Goal: Task Accomplishment & Management: Complete application form

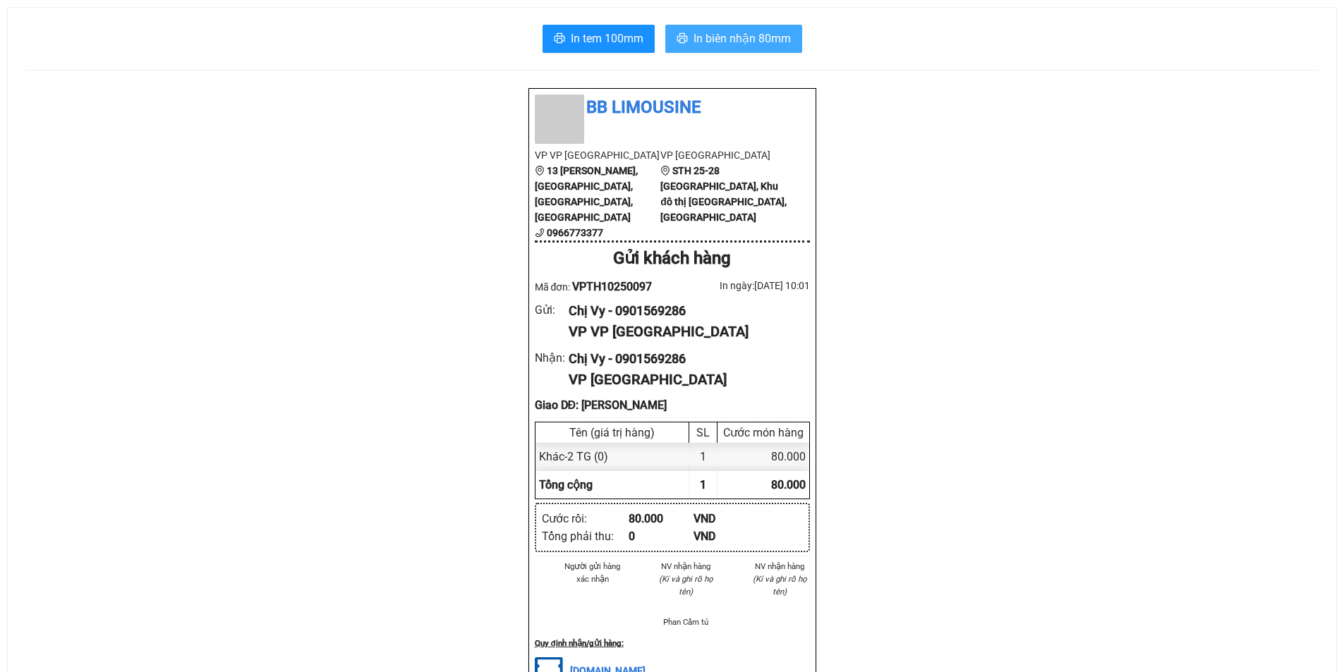
click at [781, 39] on span "In biên nhận 80mm" at bounding box center [742, 39] width 97 height 18
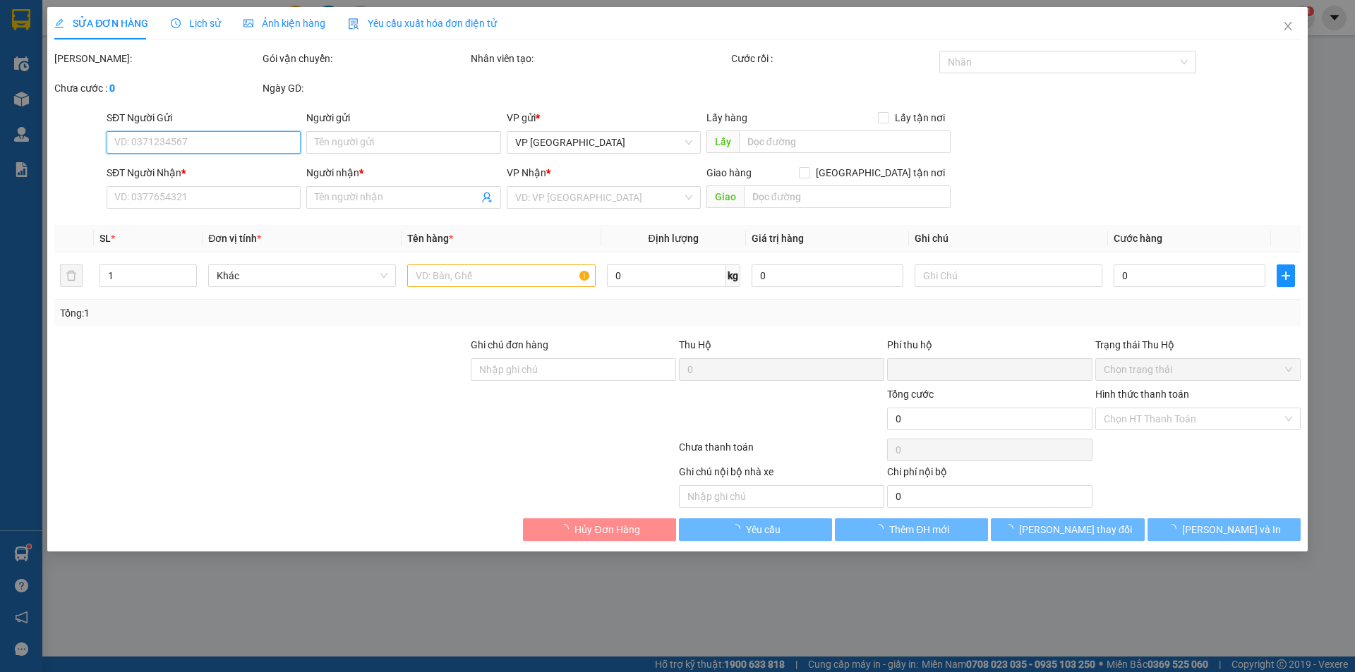
type input "0977174626"
type input "Chị Dung"
type input "0814944331"
type input "Chị Lĩnh"
checkbox input "true"
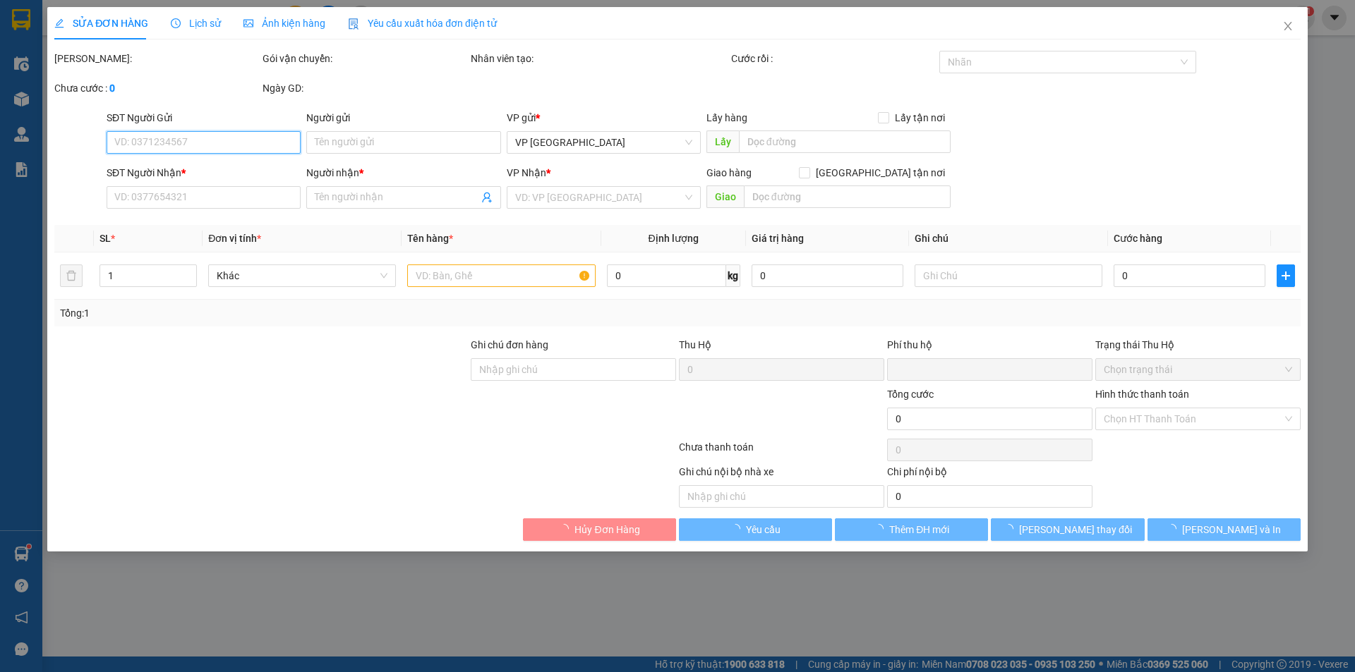
type input "02 [PERSON_NAME] Công Ty Điện Lực"
type input "0"
type input "30.000"
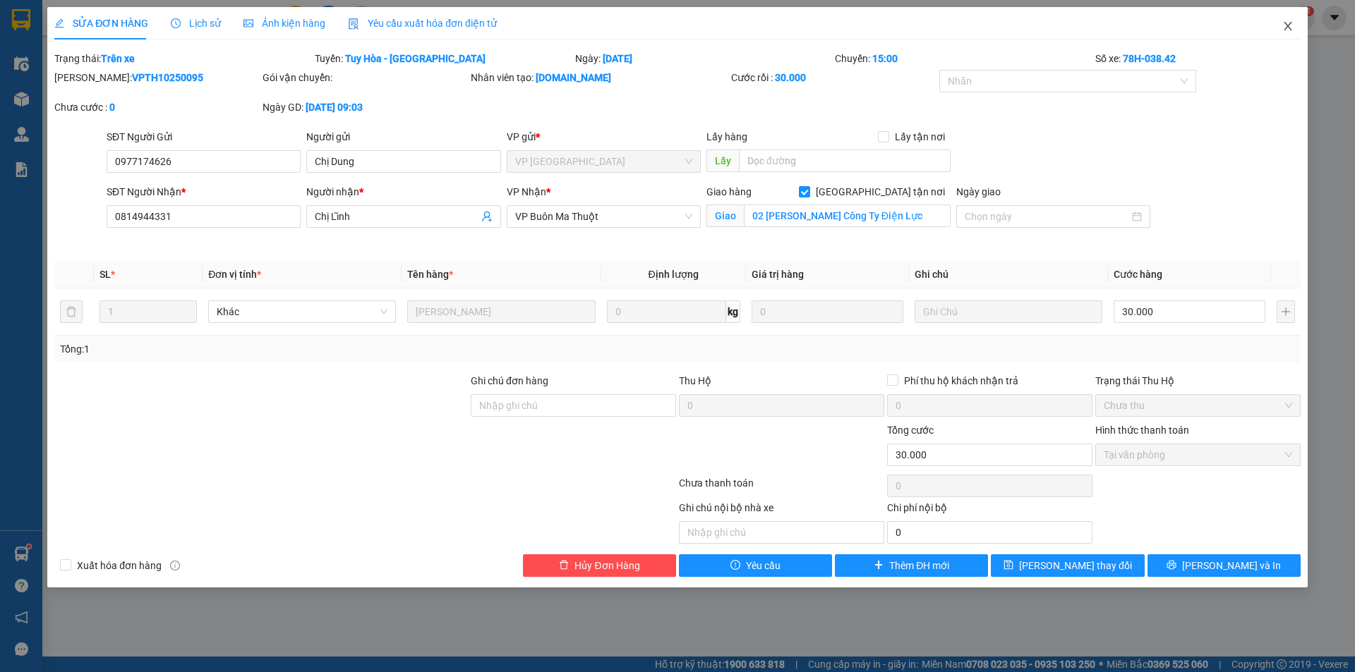
click at [1291, 28] on icon "close" at bounding box center [1287, 25] width 11 height 11
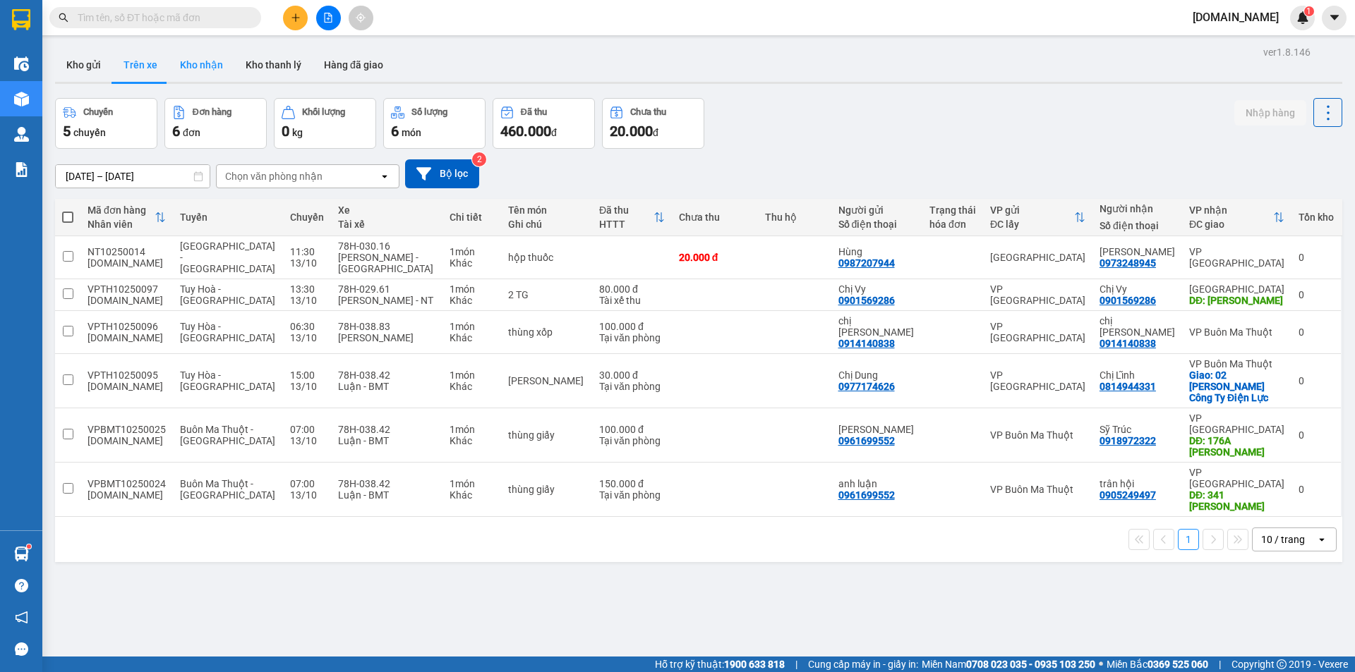
click at [200, 61] on button "Kho nhận" at bounding box center [202, 65] width 66 height 34
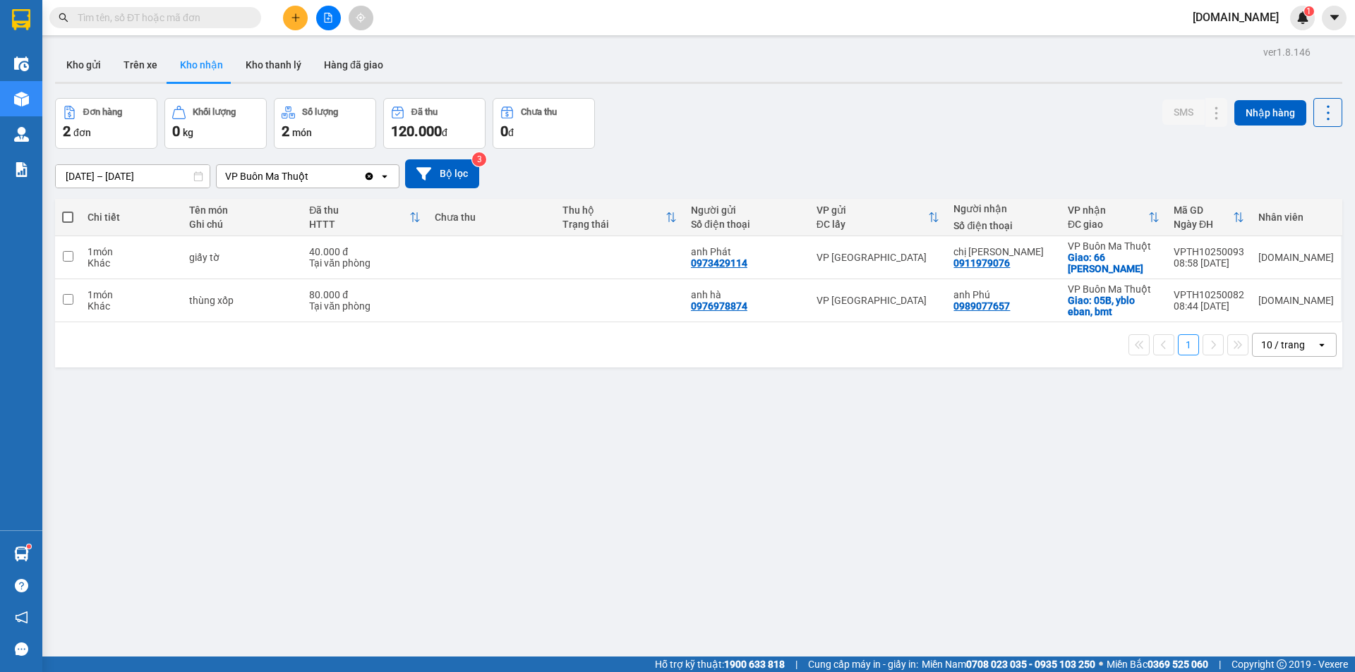
click at [296, 166] on div "VP Buôn Ma Thuột" at bounding box center [290, 176] width 147 height 23
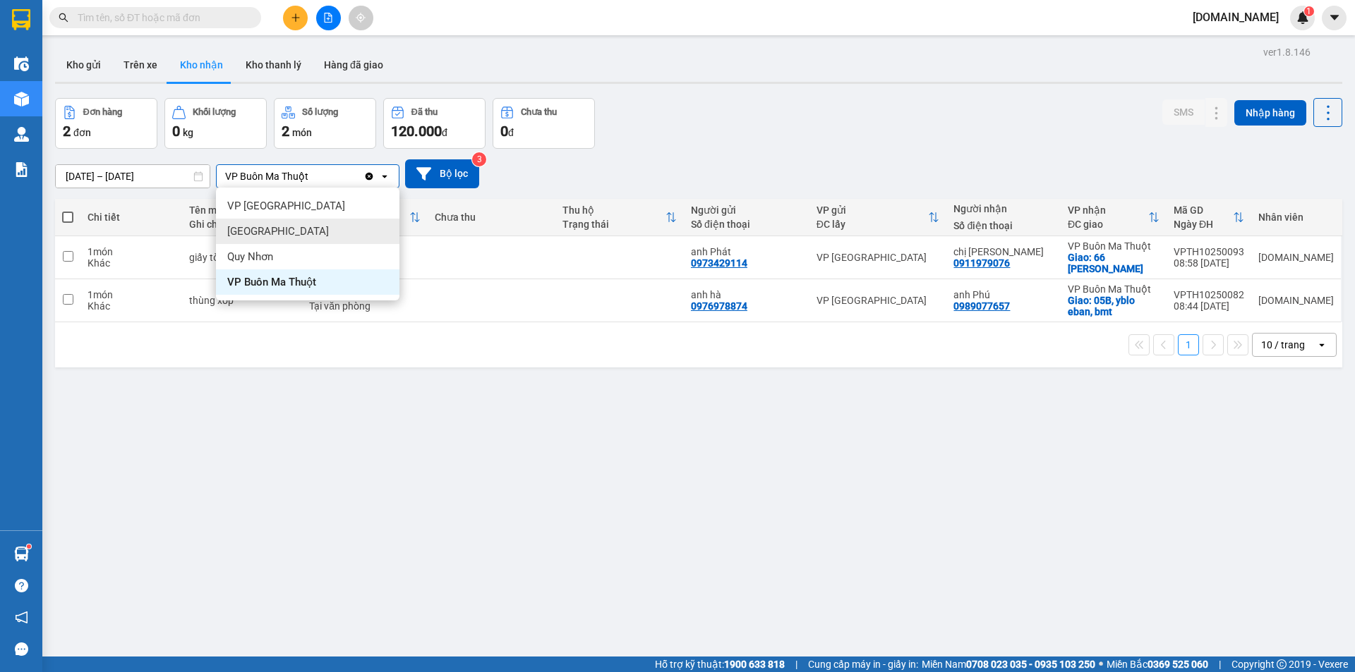
click at [277, 231] on div "[GEOGRAPHIC_DATA]" at bounding box center [307, 231] width 183 height 25
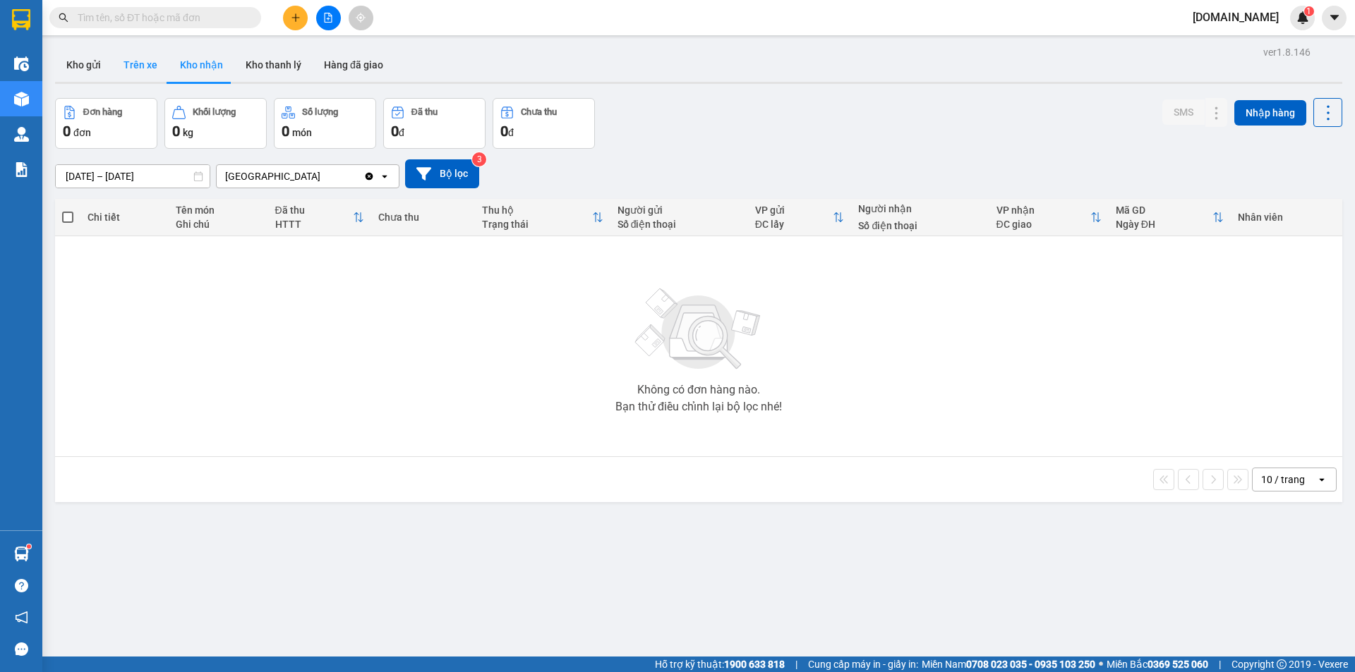
click at [162, 62] on button "Trên xe" at bounding box center [140, 65] width 56 height 34
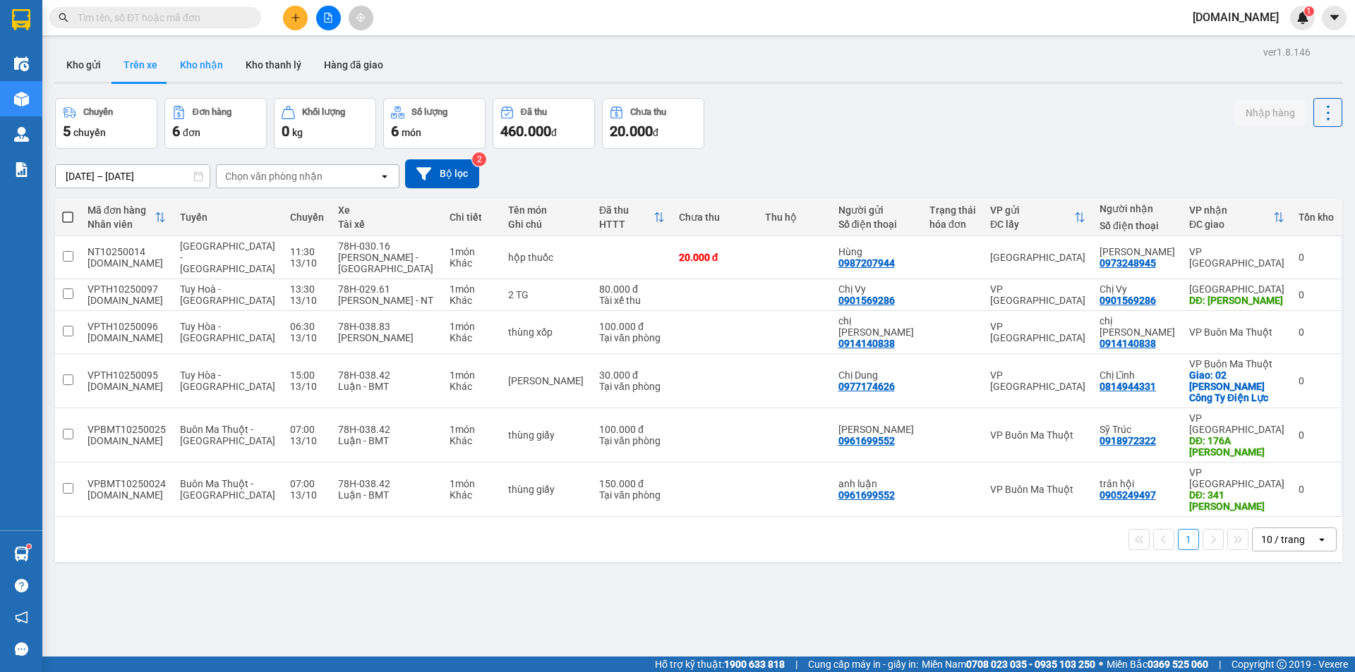
click at [198, 61] on button "Kho nhận" at bounding box center [202, 65] width 66 height 34
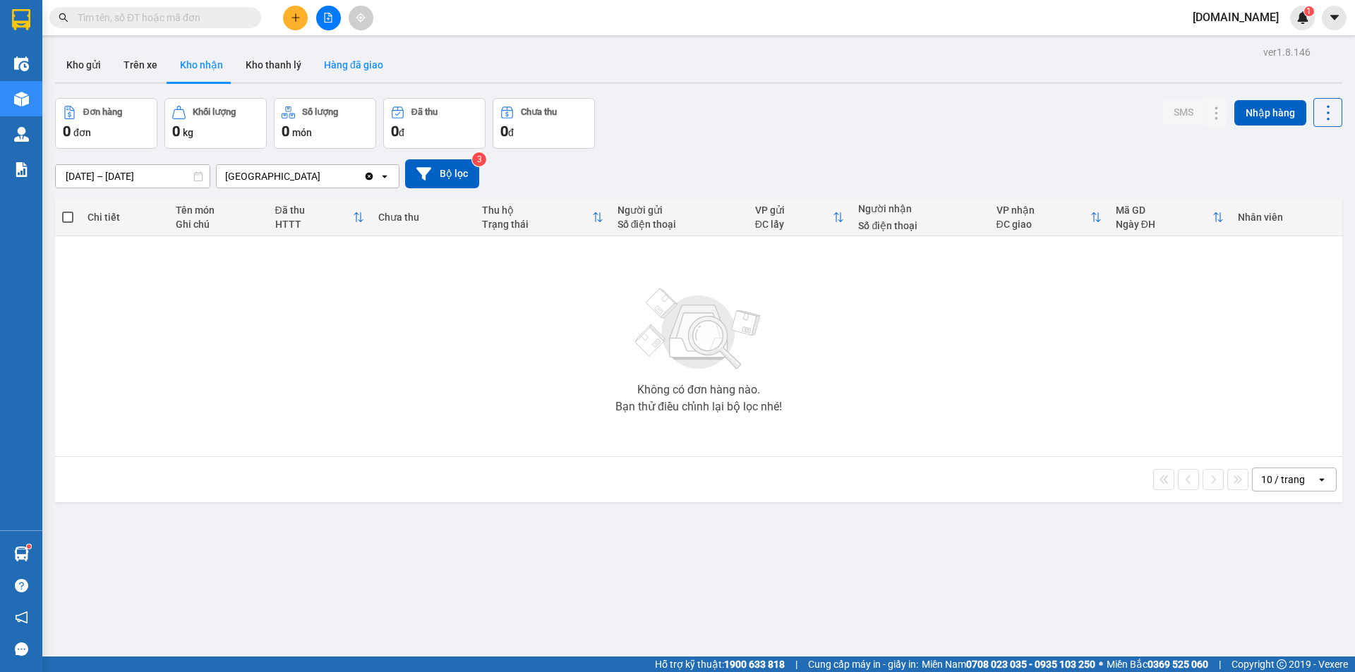
click at [333, 66] on button "Hàng đã giao" at bounding box center [354, 65] width 82 height 34
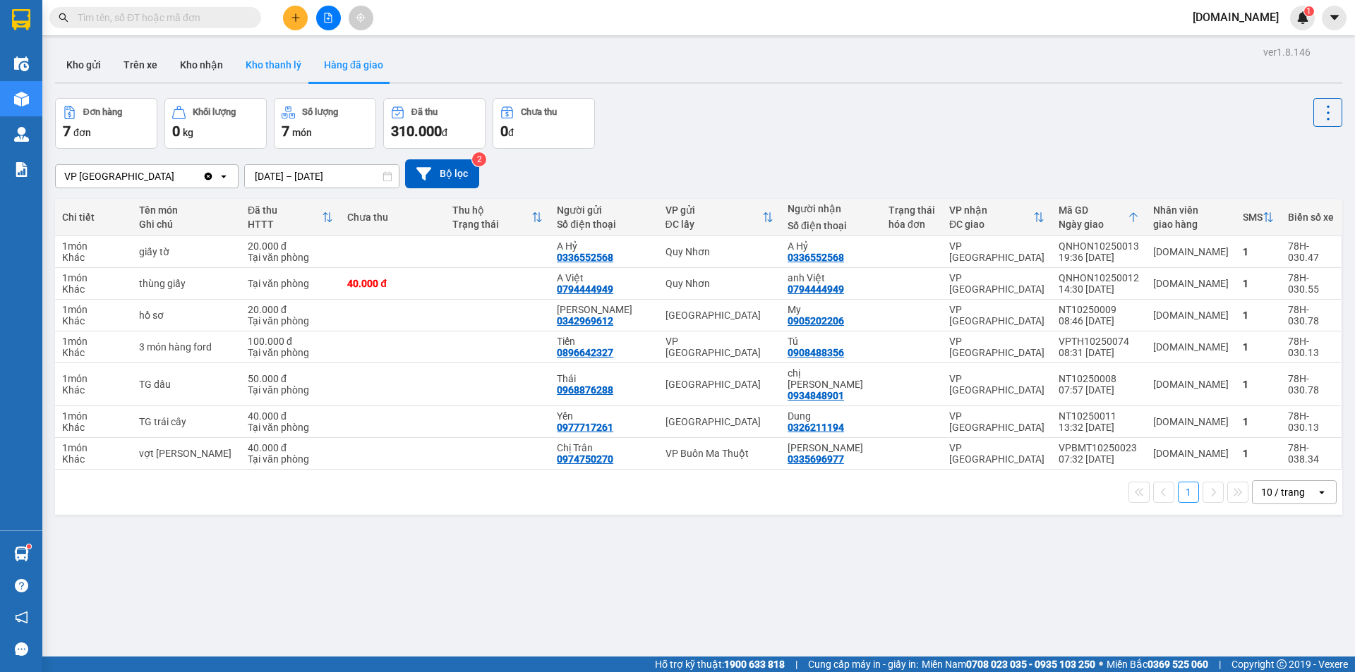
click at [249, 73] on button "Kho thanh lý" at bounding box center [273, 65] width 78 height 34
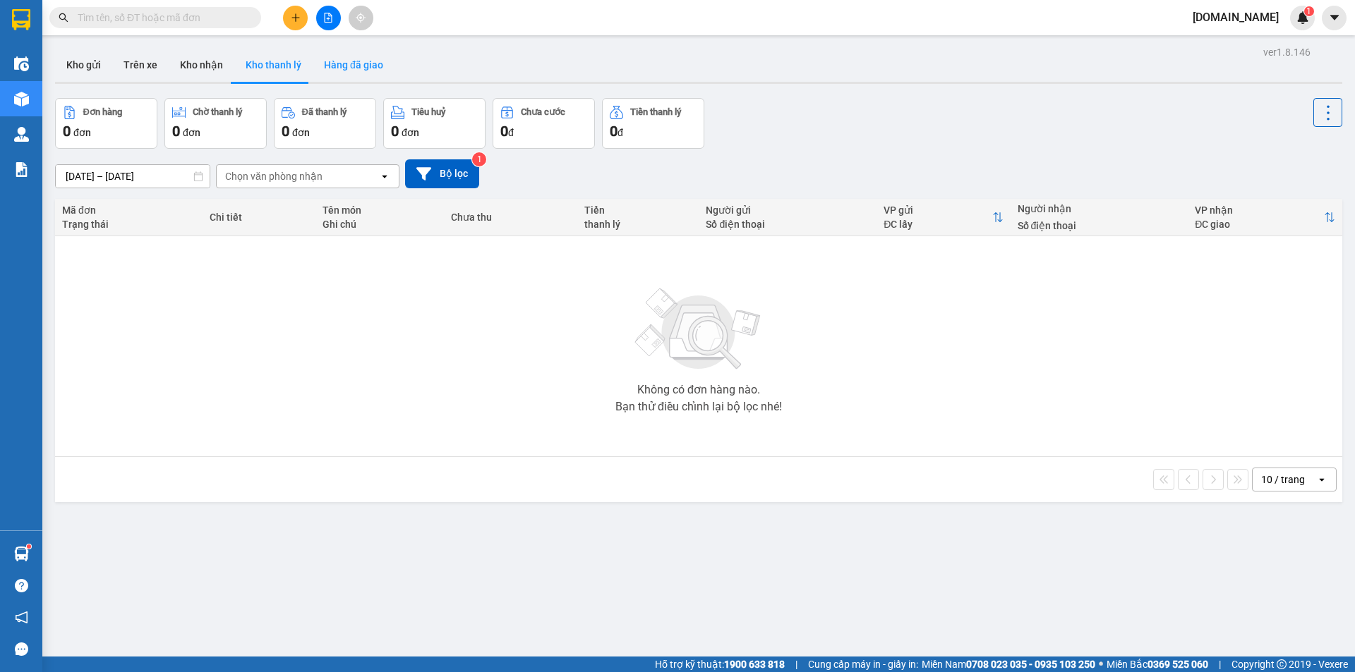
click at [341, 66] on button "Hàng đã giao" at bounding box center [354, 65] width 82 height 34
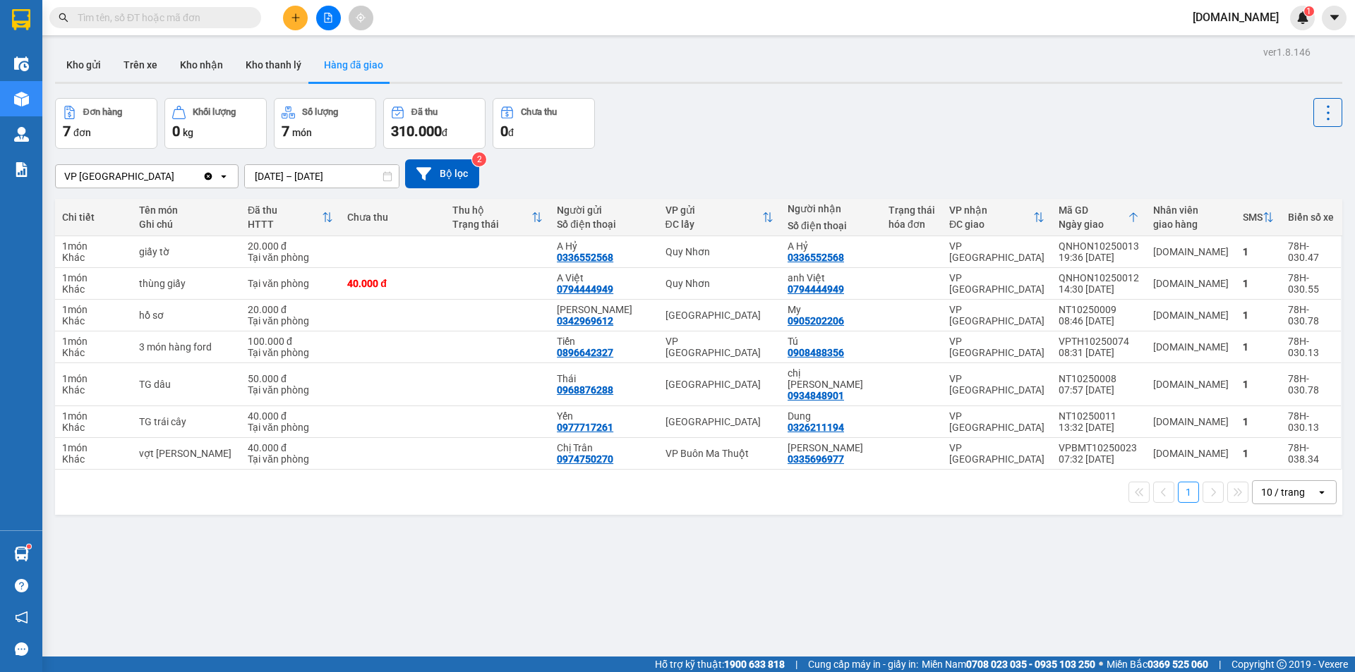
click at [143, 173] on div "VP [GEOGRAPHIC_DATA]" at bounding box center [129, 176] width 147 height 23
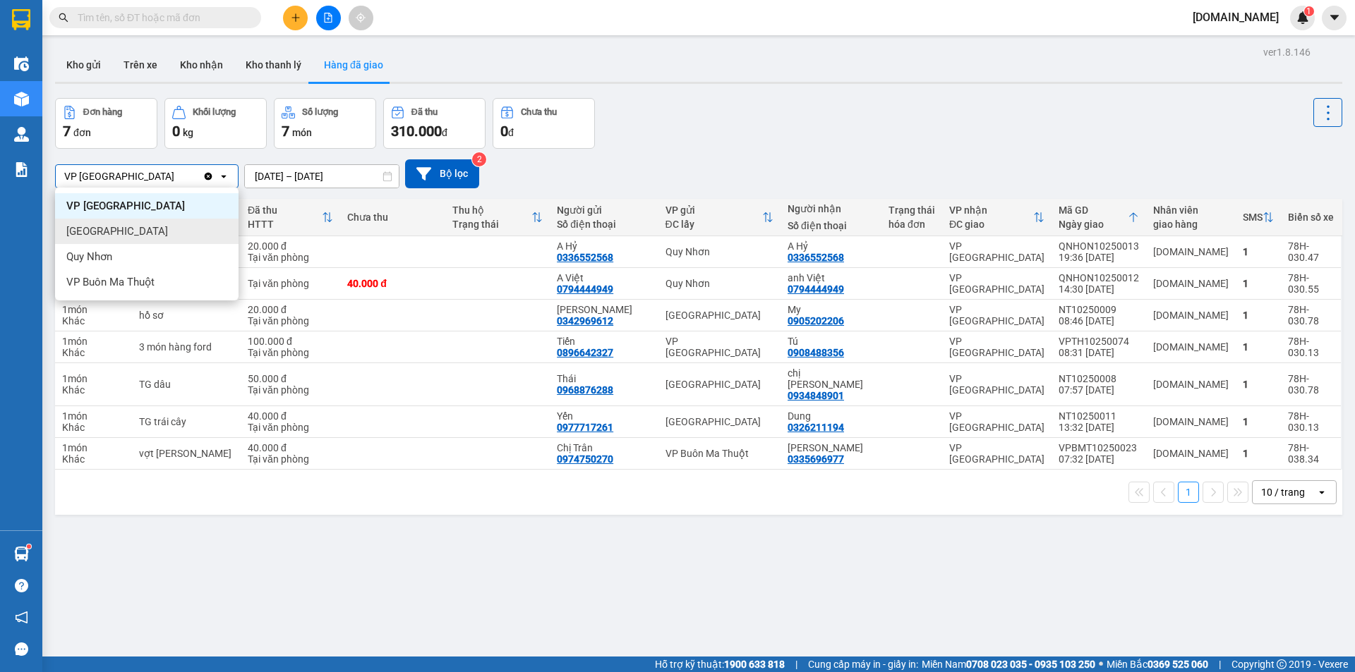
click at [133, 235] on div "[GEOGRAPHIC_DATA]" at bounding box center [146, 231] width 183 height 25
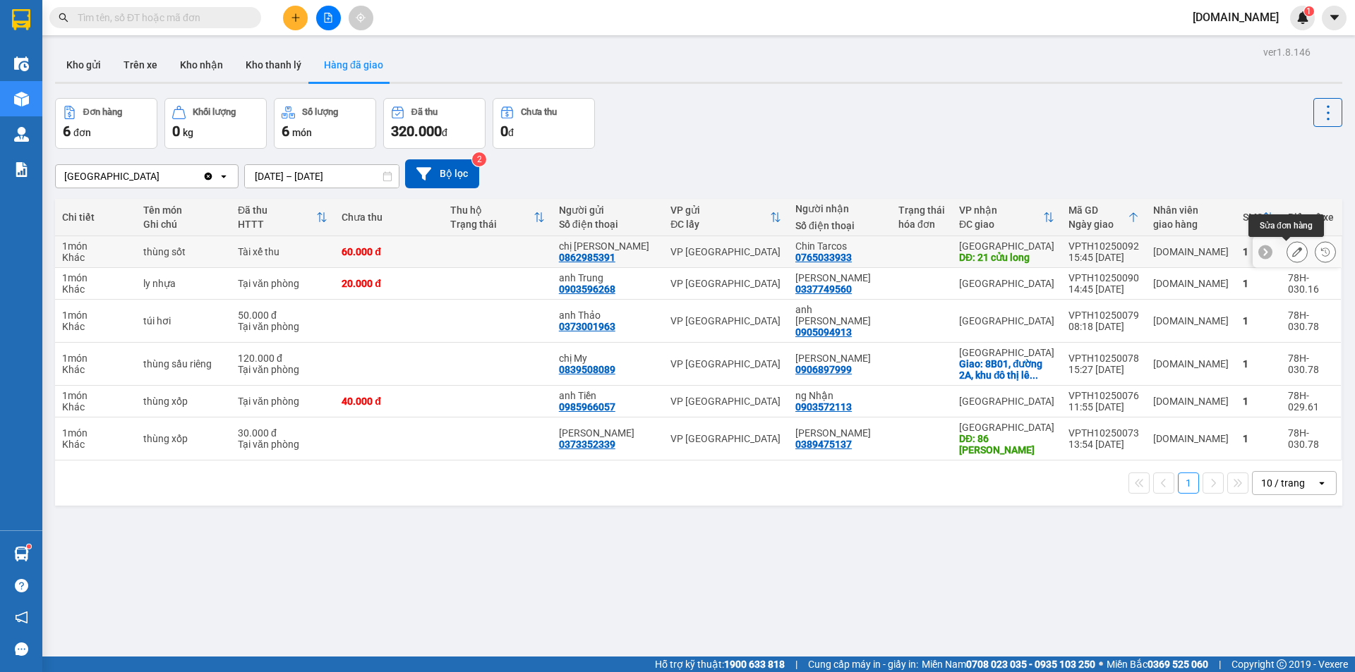
click at [1292, 248] on icon at bounding box center [1297, 252] width 10 height 10
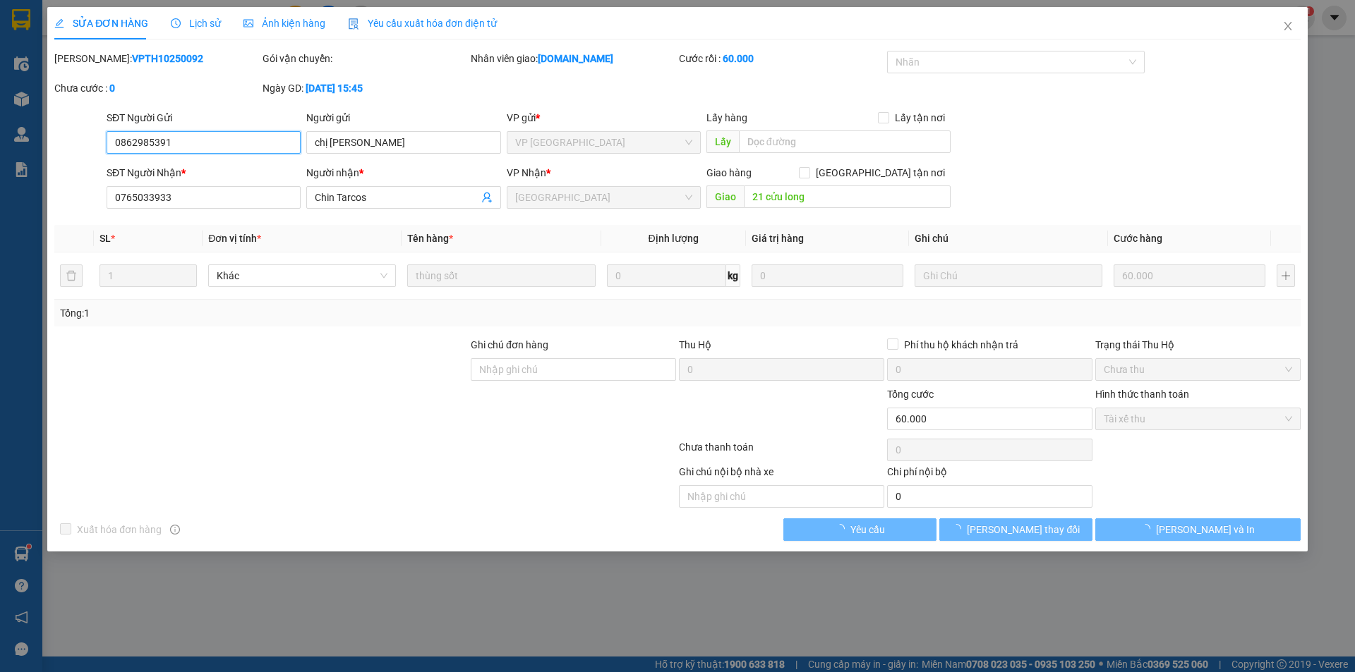
type input "0862985391"
type input "chị [PERSON_NAME]"
type input "0765033933"
type input "Chin Tarcos"
type input "21 cửu long"
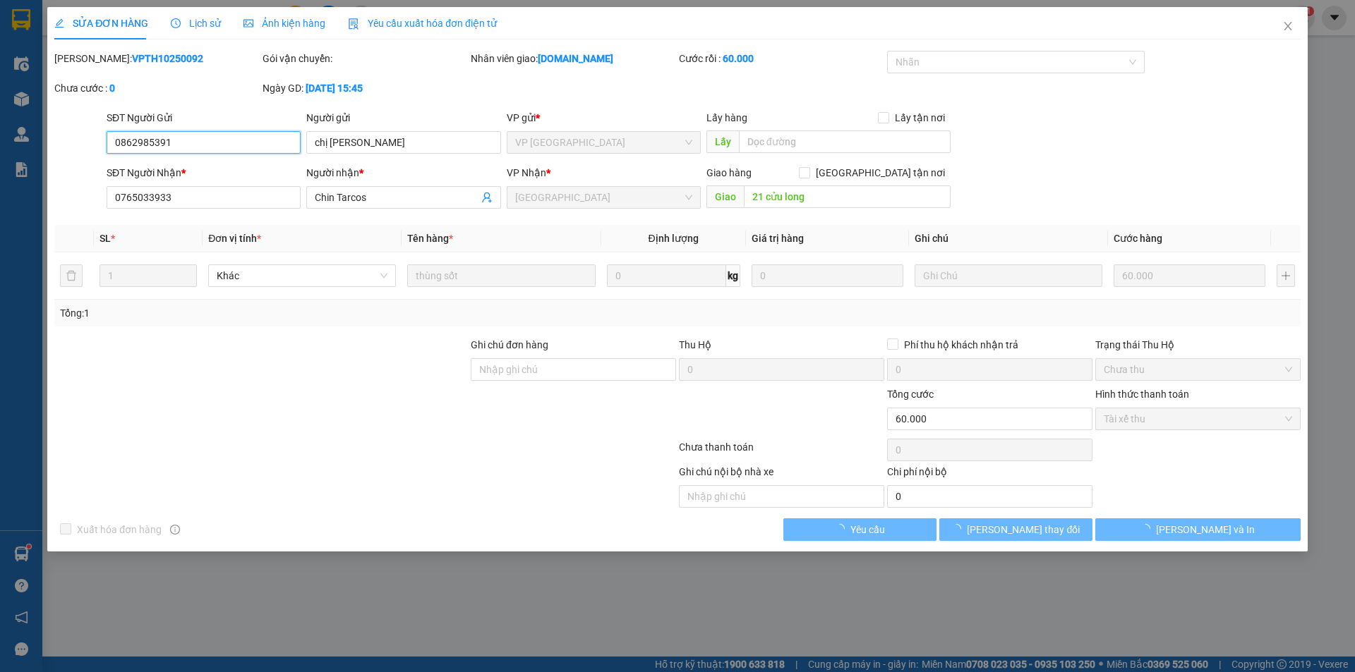
type input "0"
type input "60.000"
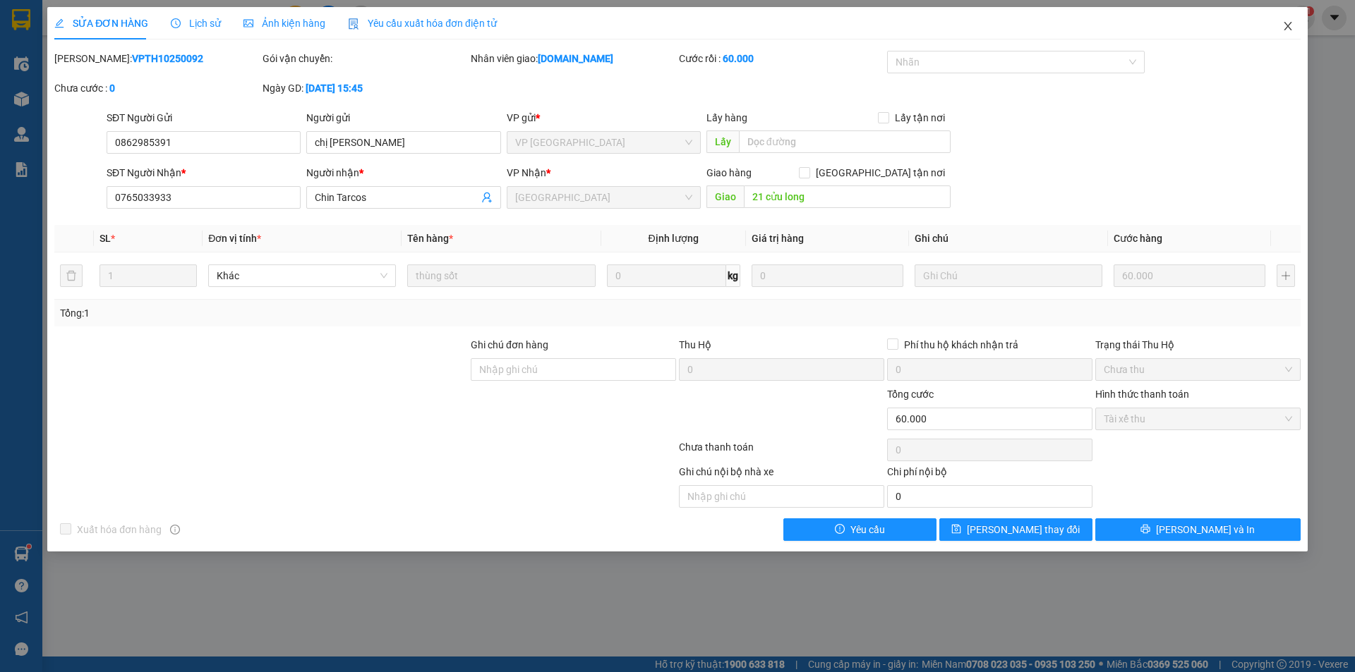
click at [1285, 27] on icon "close" at bounding box center [1287, 25] width 11 height 11
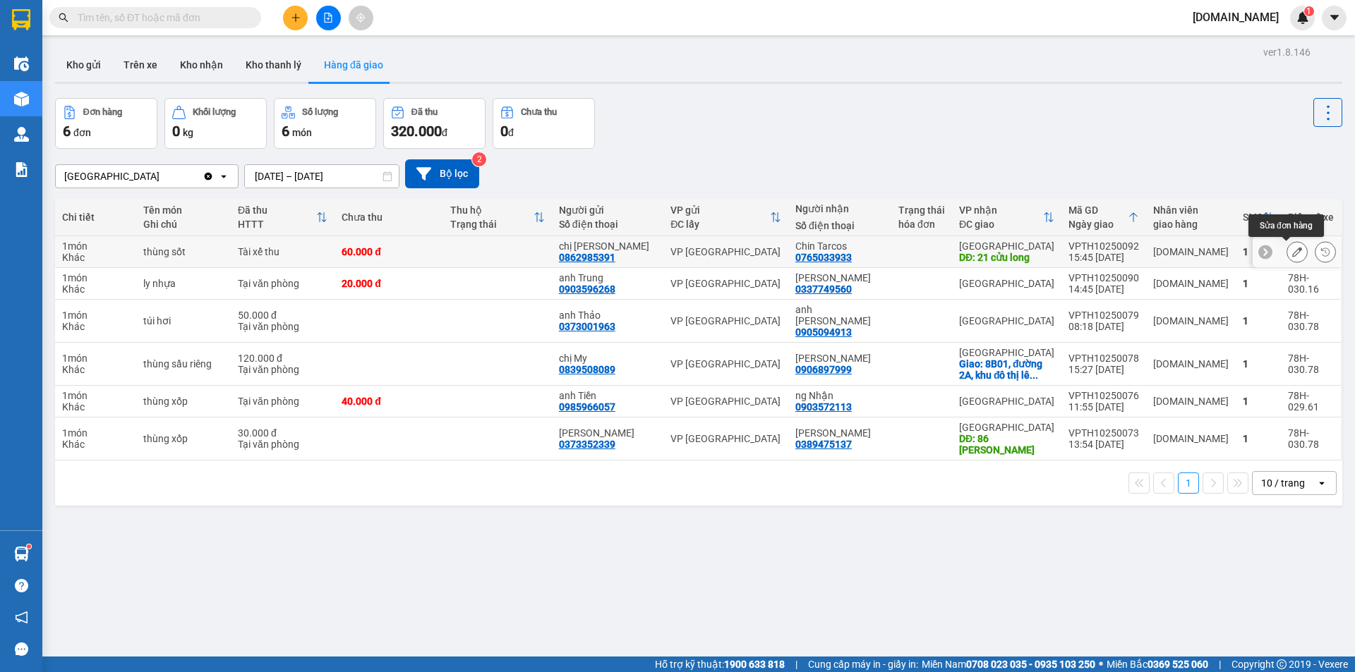
click at [1292, 248] on icon at bounding box center [1297, 252] width 10 height 10
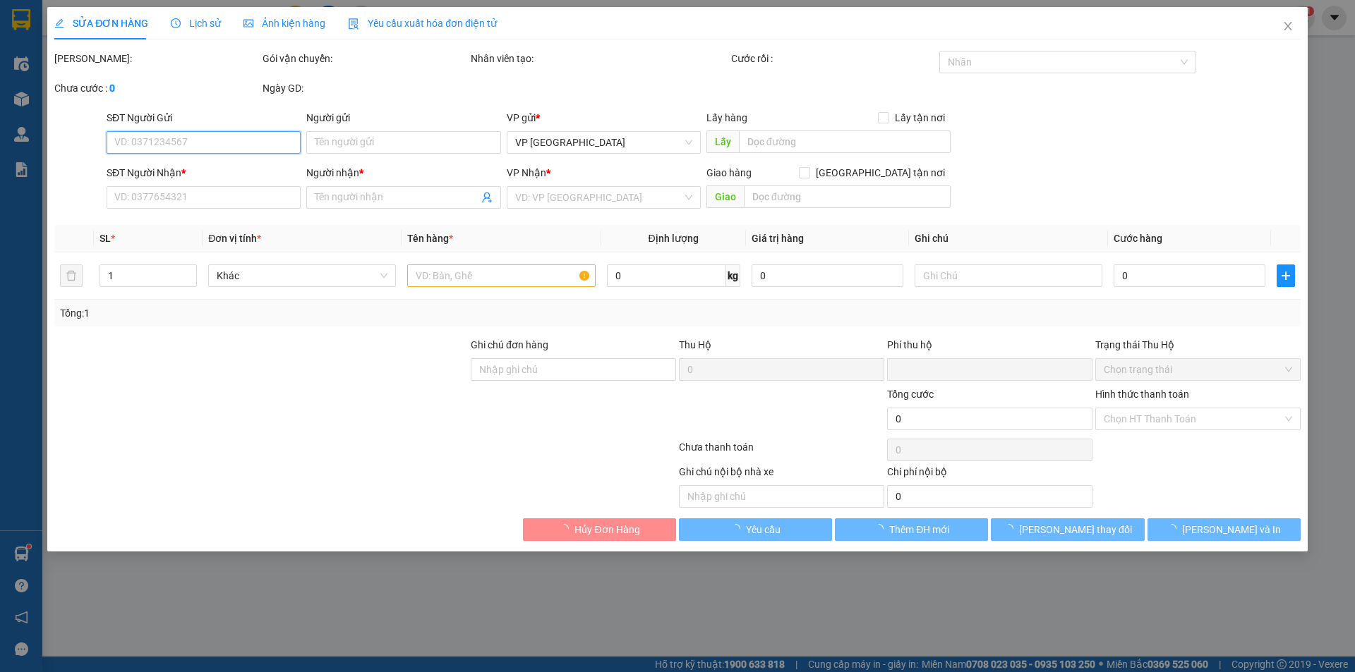
type input "0862985391"
type input "chị [PERSON_NAME]"
type input "0765033933"
type input "Chin Tarcos"
type input "21 cửu long"
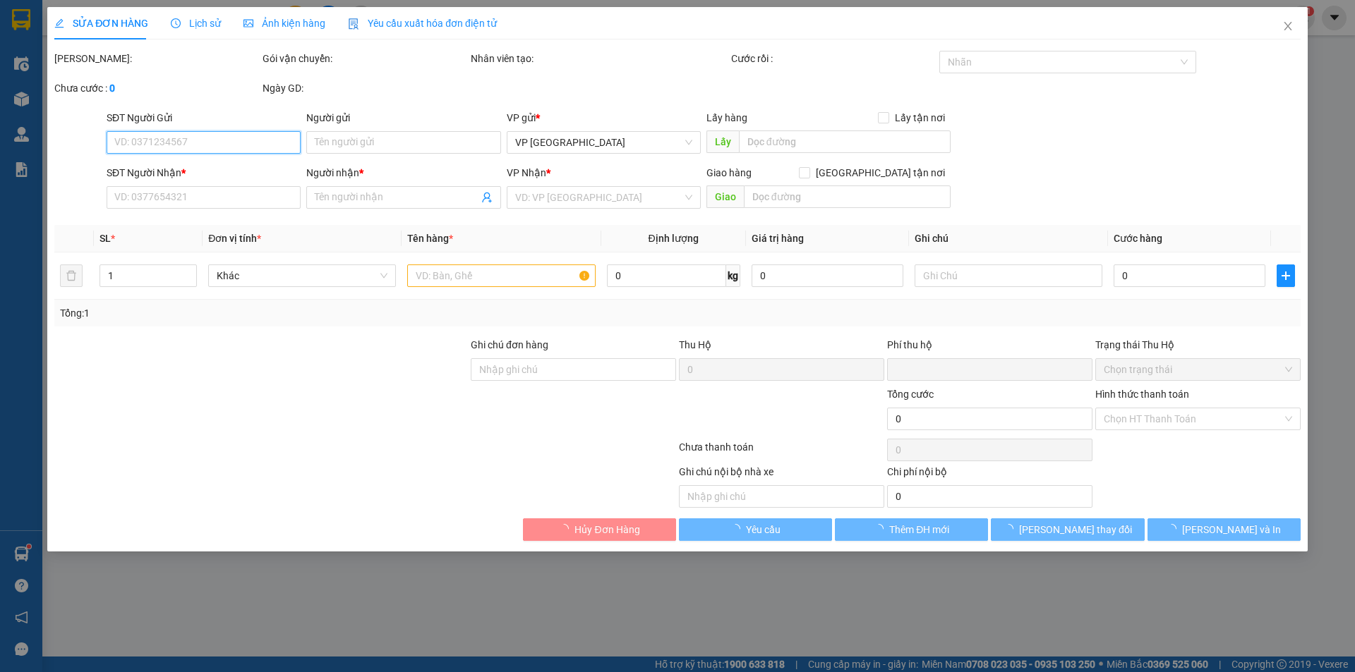
type input "0"
type input "60.000"
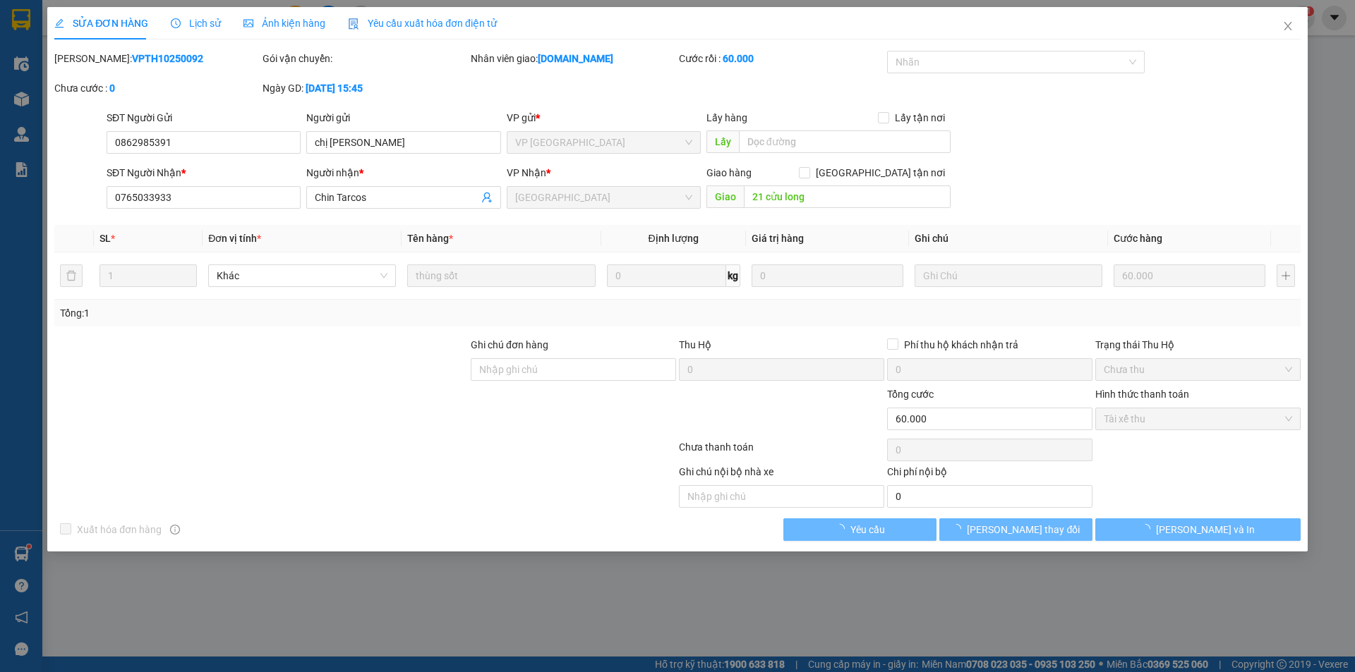
click at [197, 20] on span "Lịch sử" at bounding box center [196, 23] width 50 height 11
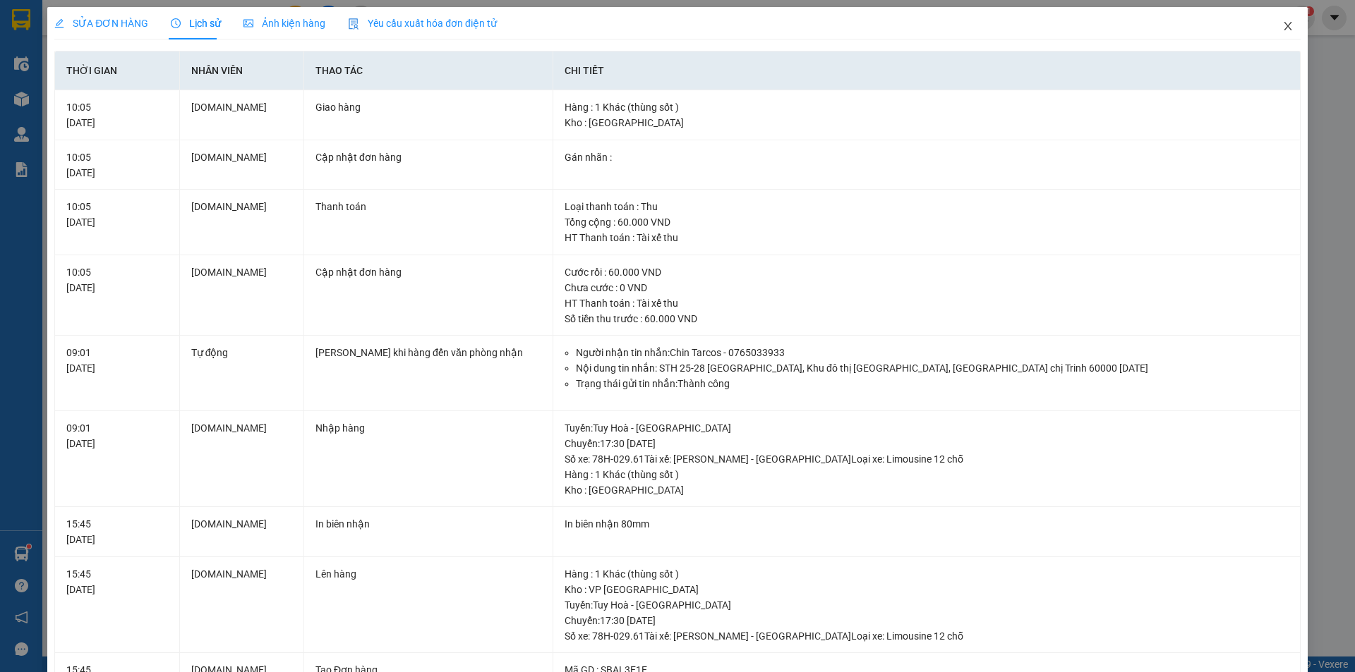
click at [1282, 23] on icon "close" at bounding box center [1287, 25] width 11 height 11
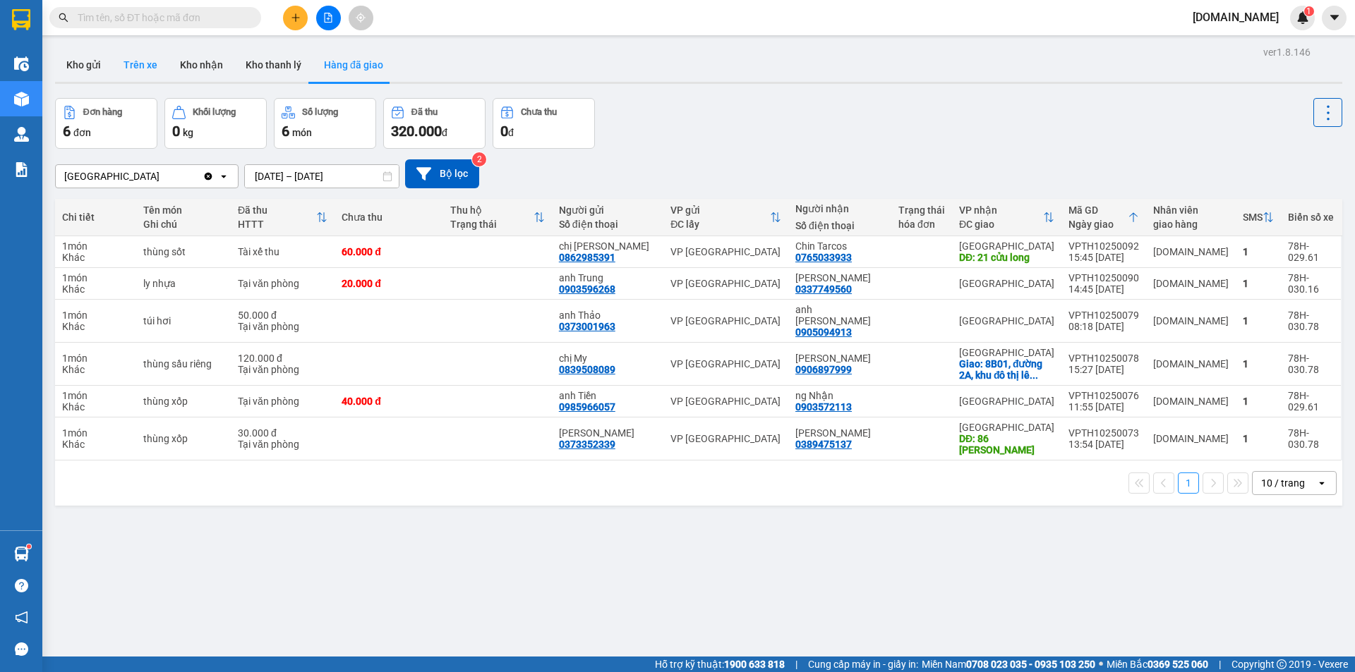
click at [140, 68] on button "Trên xe" at bounding box center [140, 65] width 56 height 34
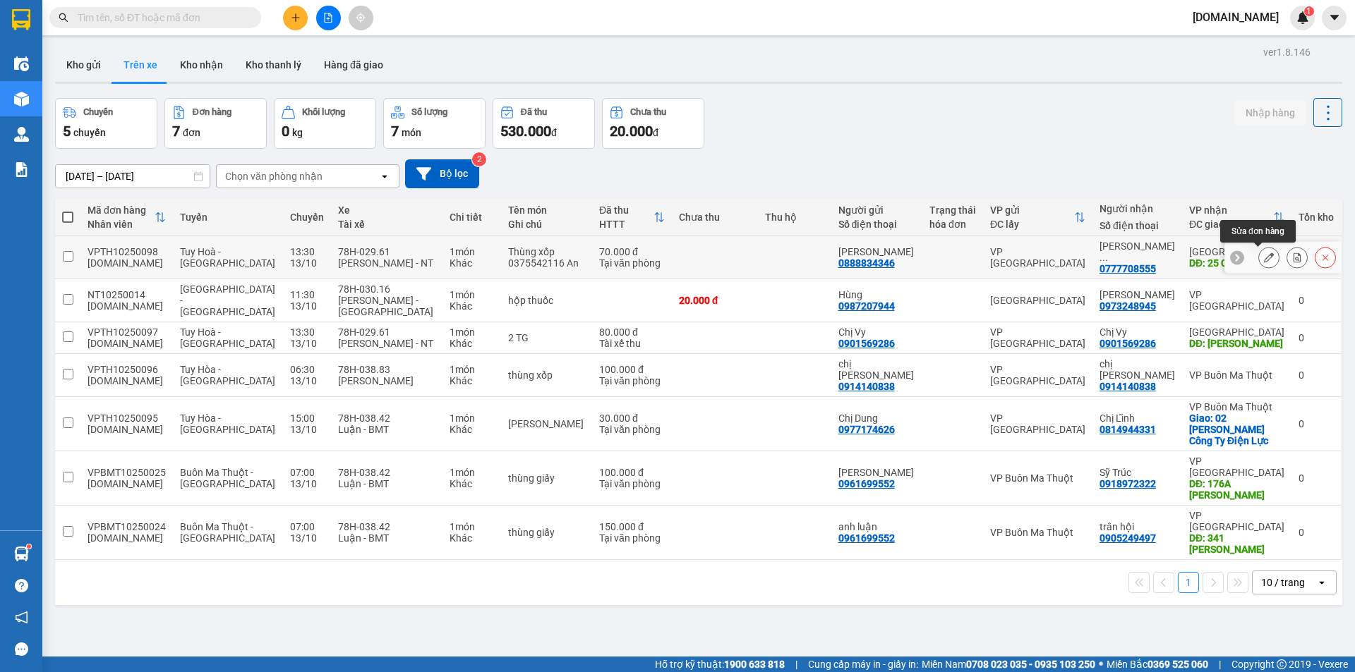
click at [1259, 254] on button at bounding box center [1269, 258] width 20 height 25
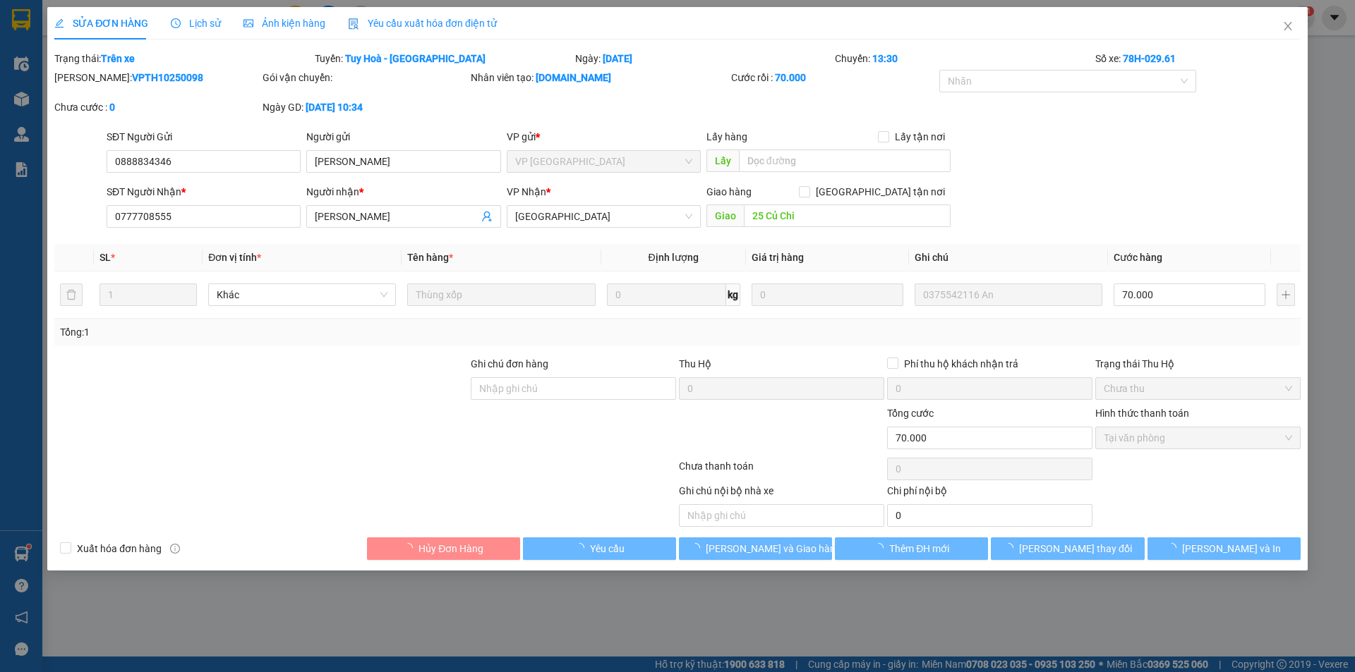
type input "0888834346"
type input "[PERSON_NAME]"
type input "0777708555"
type input "[PERSON_NAME]"
type input "25 Củ Chi"
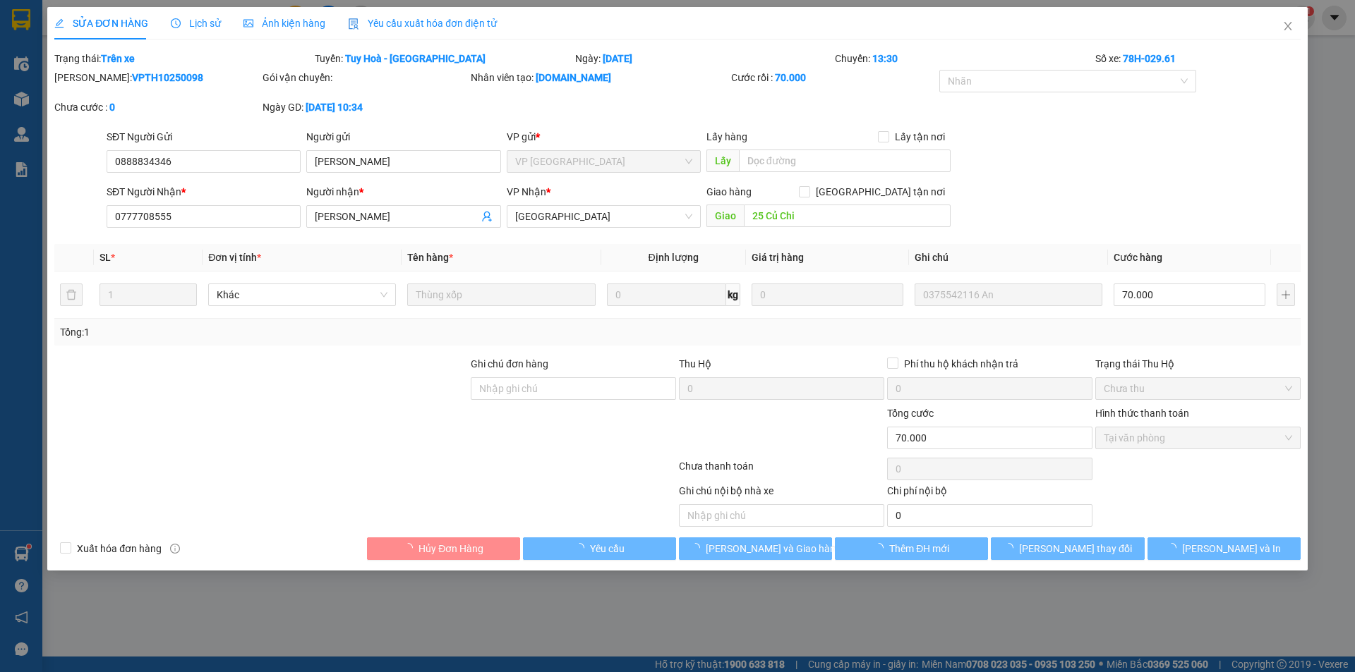
type input "0"
type input "70.000"
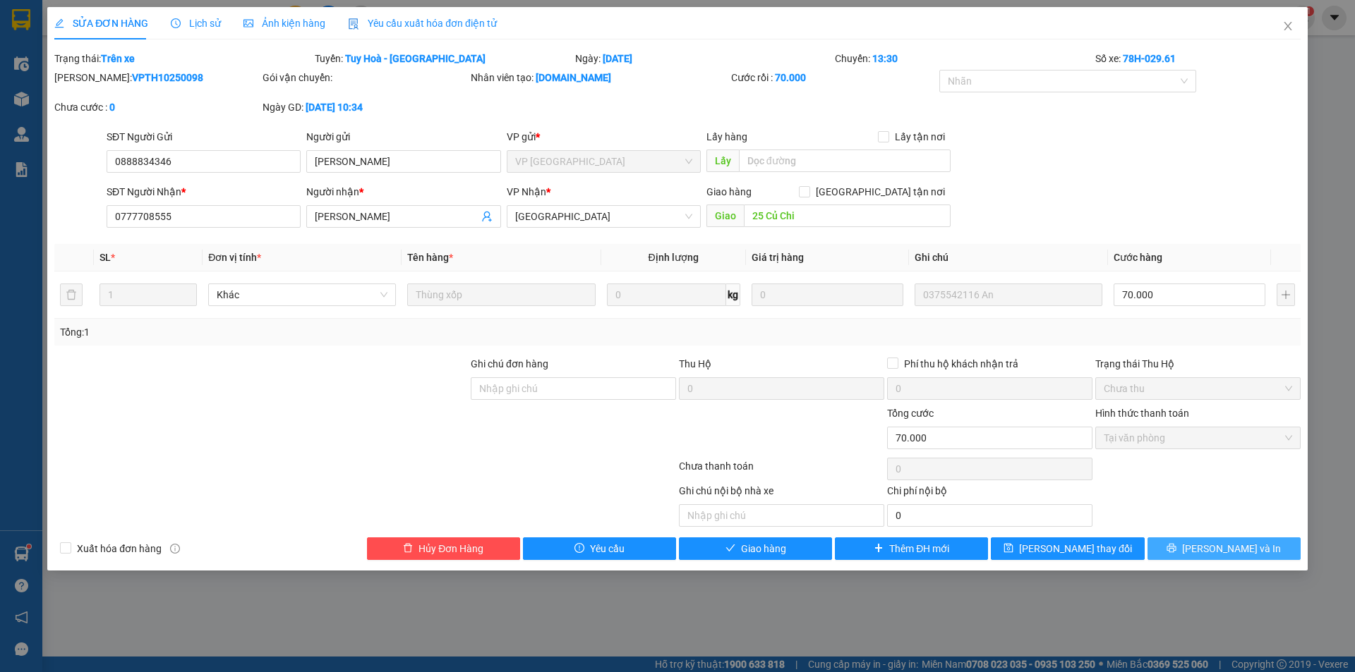
click at [1229, 550] on span "[PERSON_NAME] và In" at bounding box center [1231, 549] width 99 height 16
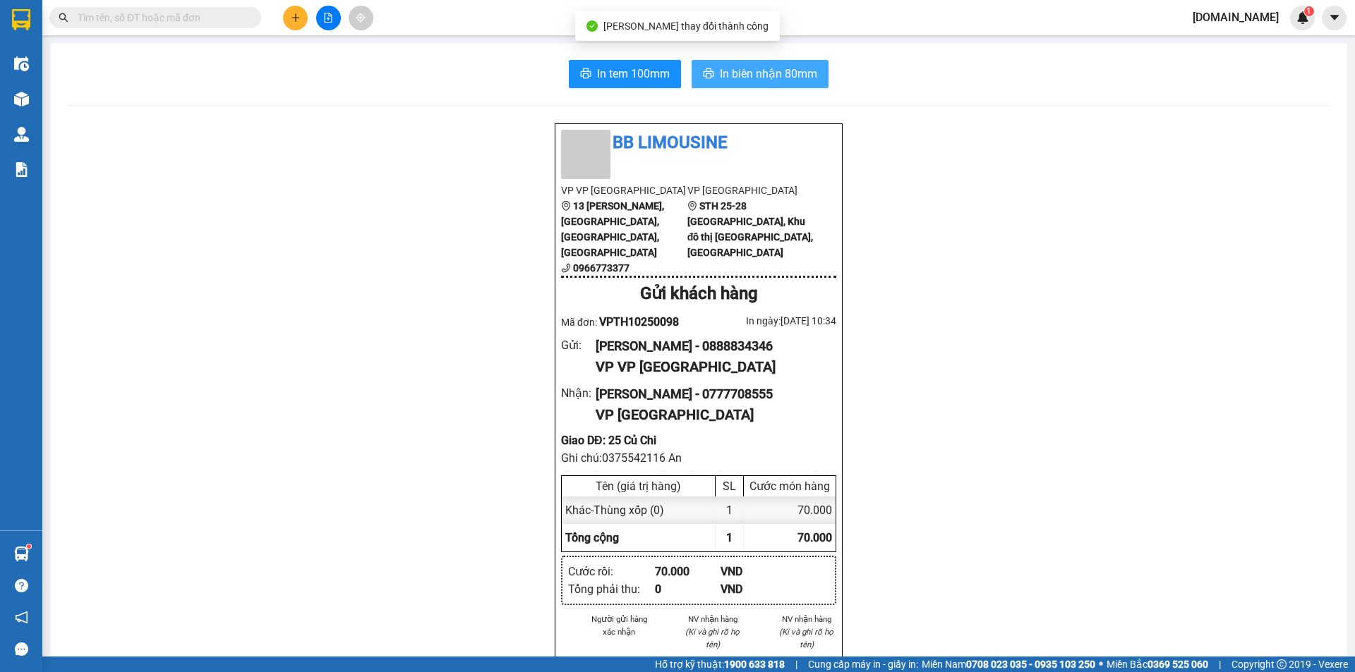
click at [763, 79] on span "In biên nhận 80mm" at bounding box center [768, 74] width 97 height 18
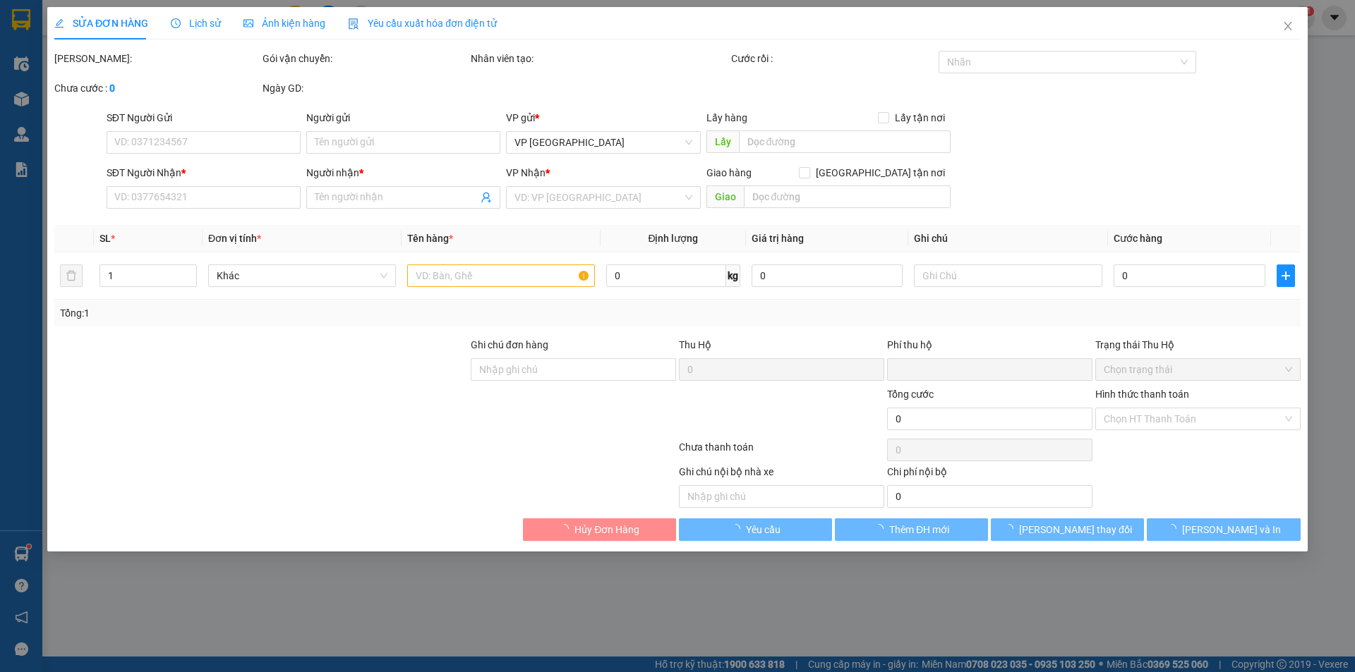
type input "0888834346"
type input "[PERSON_NAME]"
type input "0777708555"
type input "[PERSON_NAME]"
type input "25 Củ Chi"
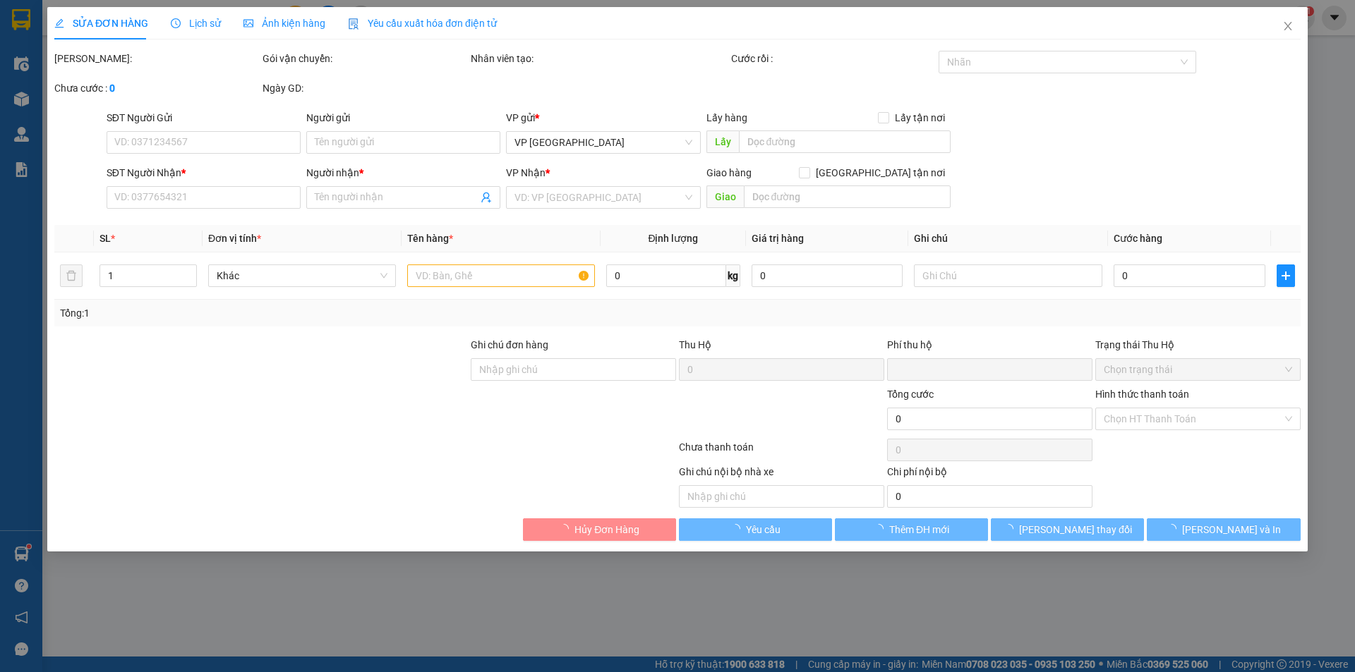
type input "0"
type input "70.000"
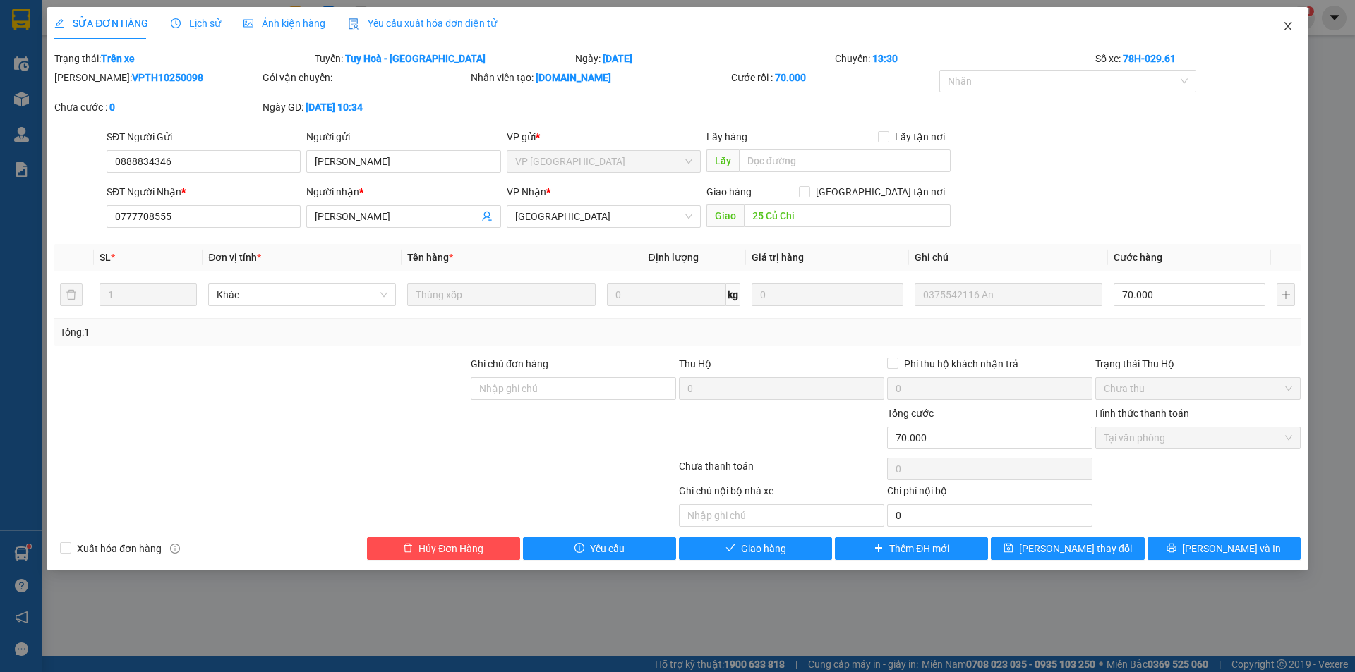
click at [1288, 23] on icon "close" at bounding box center [1287, 25] width 11 height 11
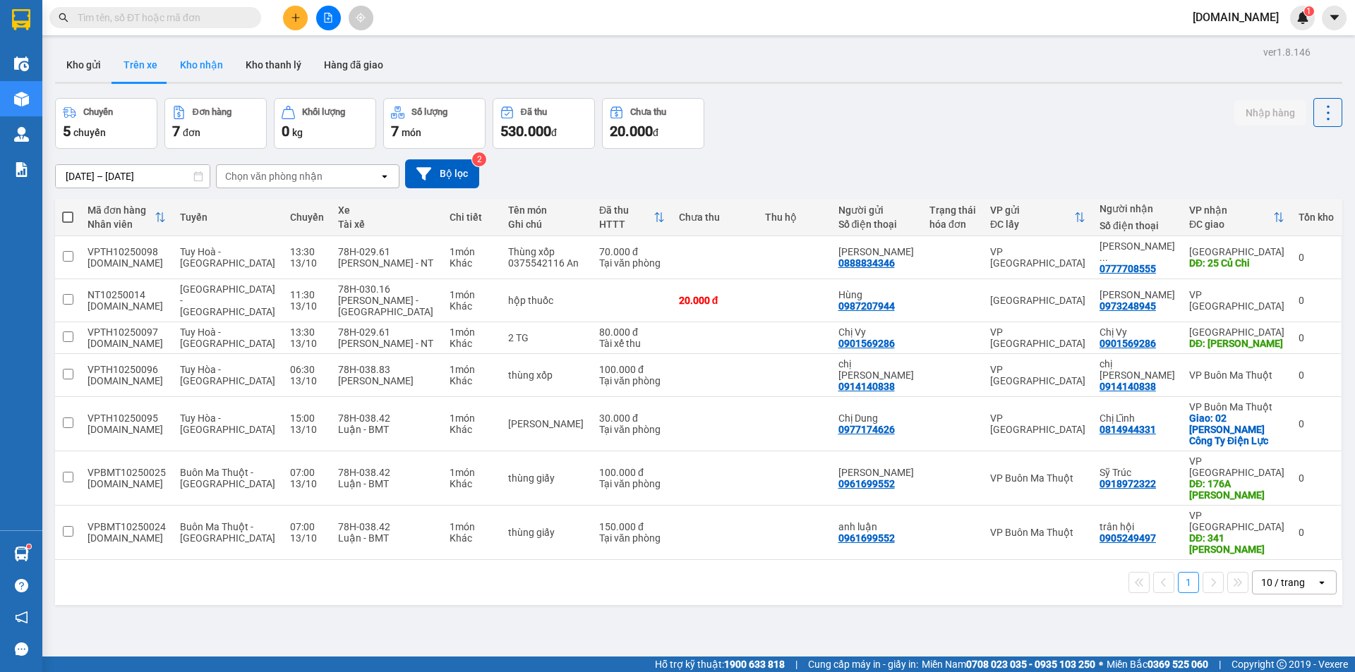
click at [212, 64] on button "Kho nhận" at bounding box center [202, 65] width 66 height 34
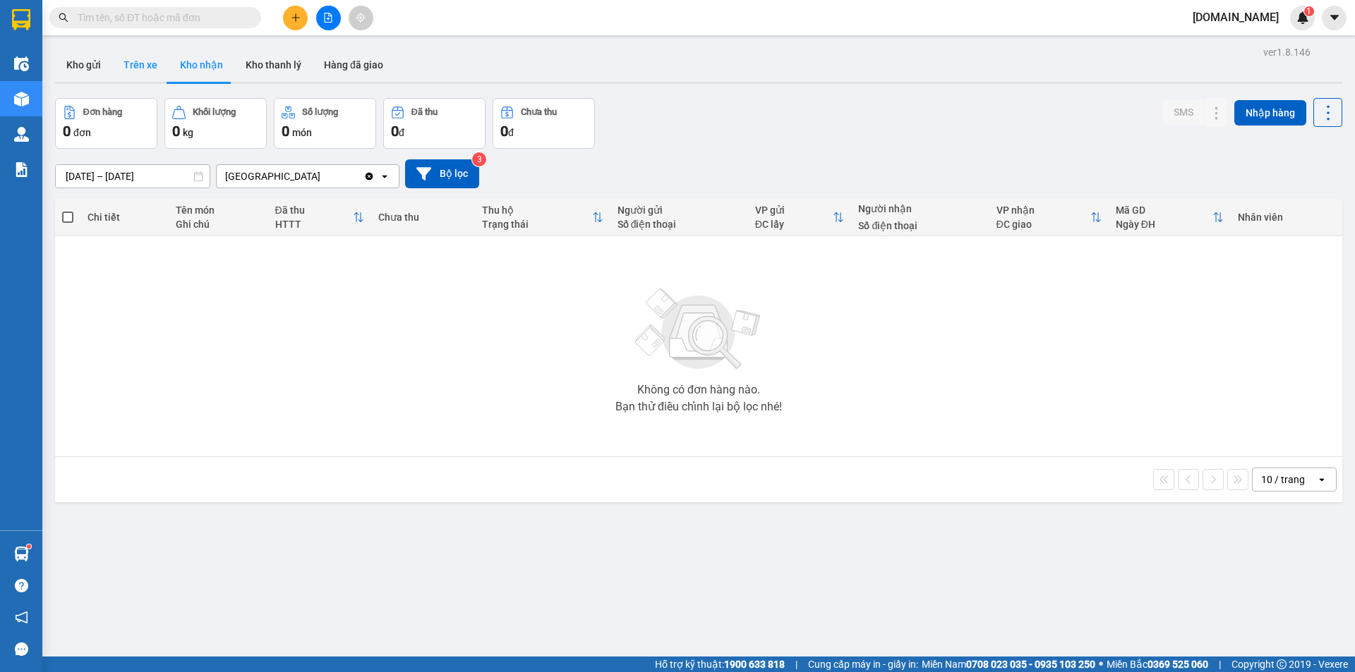
click at [143, 70] on button "Trên xe" at bounding box center [140, 65] width 56 height 34
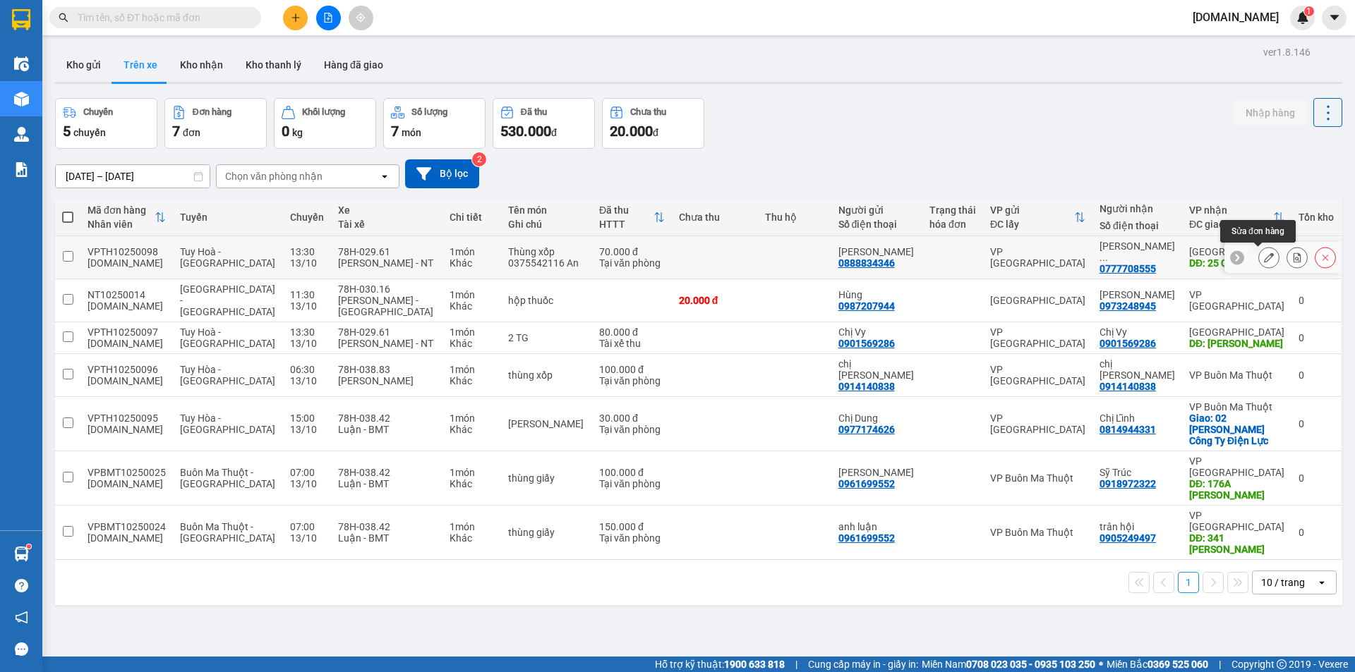
click at [1259, 258] on button at bounding box center [1269, 258] width 20 height 25
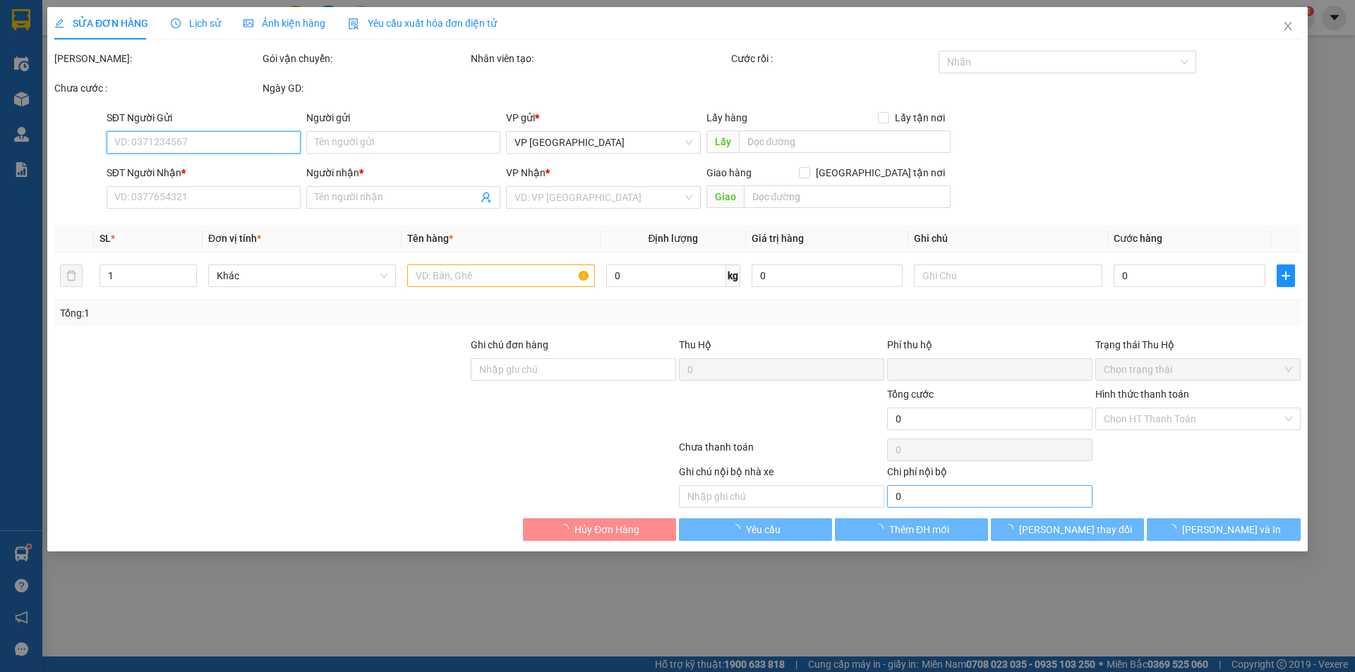
type input "0888834346"
type input "[PERSON_NAME]"
type input "0777708555"
type input "[PERSON_NAME]"
type input "25 Củ Chi"
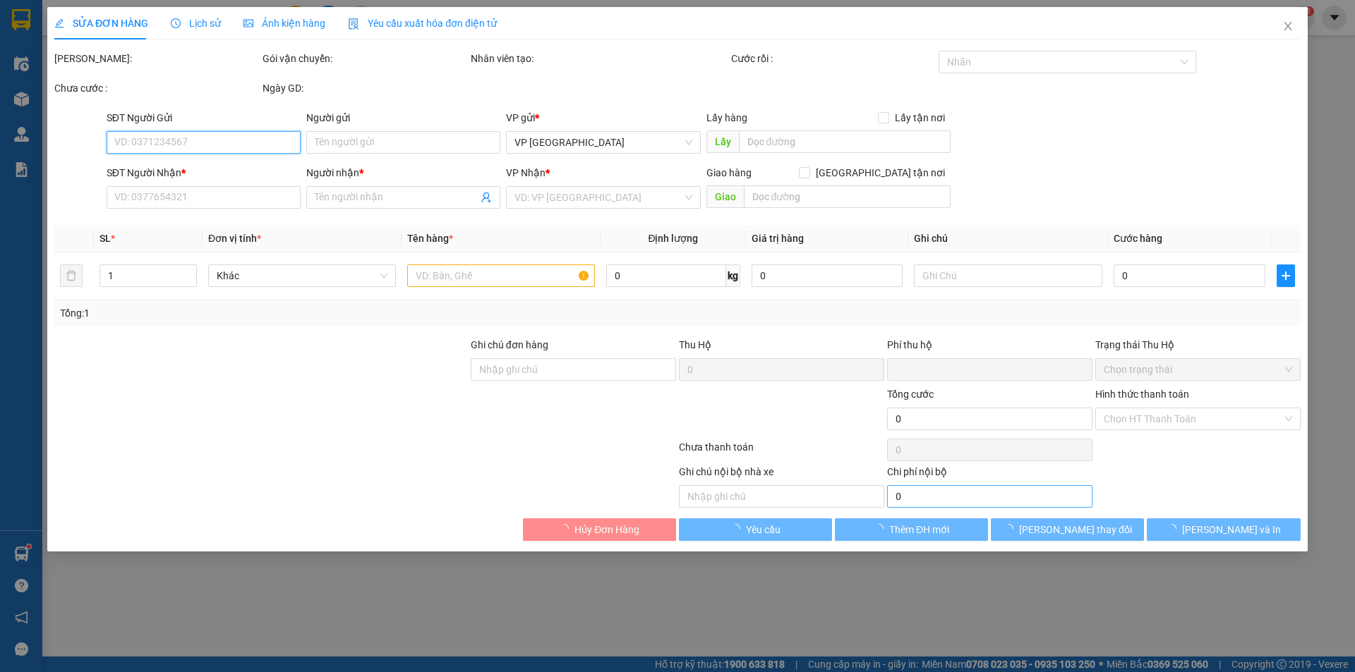
type input "0"
type input "70.000"
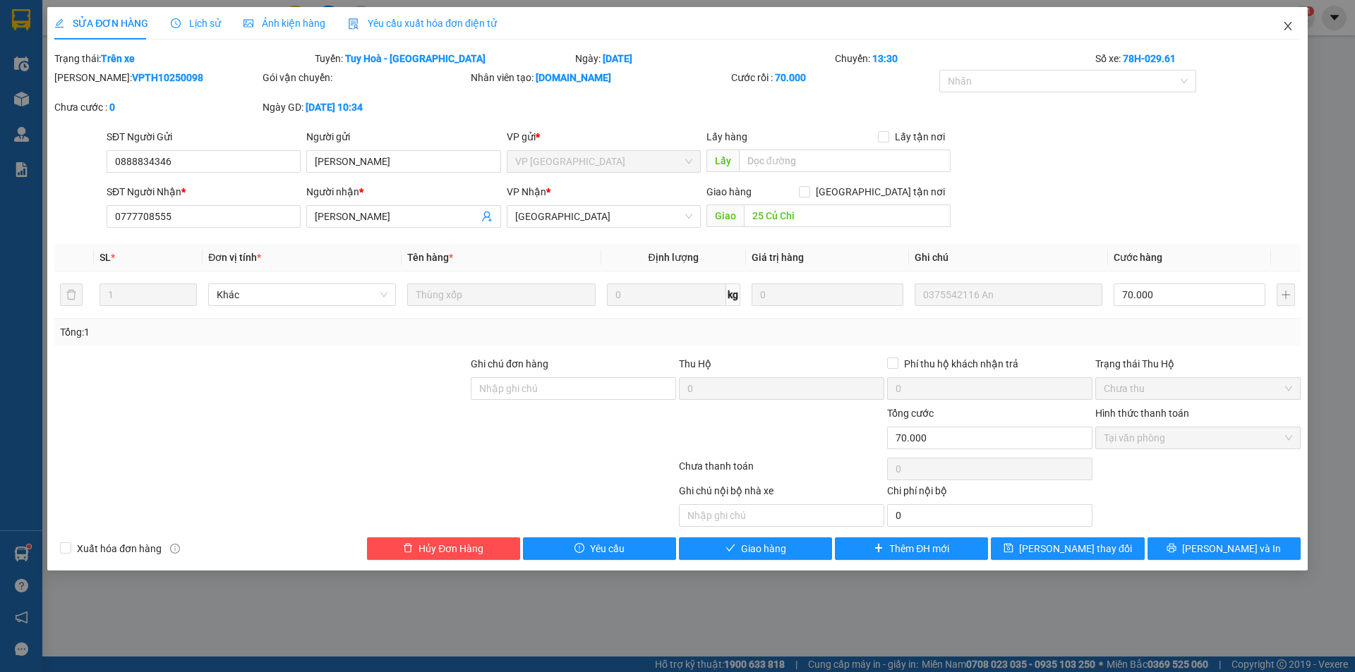
drag, startPoint x: 1300, startPoint y: 8, endPoint x: 1288, endPoint y: 25, distance: 20.4
click at [1288, 25] on span "Close" at bounding box center [1288, 27] width 40 height 40
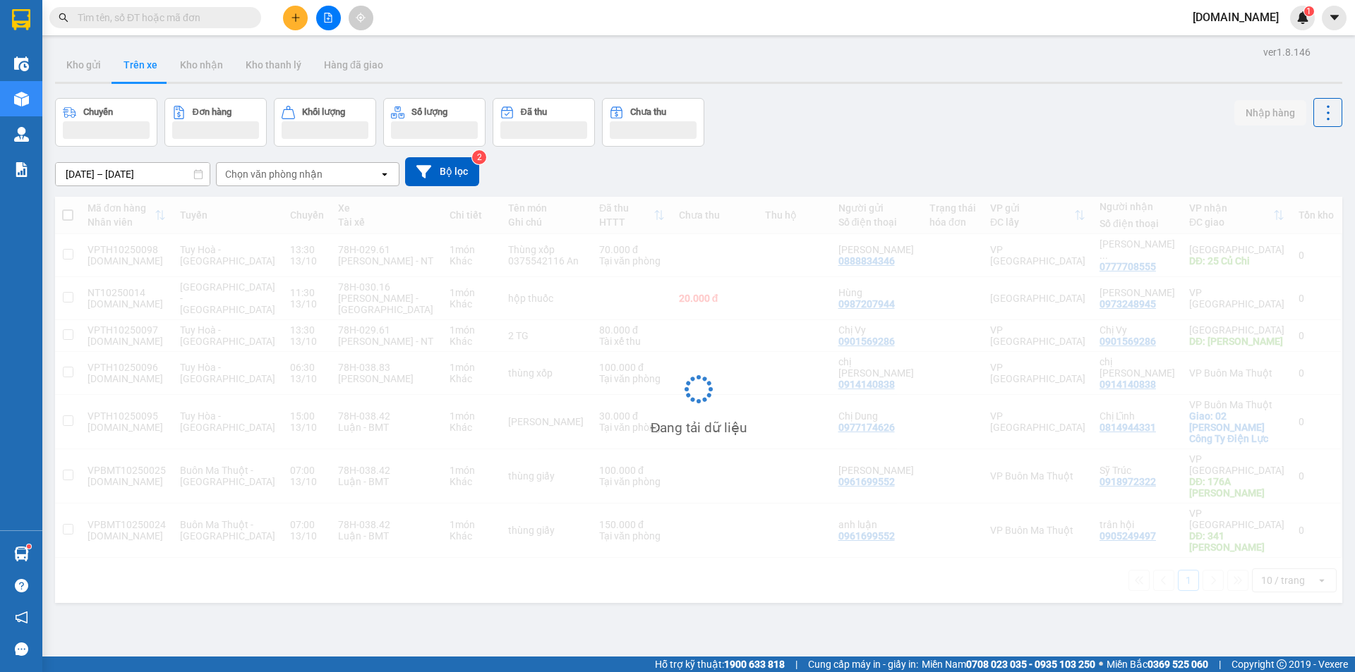
click at [1288, 25] on span "[DOMAIN_NAME]" at bounding box center [1235, 17] width 109 height 18
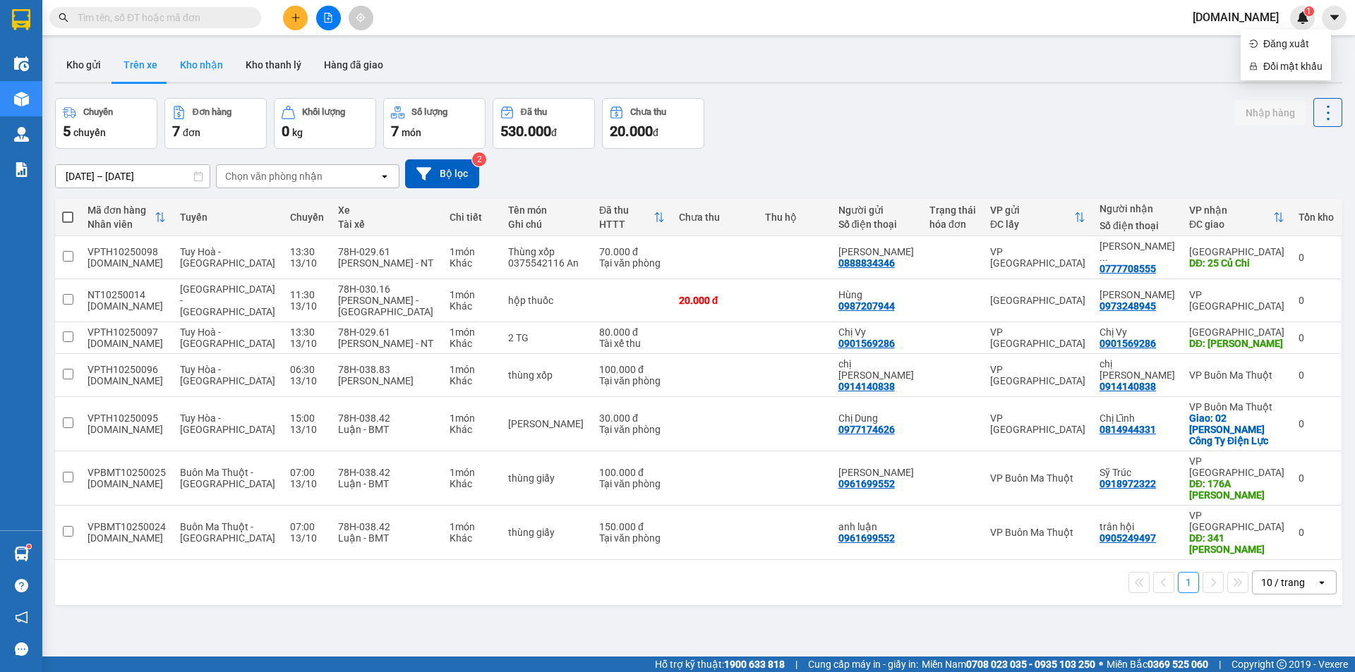
click at [196, 56] on button "Kho nhận" at bounding box center [202, 65] width 66 height 34
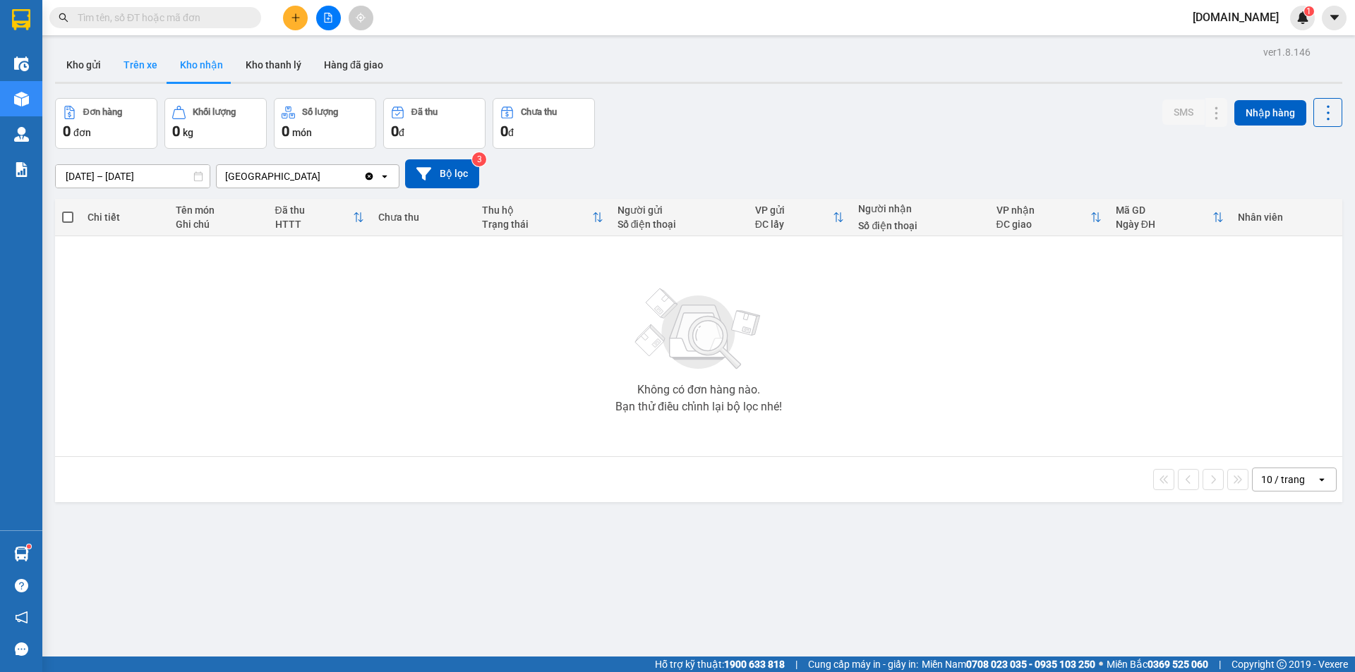
click at [145, 64] on button "Trên xe" at bounding box center [140, 65] width 56 height 34
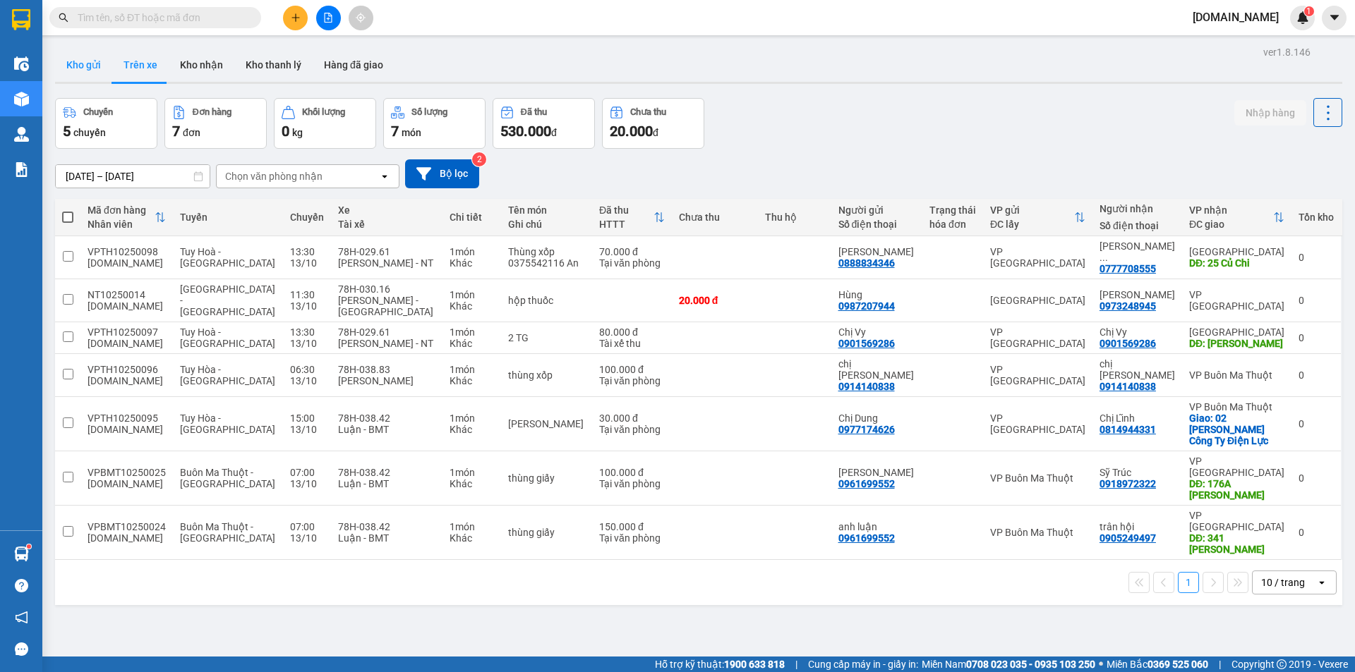
click at [91, 67] on button "Kho gửi" at bounding box center [83, 65] width 57 height 34
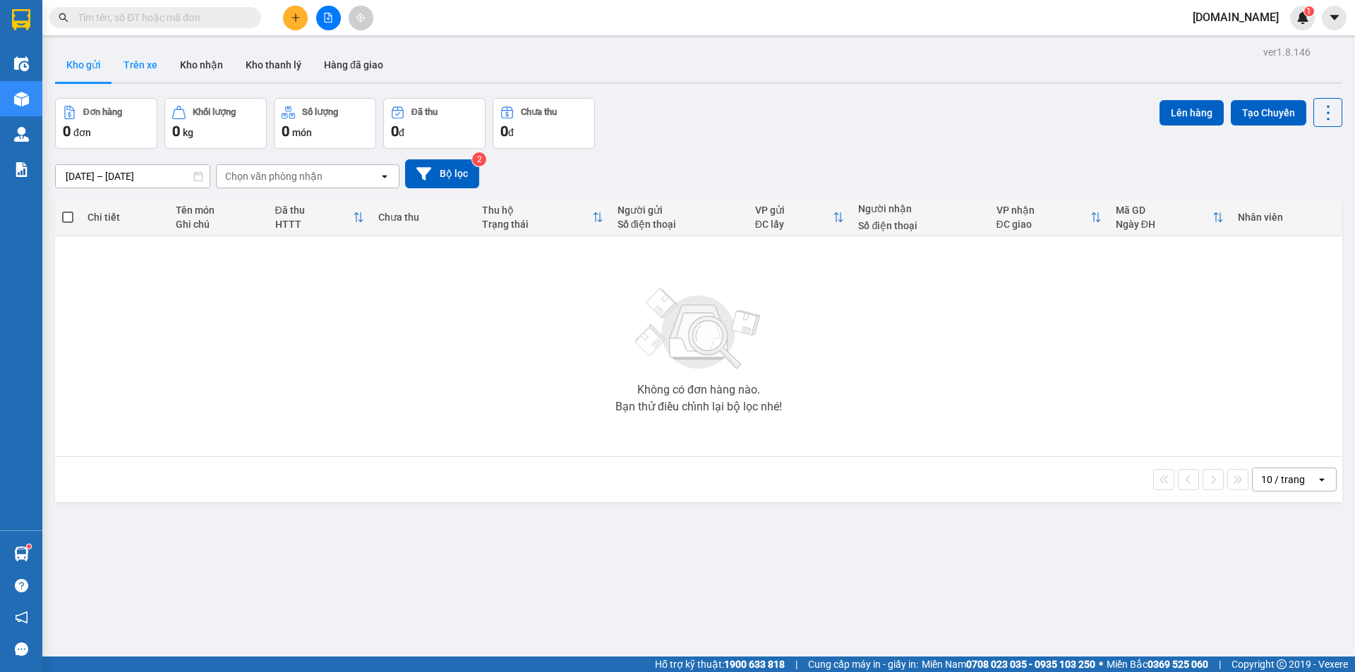
click at [147, 66] on button "Trên xe" at bounding box center [140, 65] width 56 height 34
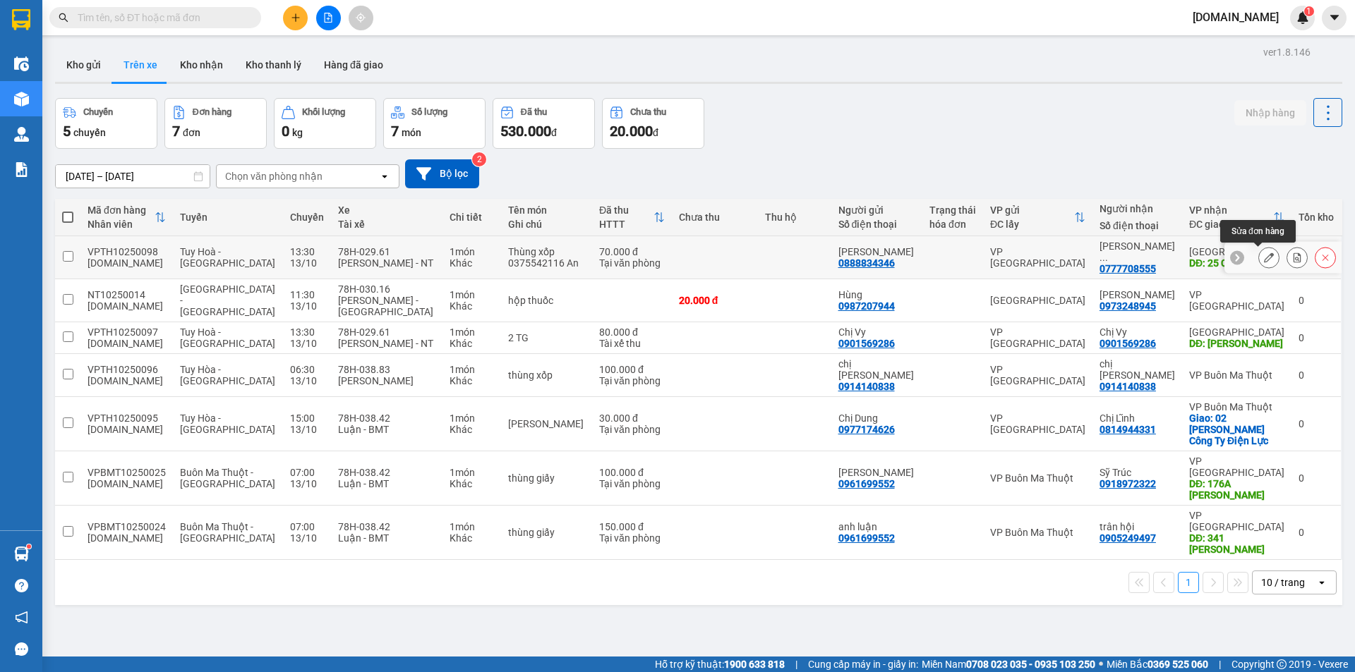
click at [1259, 255] on button at bounding box center [1269, 258] width 20 height 25
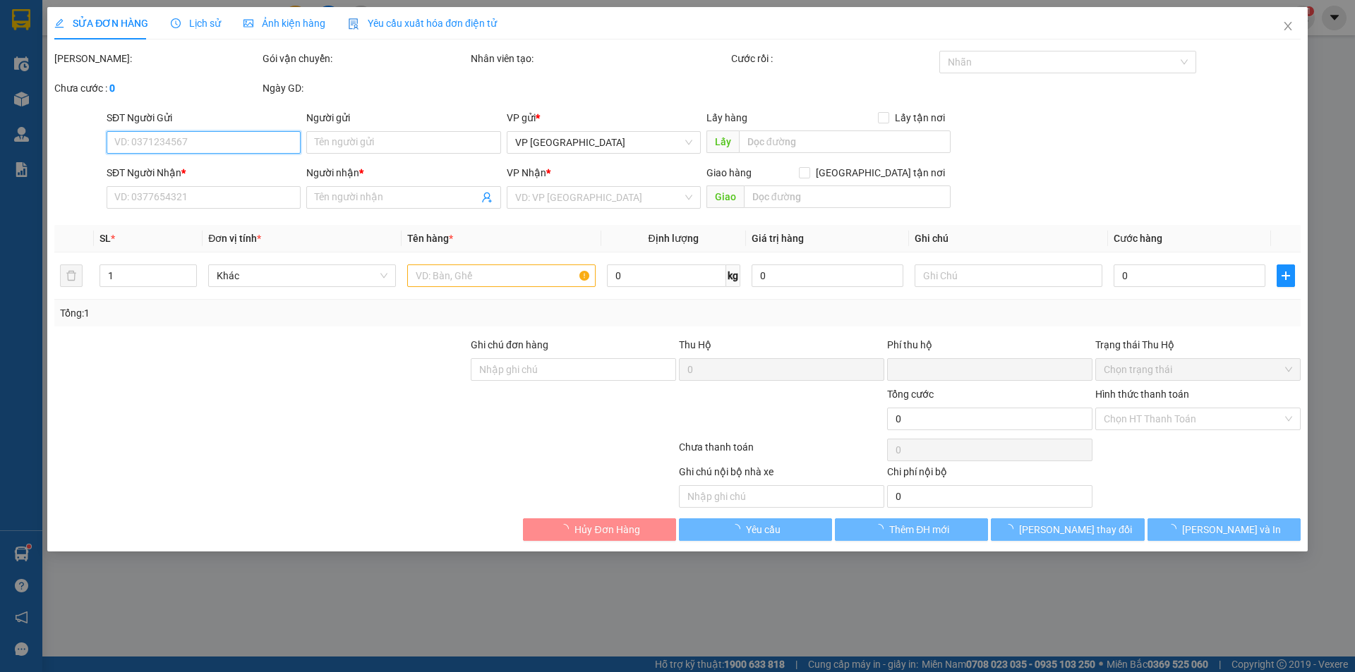
type input "0888834346"
type input "[PERSON_NAME]"
type input "0777708555"
type input "[PERSON_NAME]"
type input "25 Củ Chi"
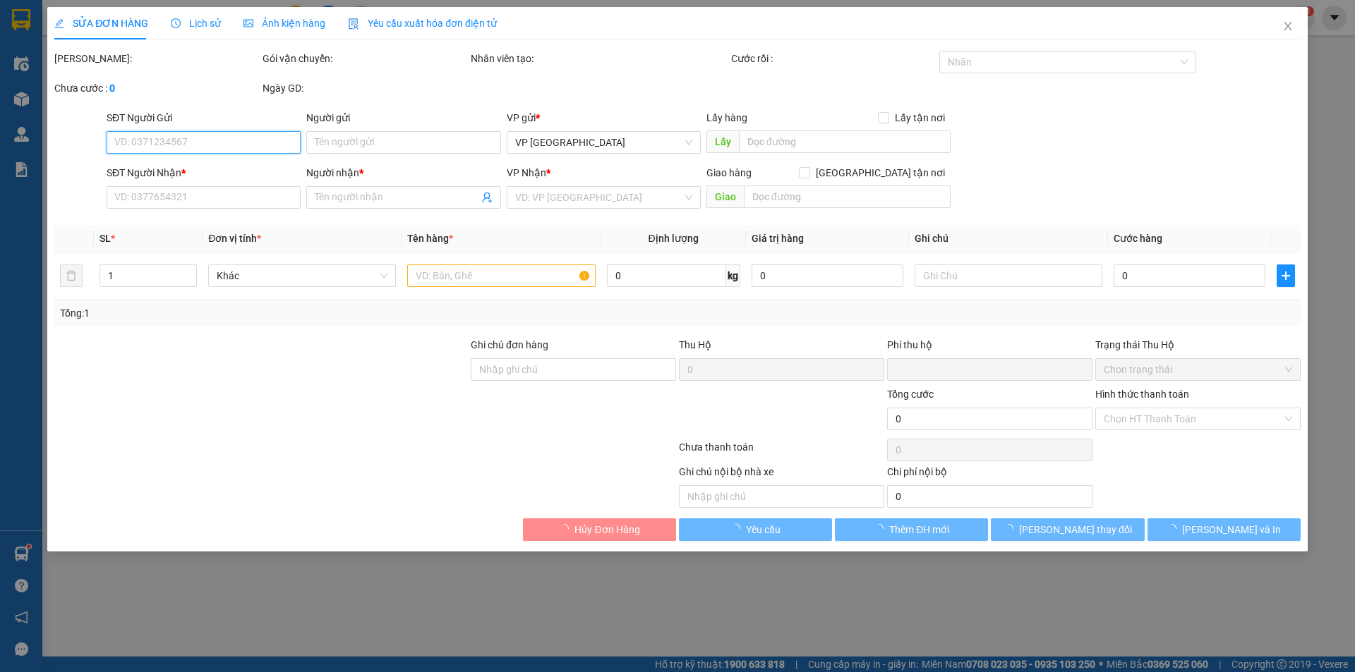
type input "0"
type input "70.000"
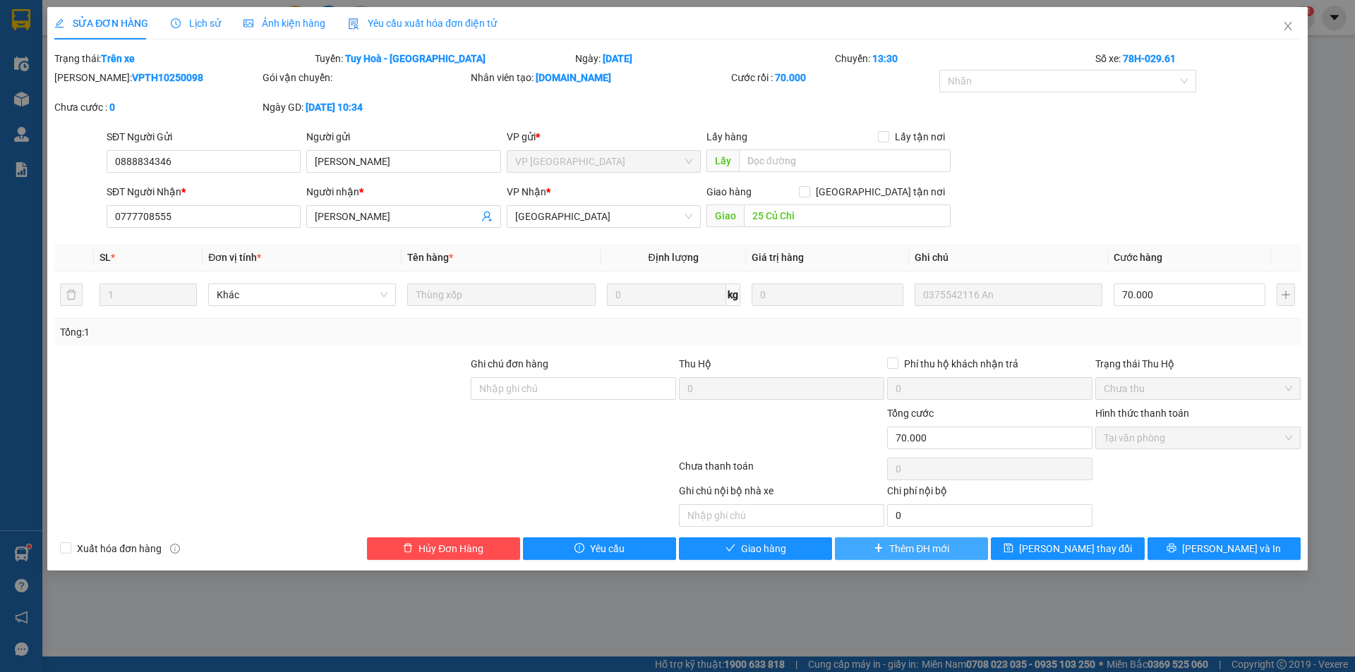
click at [935, 554] on span "Thêm ĐH mới" at bounding box center [919, 549] width 60 height 16
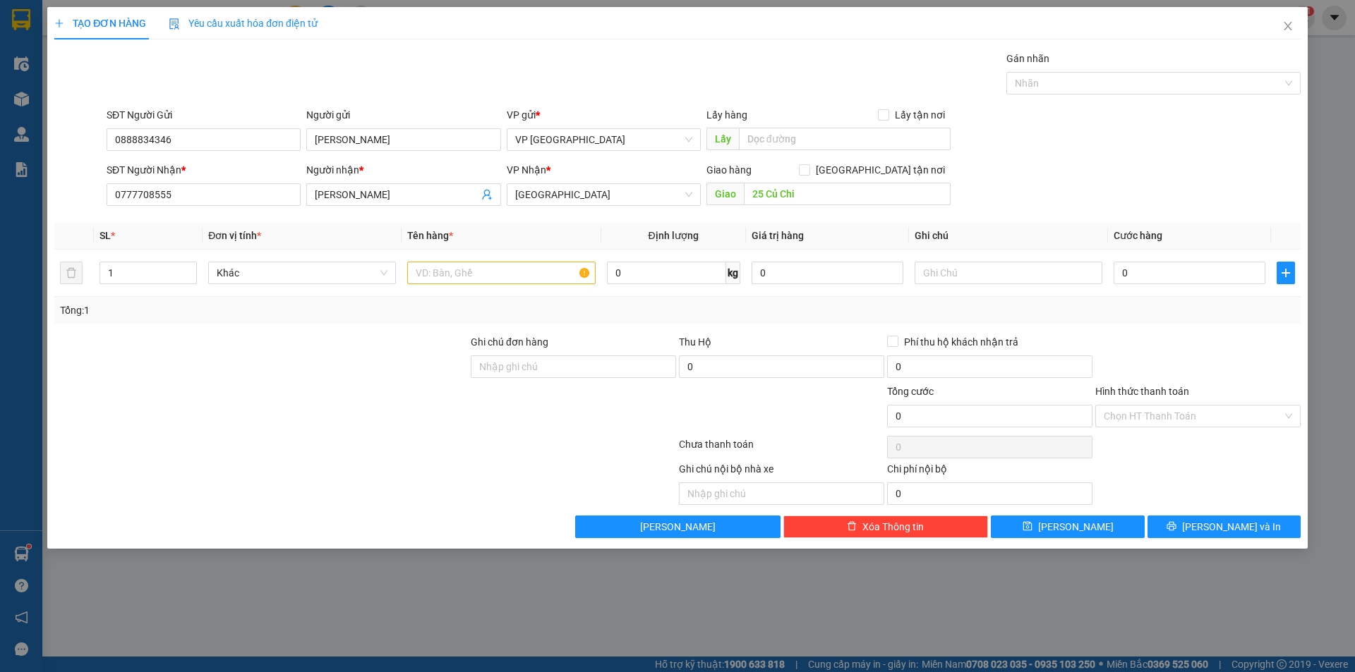
drag, startPoint x: 935, startPoint y: 554, endPoint x: 925, endPoint y: 562, distance: 12.6
drag, startPoint x: 925, startPoint y: 562, endPoint x: 1041, endPoint y: 120, distance: 456.7
click at [1041, 120] on div "SĐT Người Gửi 0888834346 Người gửi [PERSON_NAME] VP gửi * VP [GEOGRAPHIC_DATA] …" at bounding box center [703, 131] width 1199 height 49
click at [500, 268] on input "text" at bounding box center [501, 273] width 188 height 23
type input "thùng giấy"
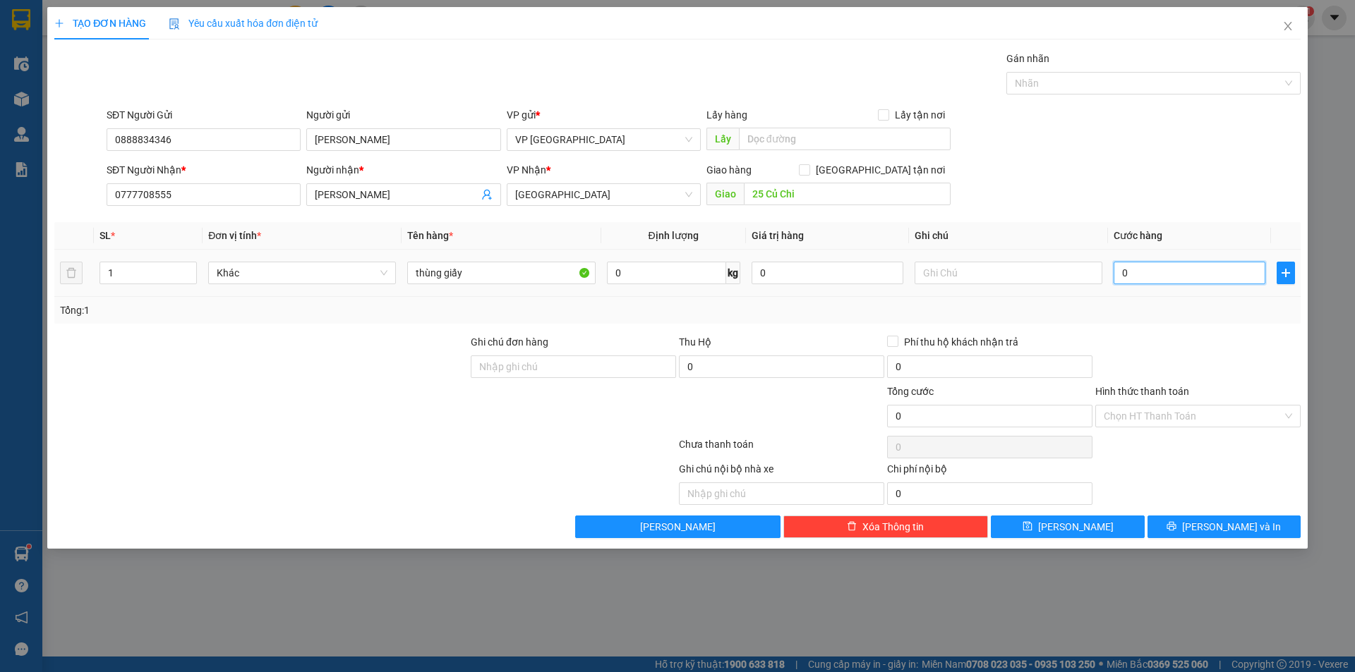
click at [1129, 272] on input "0" at bounding box center [1189, 273] width 152 height 23
type input "5"
type input "50"
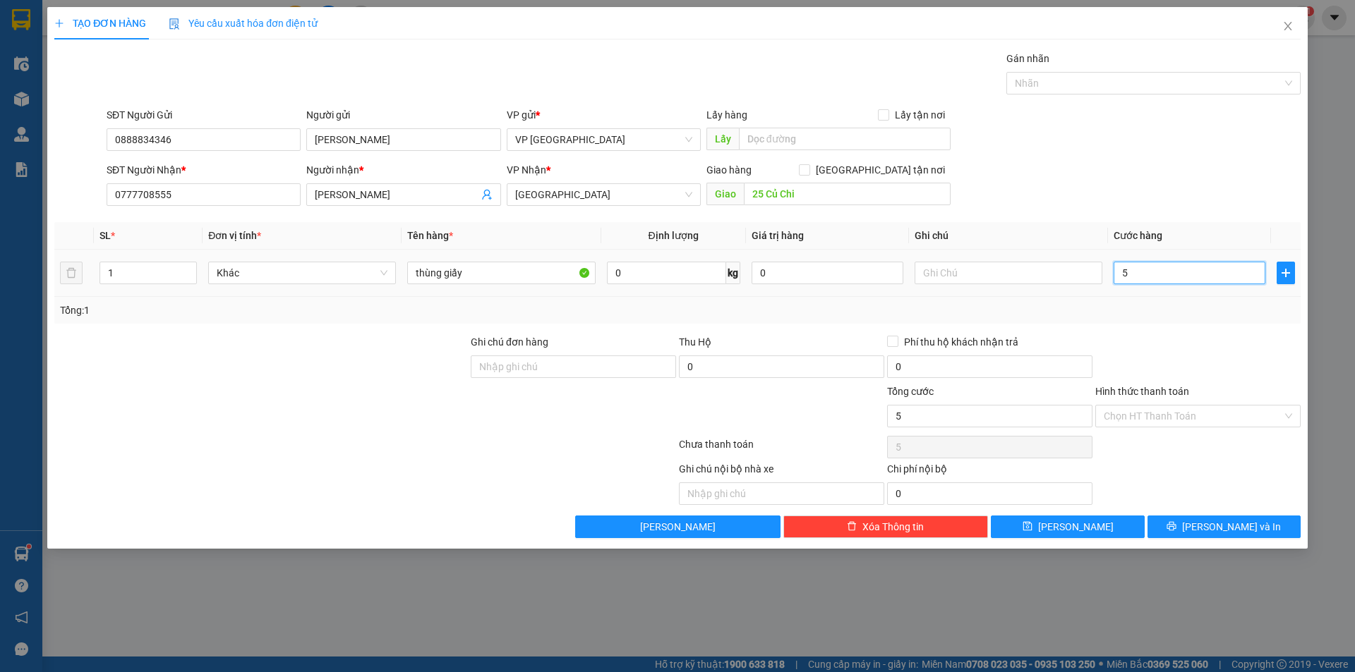
type input "50"
type input "500"
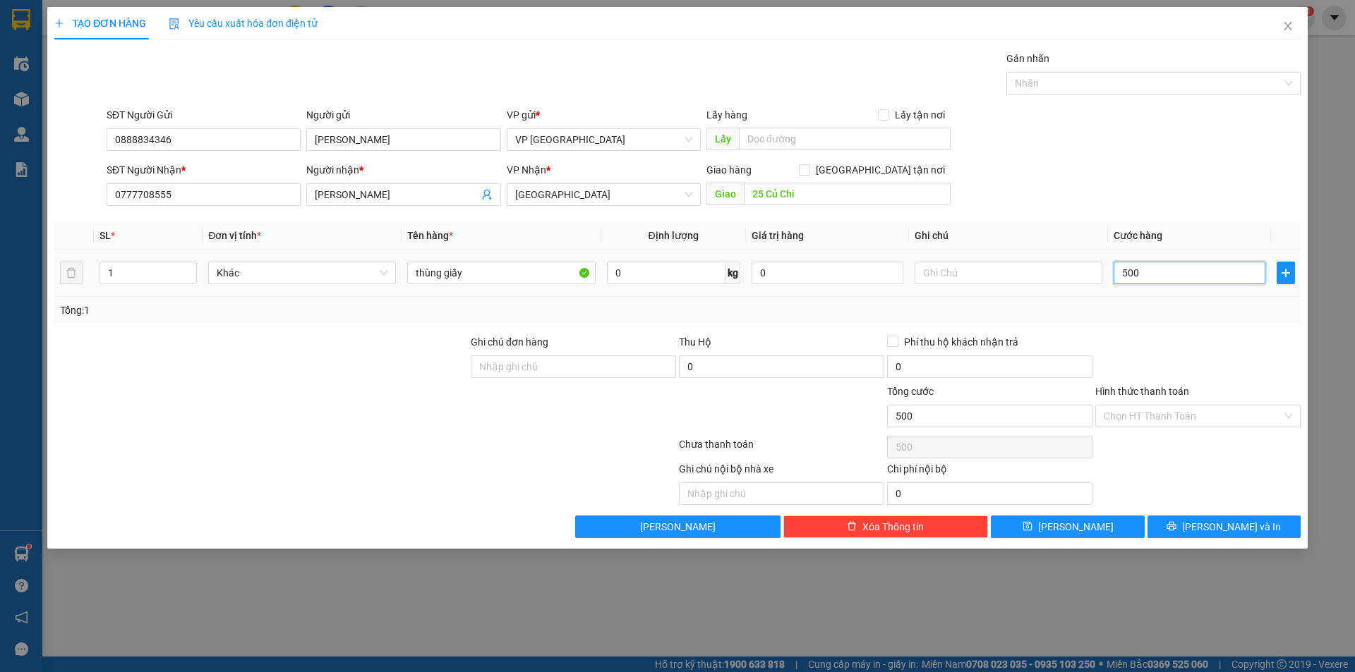
type input "5.000"
type input "50.000"
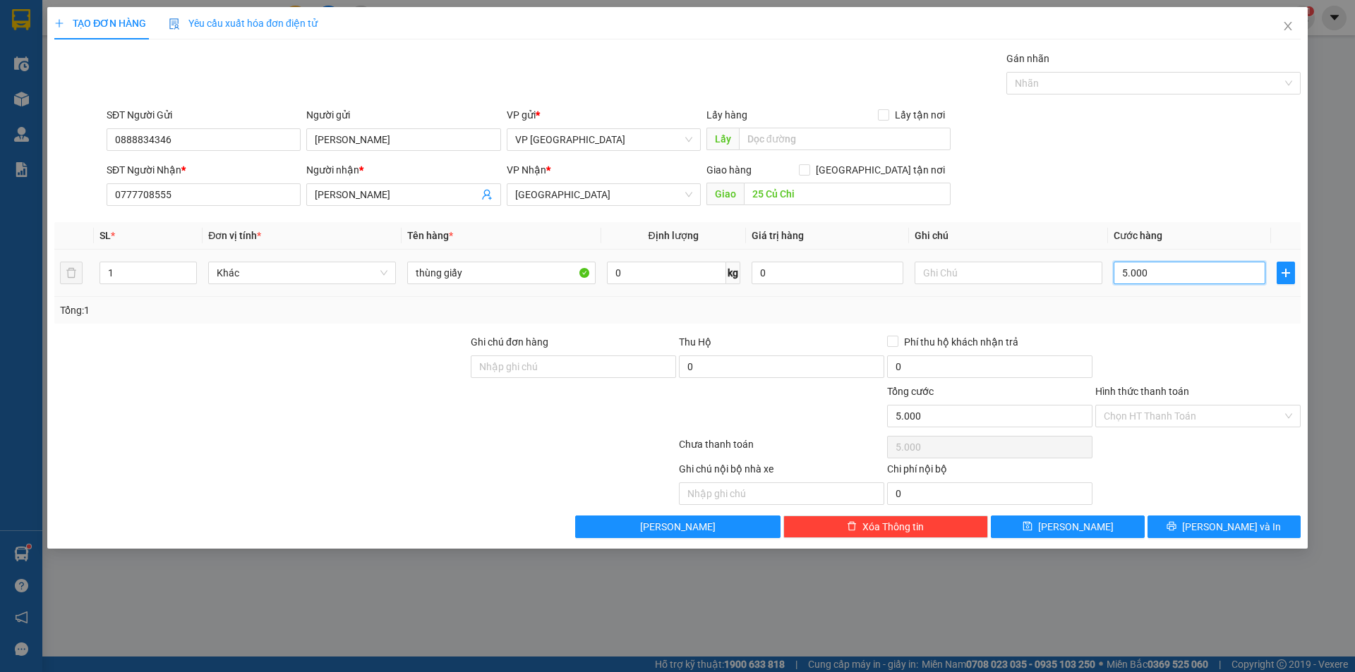
type input "50.000"
click at [1177, 423] on input "Hình thức thanh toán" at bounding box center [1192, 416] width 178 height 21
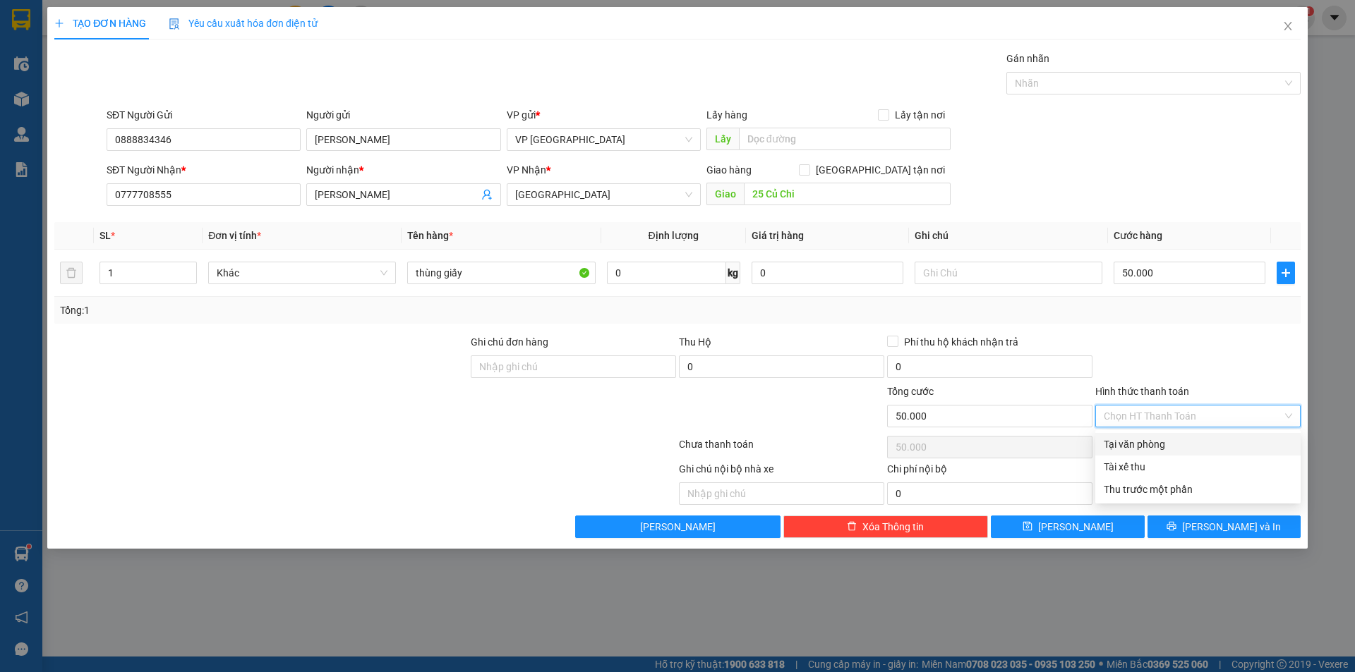
click at [1177, 443] on div "Tại văn phòng" at bounding box center [1197, 445] width 188 height 16
type input "0"
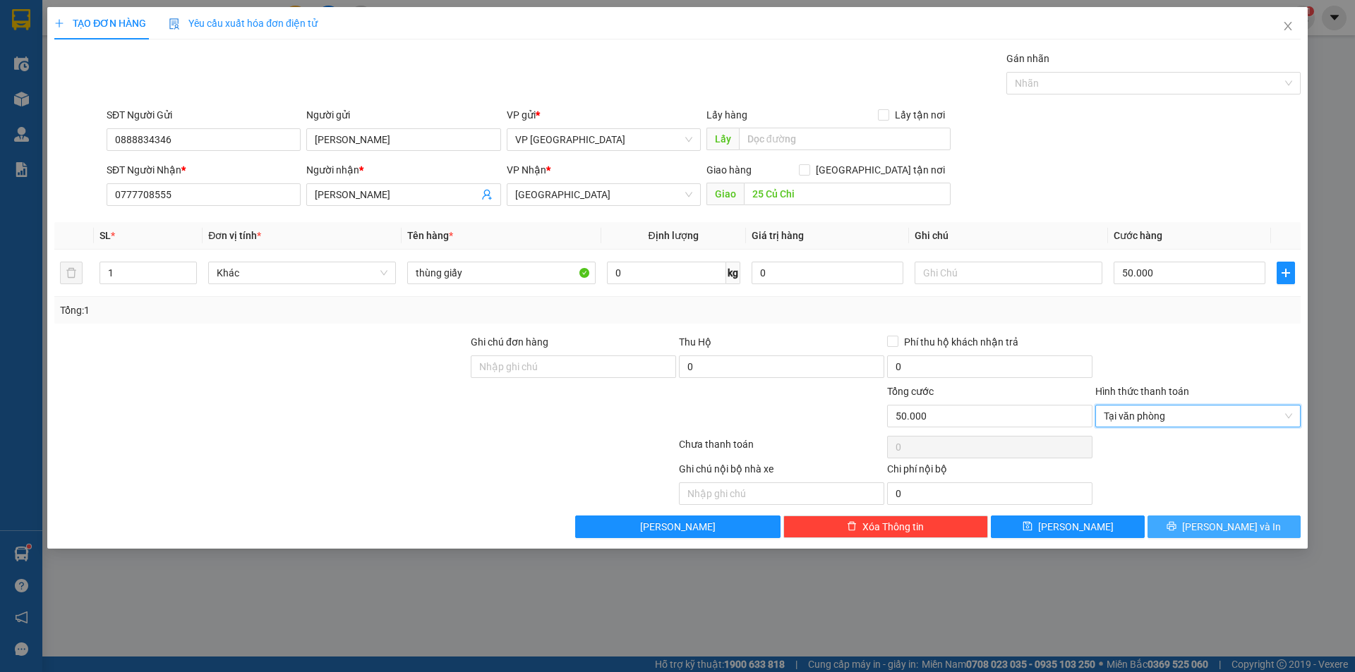
click at [1210, 521] on button "[PERSON_NAME] và In" at bounding box center [1223, 527] width 153 height 23
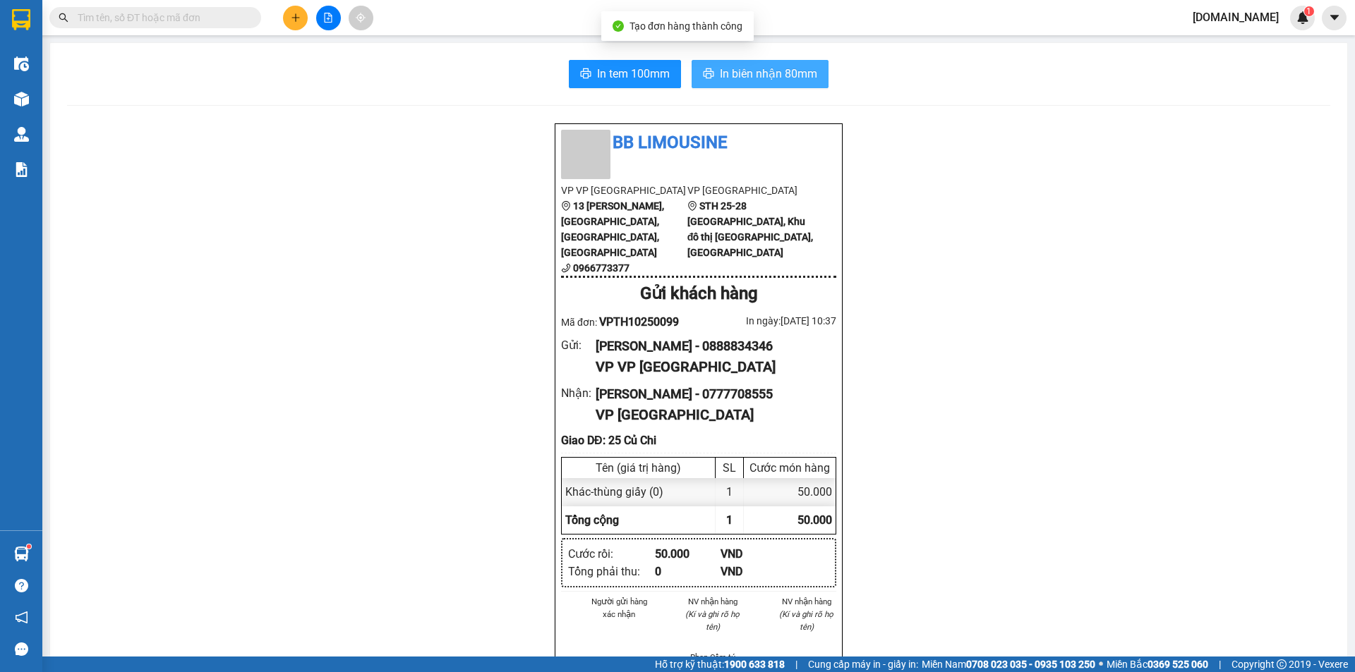
click at [761, 60] on button "In biên nhận 80mm" at bounding box center [759, 74] width 137 height 28
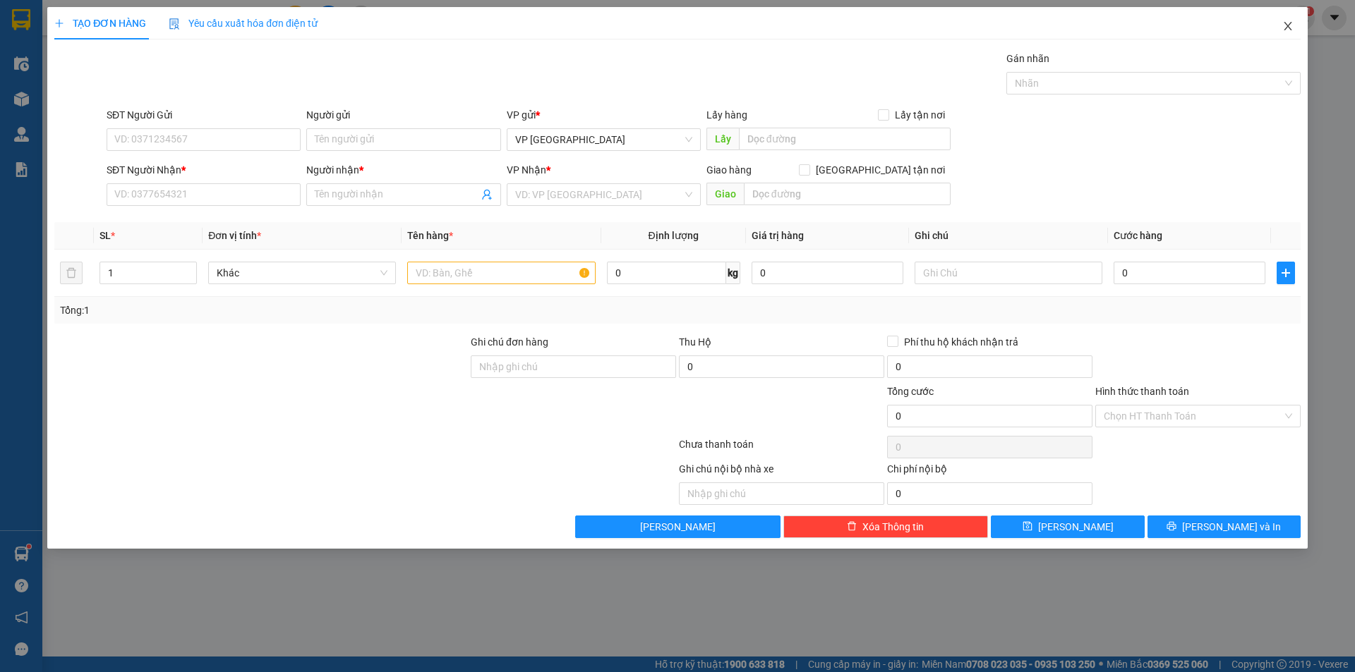
click at [1285, 25] on icon "close" at bounding box center [1287, 25] width 11 height 11
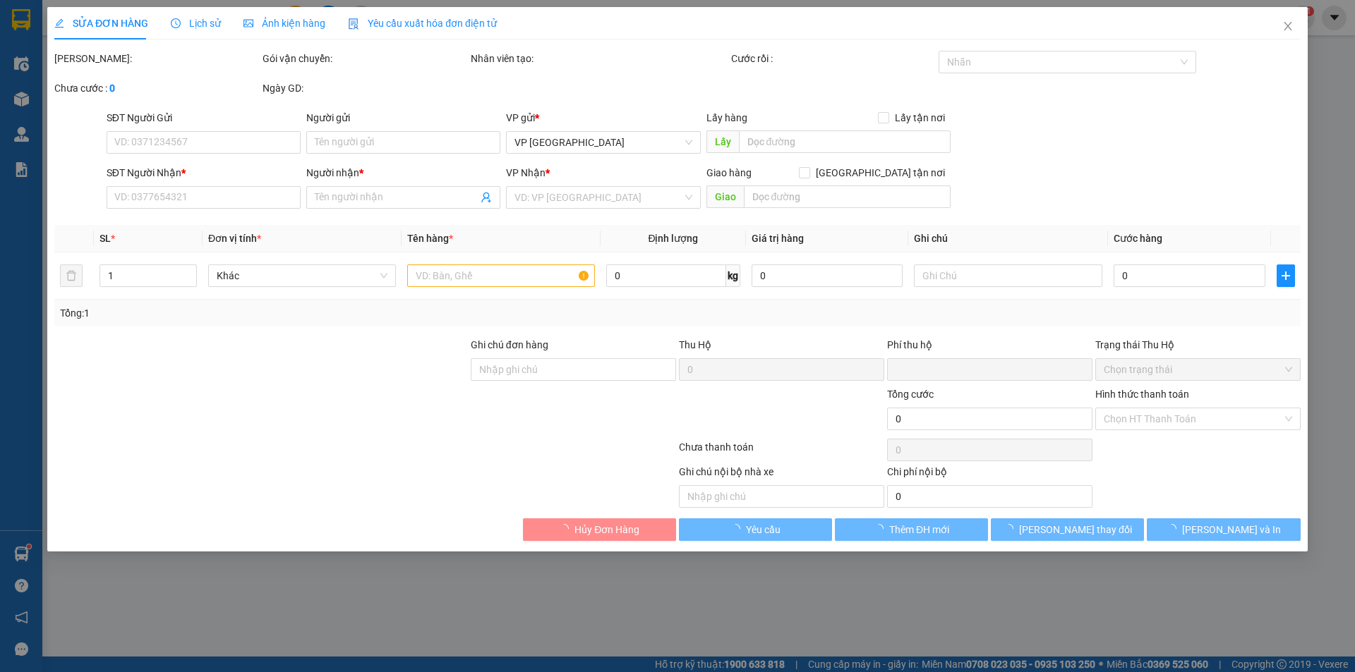
type input "0888834346"
type input "[PERSON_NAME]"
type input "0777708555"
type input "[PERSON_NAME]"
type input "25 Củ Chi"
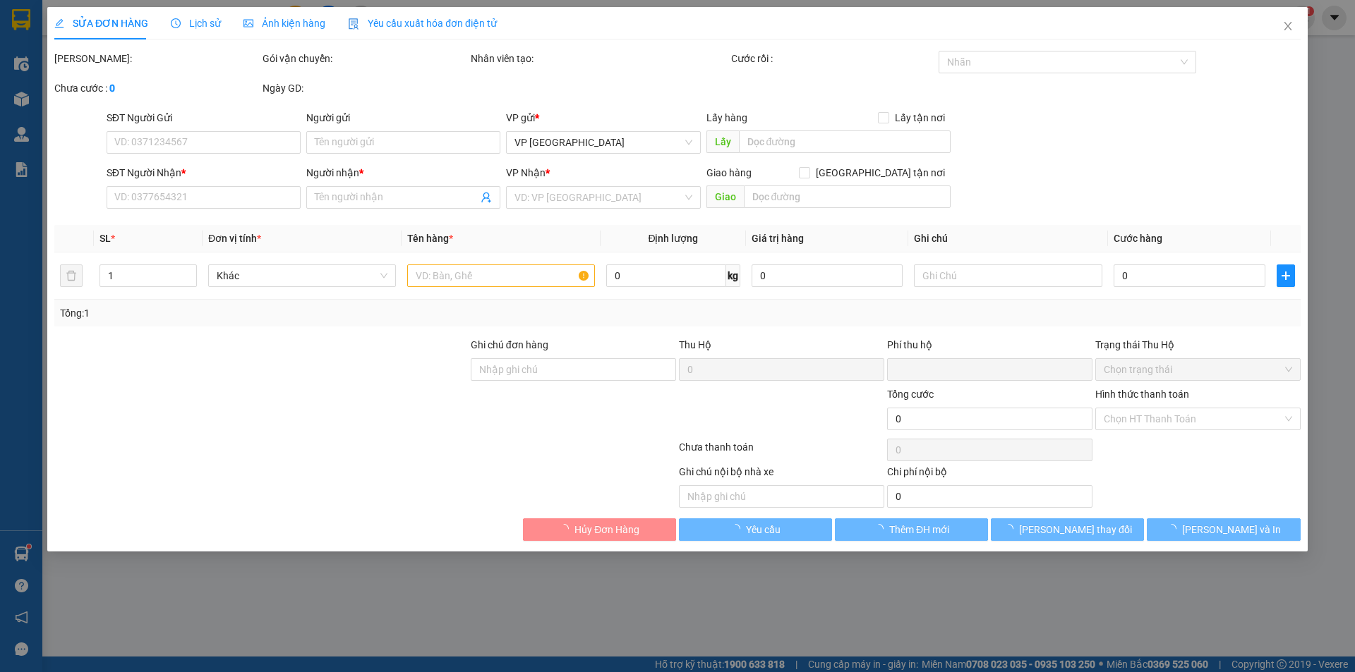
type input "0"
type input "70.000"
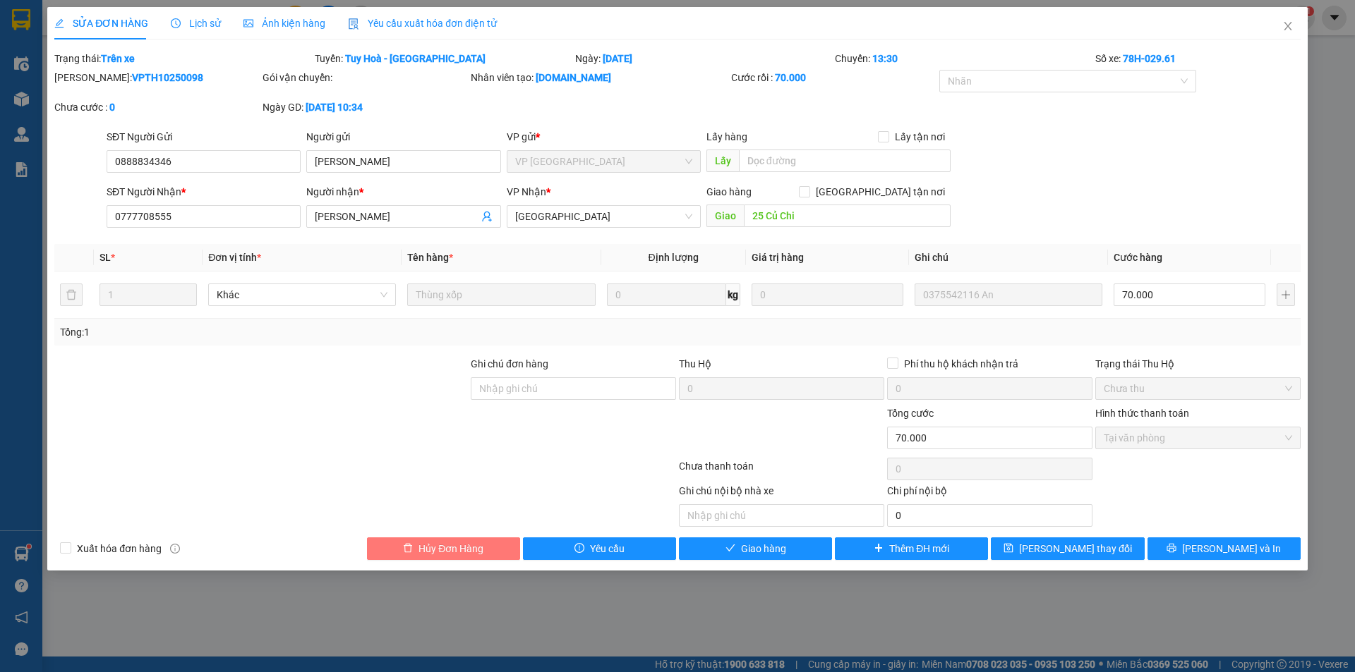
click at [452, 550] on span "Hủy Đơn Hàng" at bounding box center [450, 549] width 65 height 16
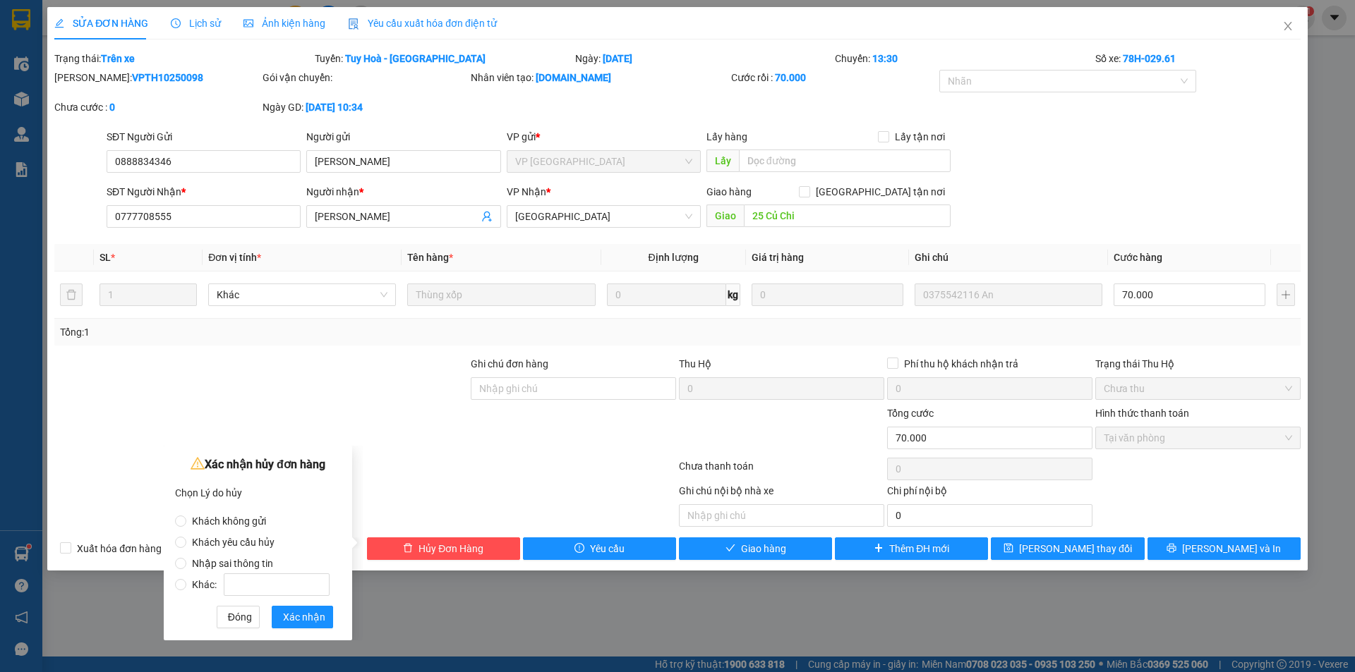
click at [204, 560] on span "Nhập sai thông tin" at bounding box center [232, 563] width 92 height 11
click at [186, 560] on input "Nhập sai thông tin" at bounding box center [180, 563] width 11 height 11
radio input "true"
click at [298, 619] on span "Xác nhận" at bounding box center [304, 618] width 42 height 16
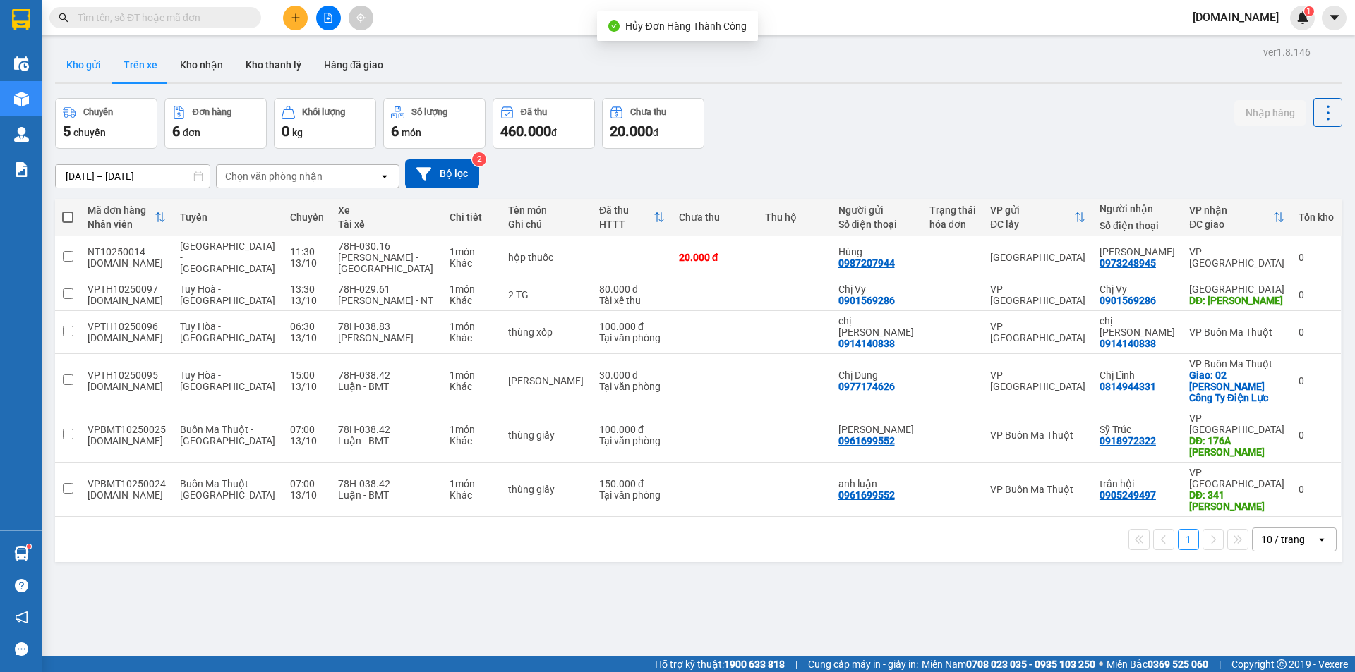
click at [83, 75] on button "Kho gửi" at bounding box center [83, 65] width 57 height 34
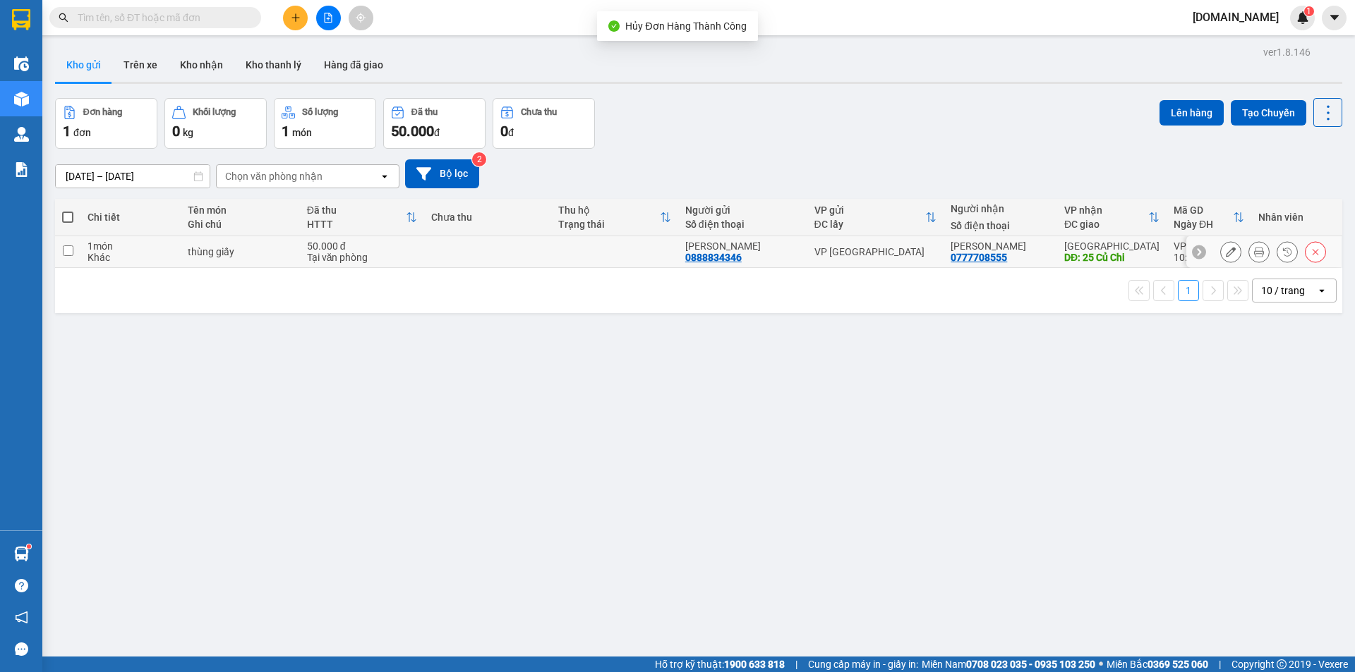
click at [519, 249] on td at bounding box center [487, 252] width 127 height 32
checkbox input "true"
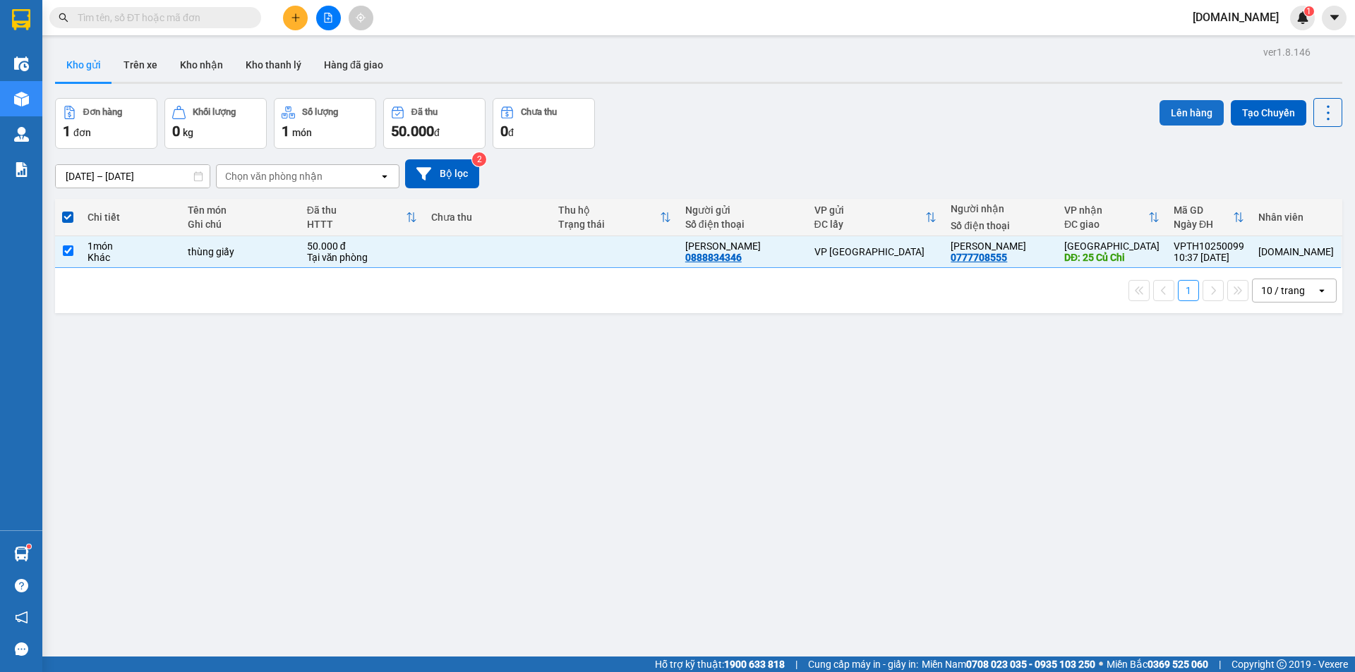
click at [1194, 114] on button "Lên hàng" at bounding box center [1191, 112] width 64 height 25
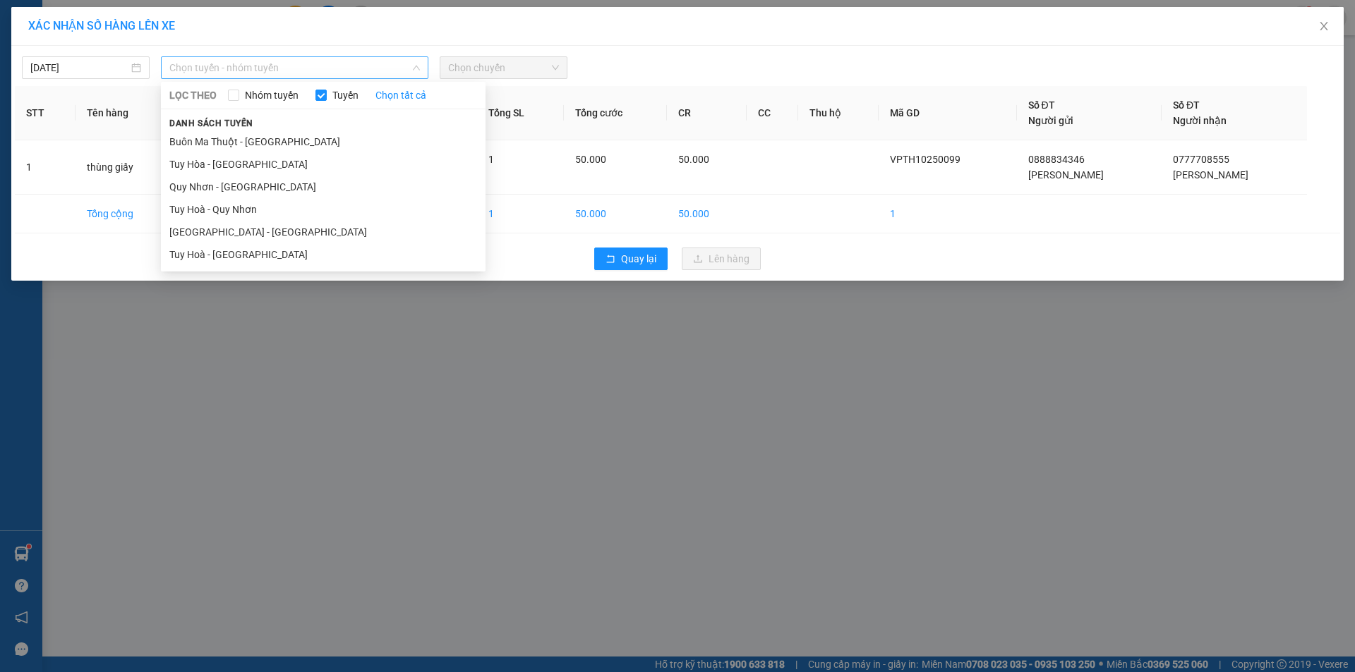
click at [298, 59] on span "Chọn tuyến - nhóm tuyến" at bounding box center [294, 67] width 250 height 21
click at [240, 256] on li "Tuy Hoà - [GEOGRAPHIC_DATA]" at bounding box center [323, 254] width 325 height 23
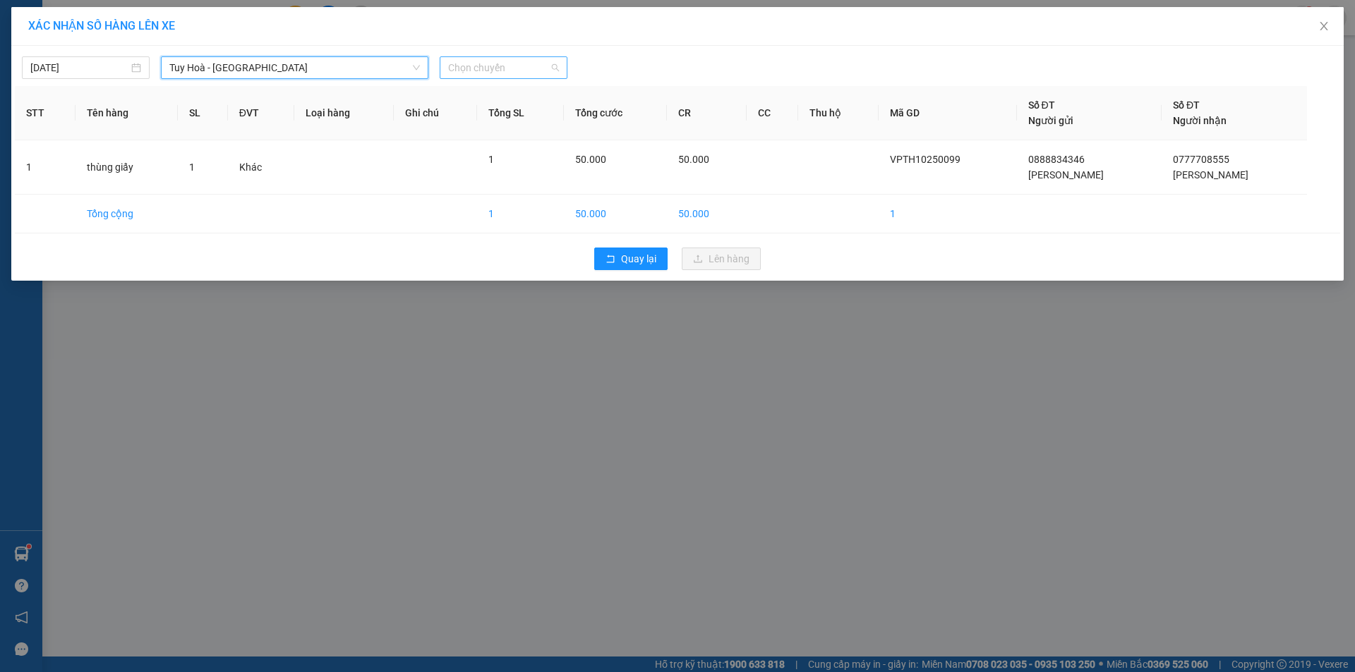
click at [514, 72] on span "Chọn chuyến" at bounding box center [503, 67] width 111 height 21
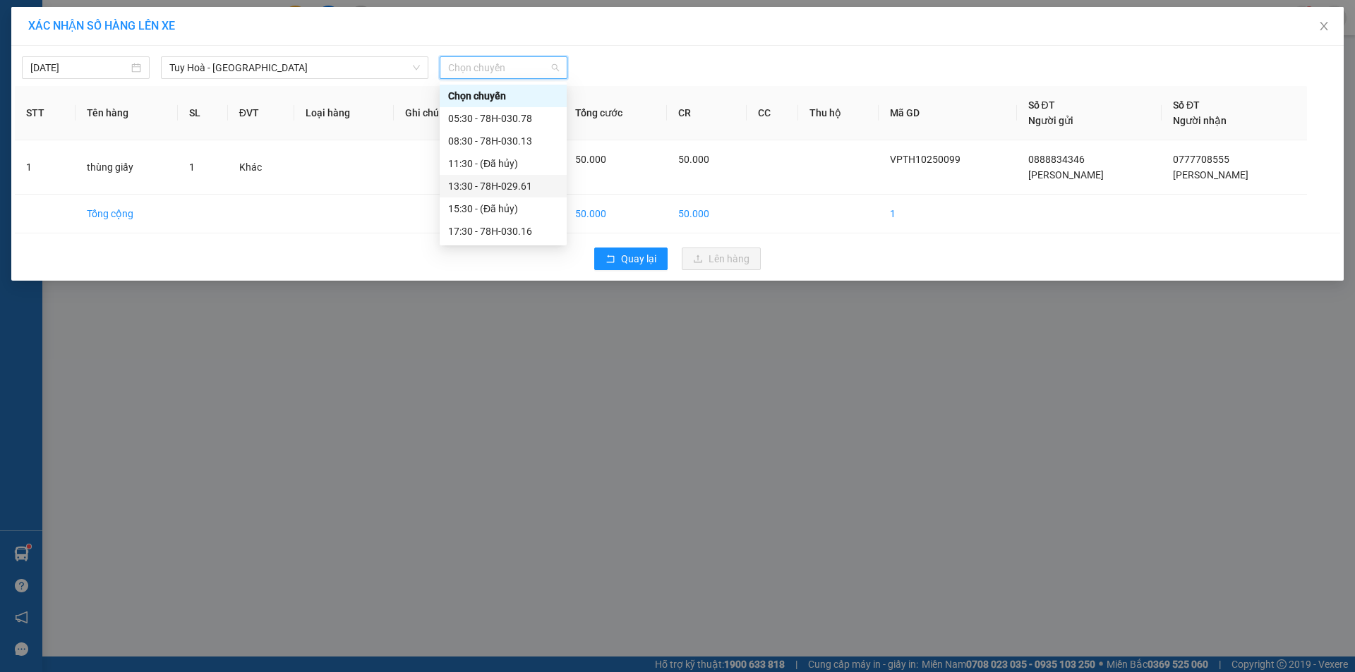
click at [479, 184] on div "13:30 - 78H-029.61" at bounding box center [503, 186] width 110 height 16
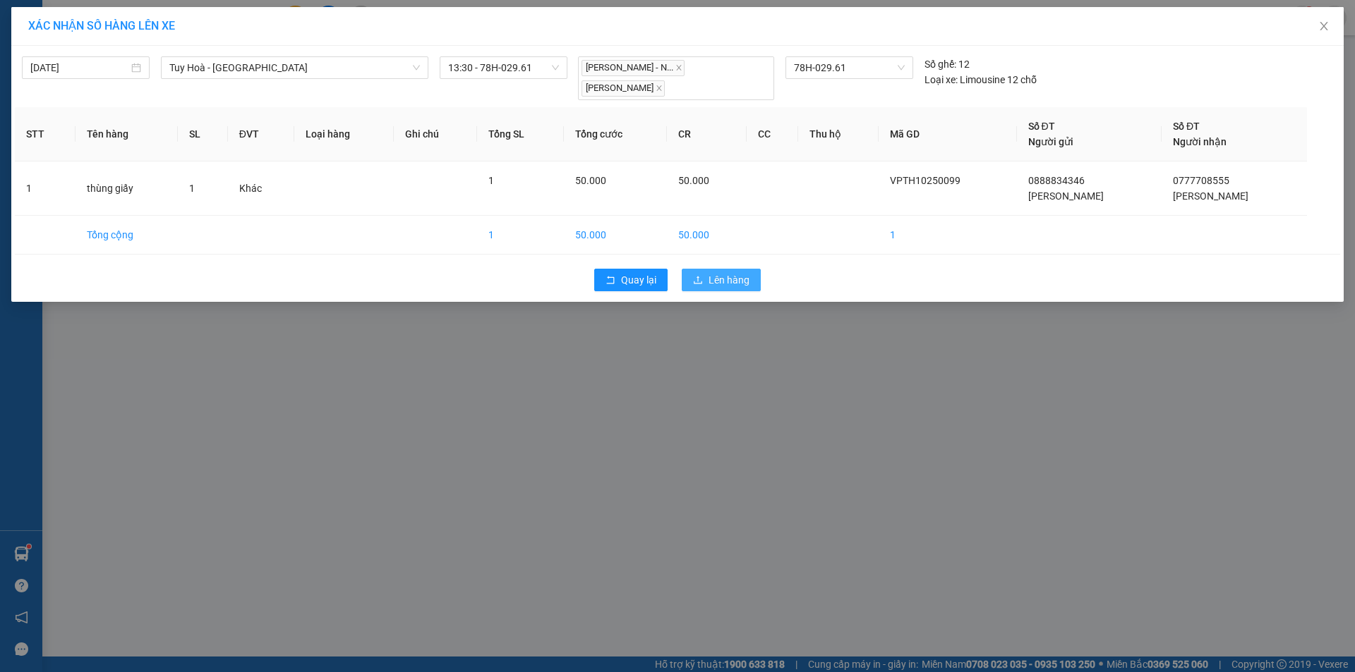
click at [721, 278] on span "Lên hàng" at bounding box center [728, 280] width 41 height 16
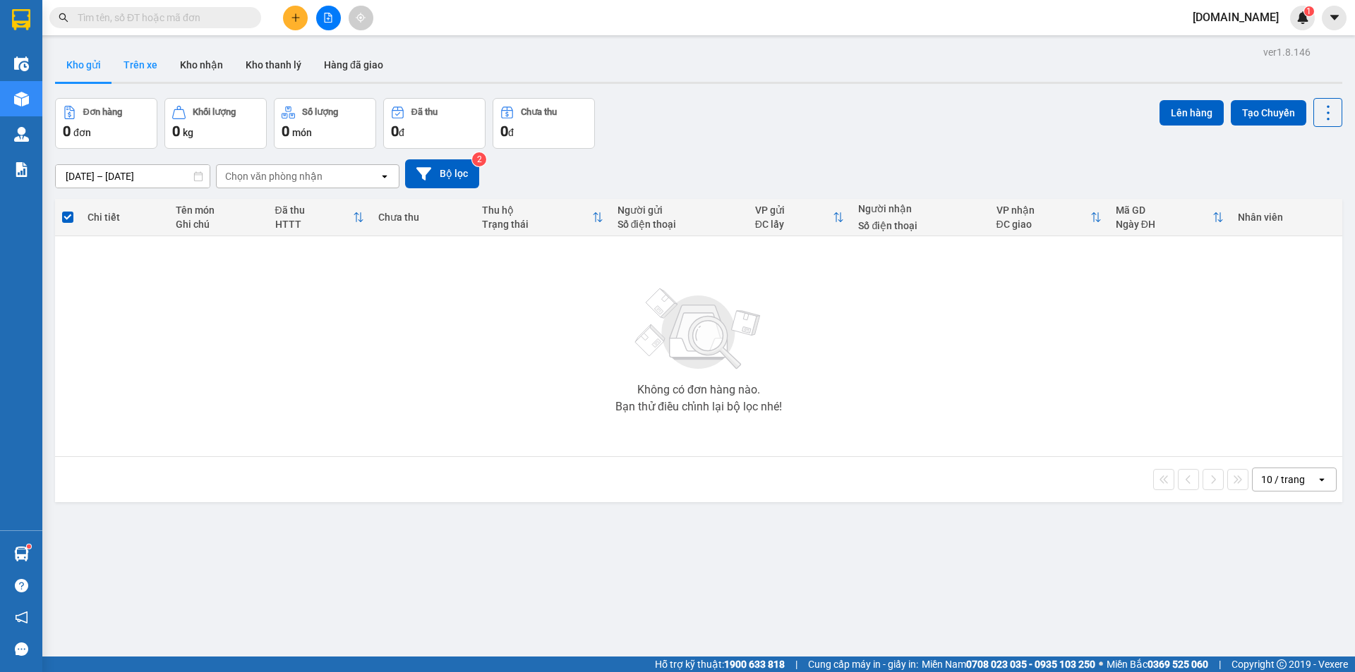
click at [142, 72] on button "Trên xe" at bounding box center [140, 65] width 56 height 34
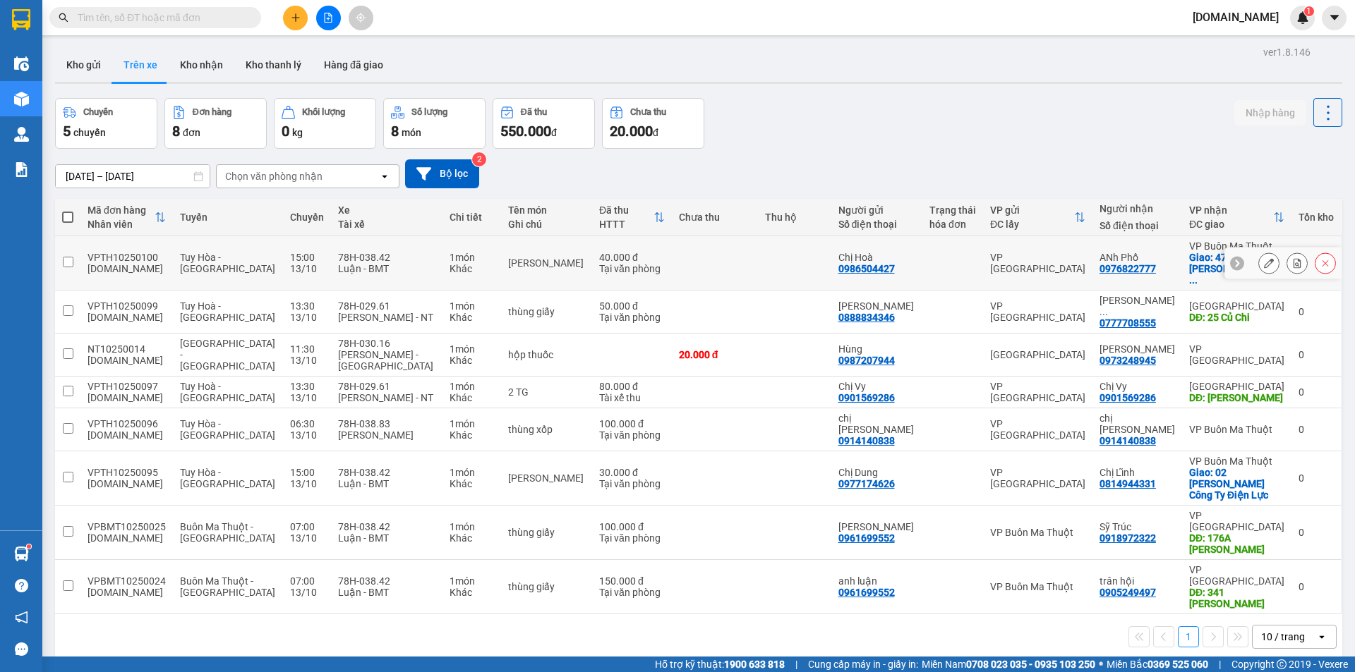
click at [1264, 258] on icon at bounding box center [1269, 263] width 10 height 10
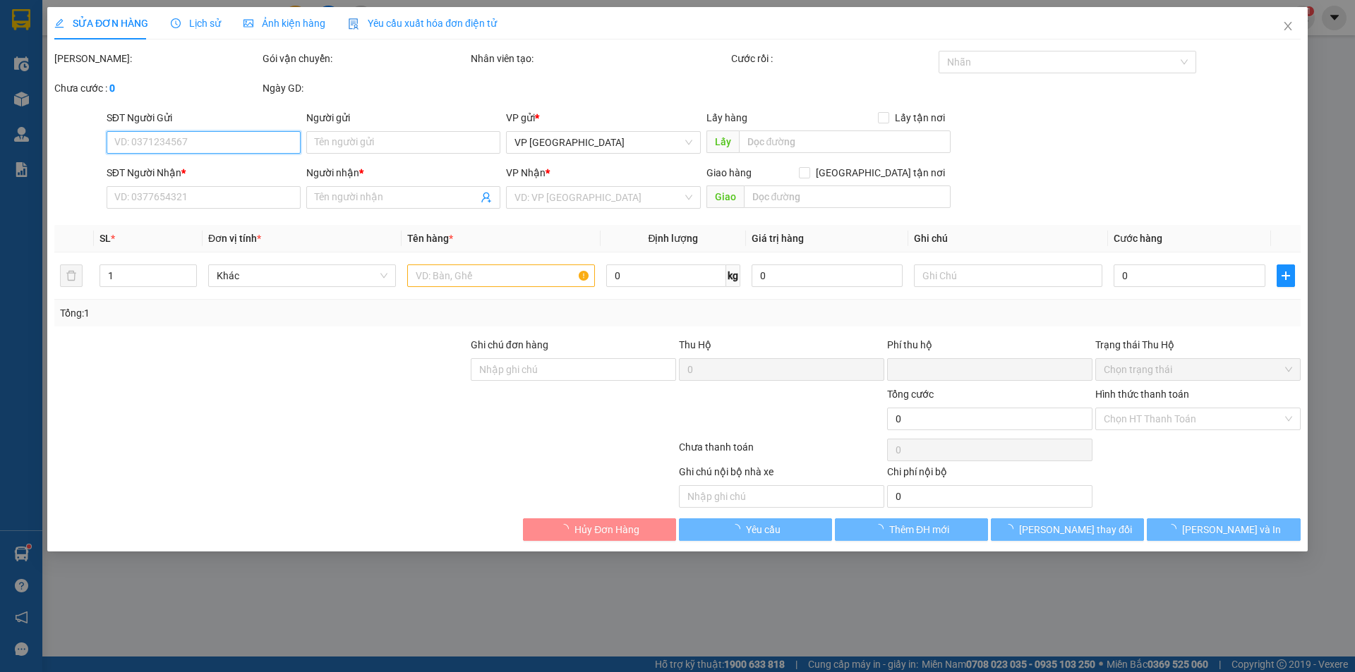
type input "0986504427"
type input "Chị Hoà"
type input "0976822777"
type input "ANh Phố"
checkbox input "true"
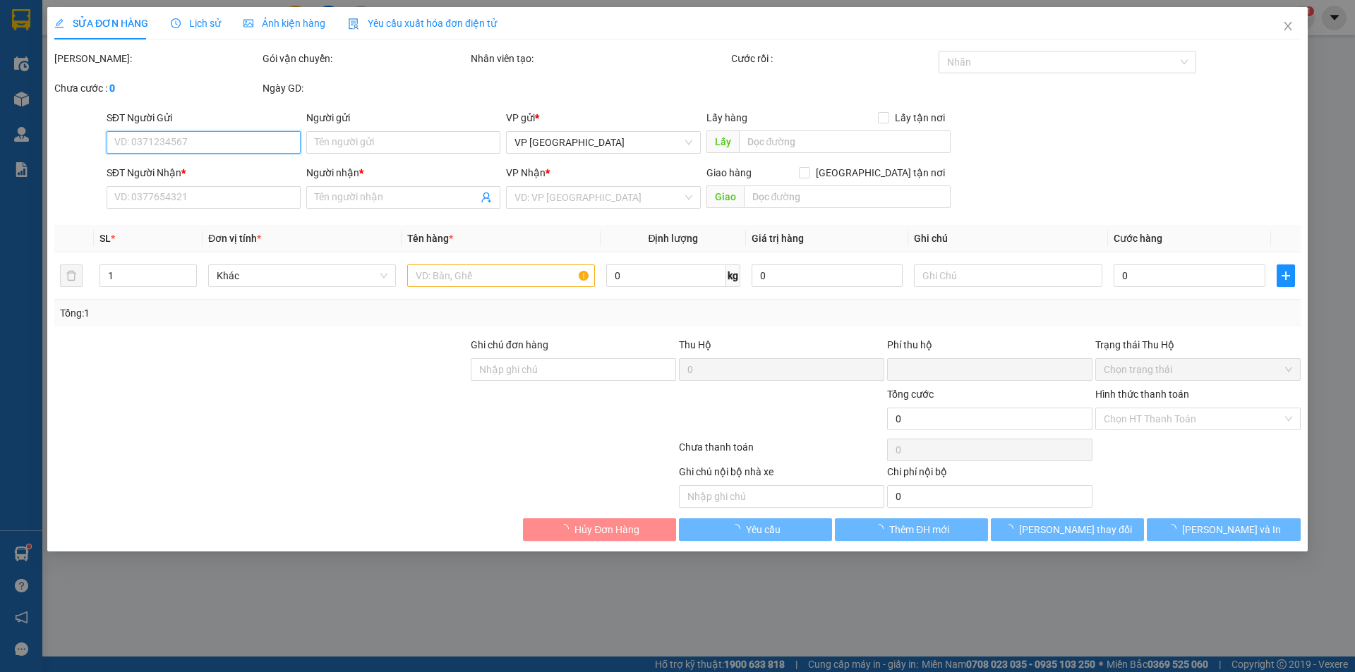
type input "47 [PERSON_NAME] Thành Sở Nông Nghiệp và [PERSON_NAME]"
type input "0"
type input "40.000"
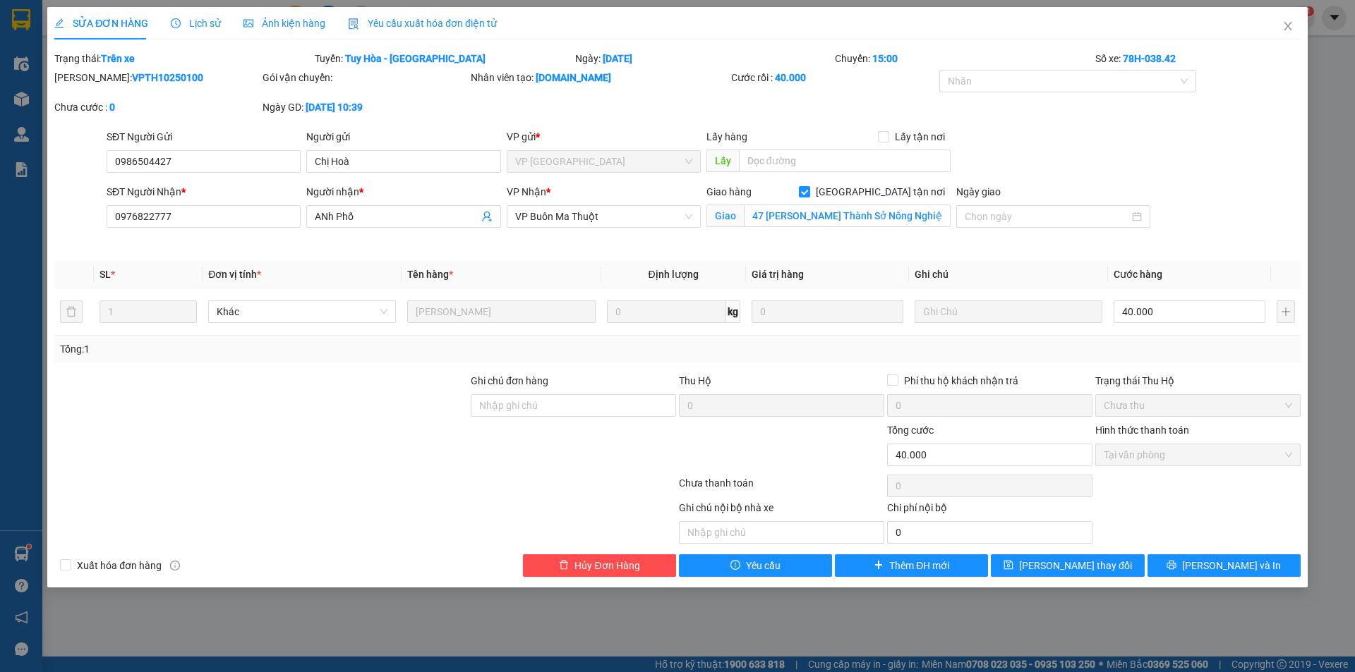
click at [1249, 579] on div "SỬA ĐƠN HÀNG Lịch sử Ảnh kiện hàng Yêu cầu xuất hóa đơn điện tử Total Paid Fee …" at bounding box center [677, 297] width 1260 height 581
click at [1254, 568] on button "[PERSON_NAME] và In" at bounding box center [1223, 566] width 153 height 23
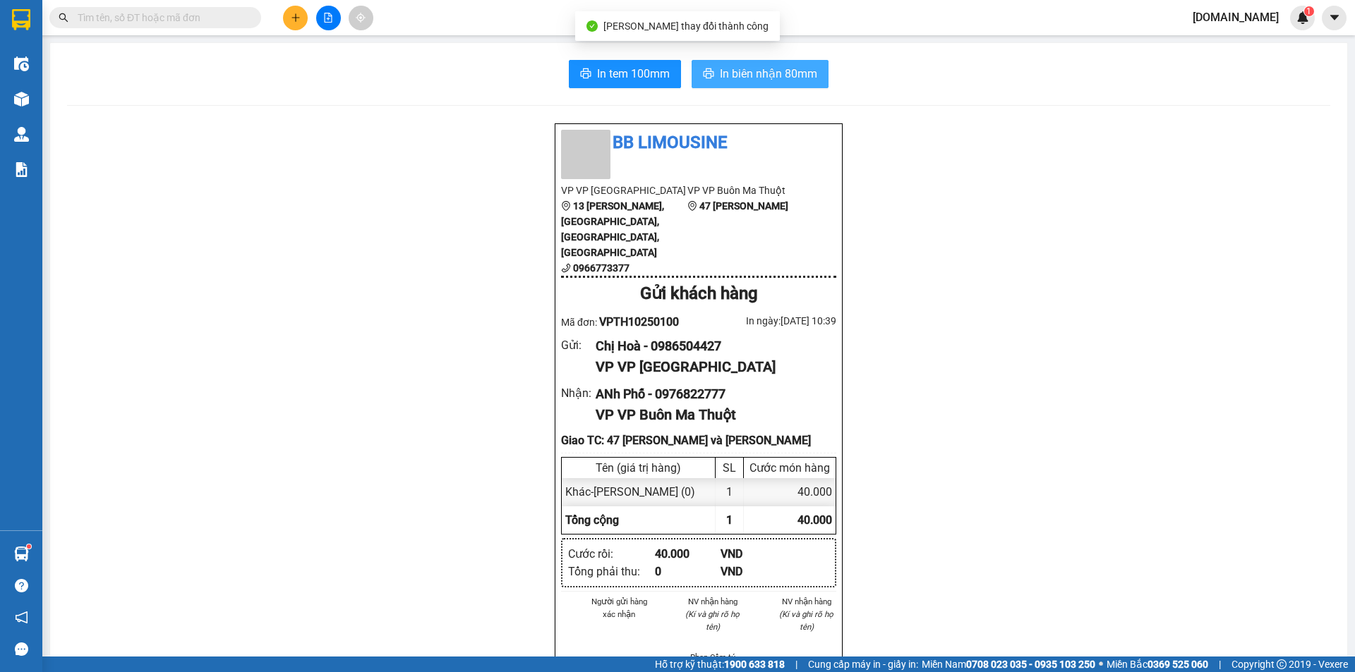
click at [776, 64] on button "In biên nhận 80mm" at bounding box center [759, 74] width 137 height 28
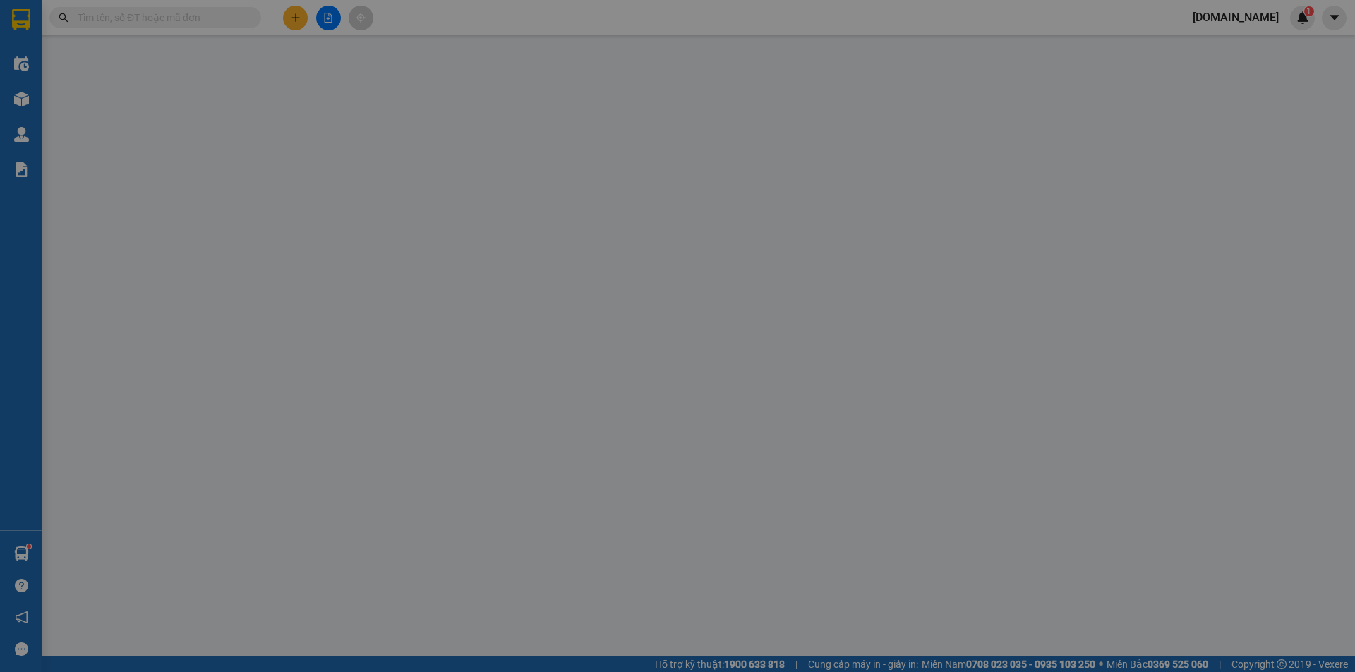
type input "0986504427"
type input "Chị Hoà"
type input "0976822777"
type input "ANh Phố"
checkbox input "true"
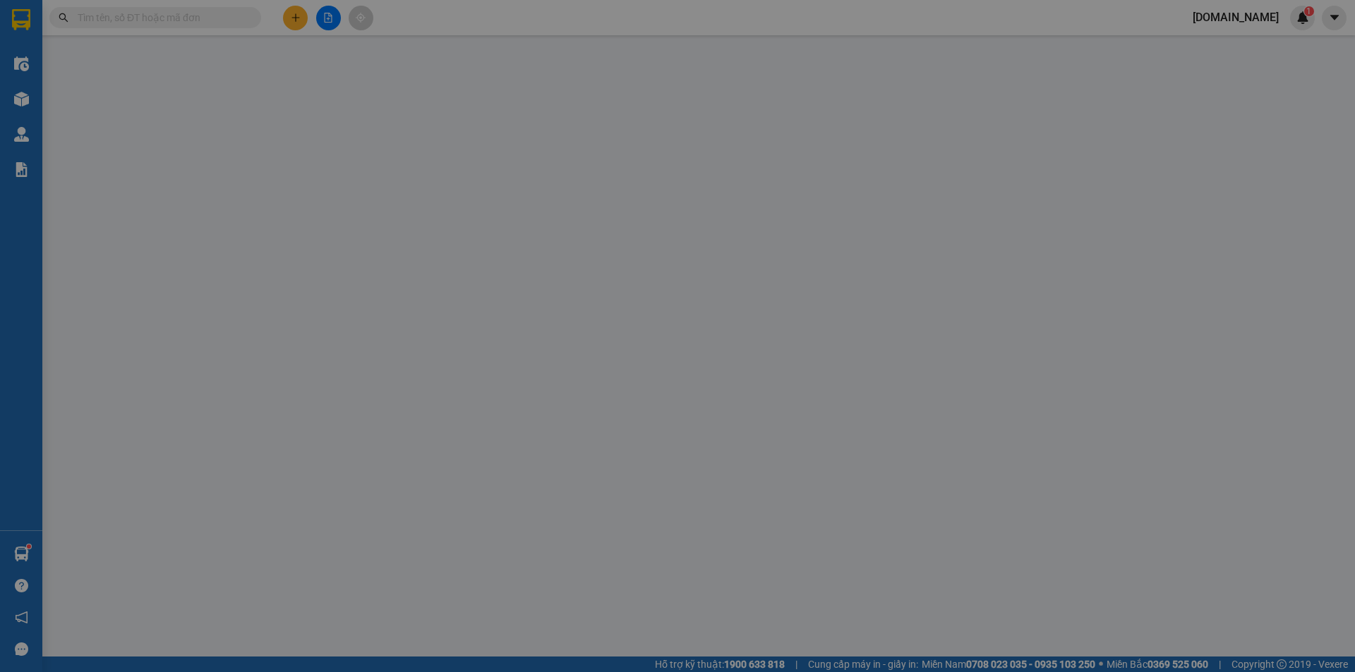
type input "47 [PERSON_NAME] Thành Sở Nông Nghiệp và [PERSON_NAME]"
type input "0"
type input "40.000"
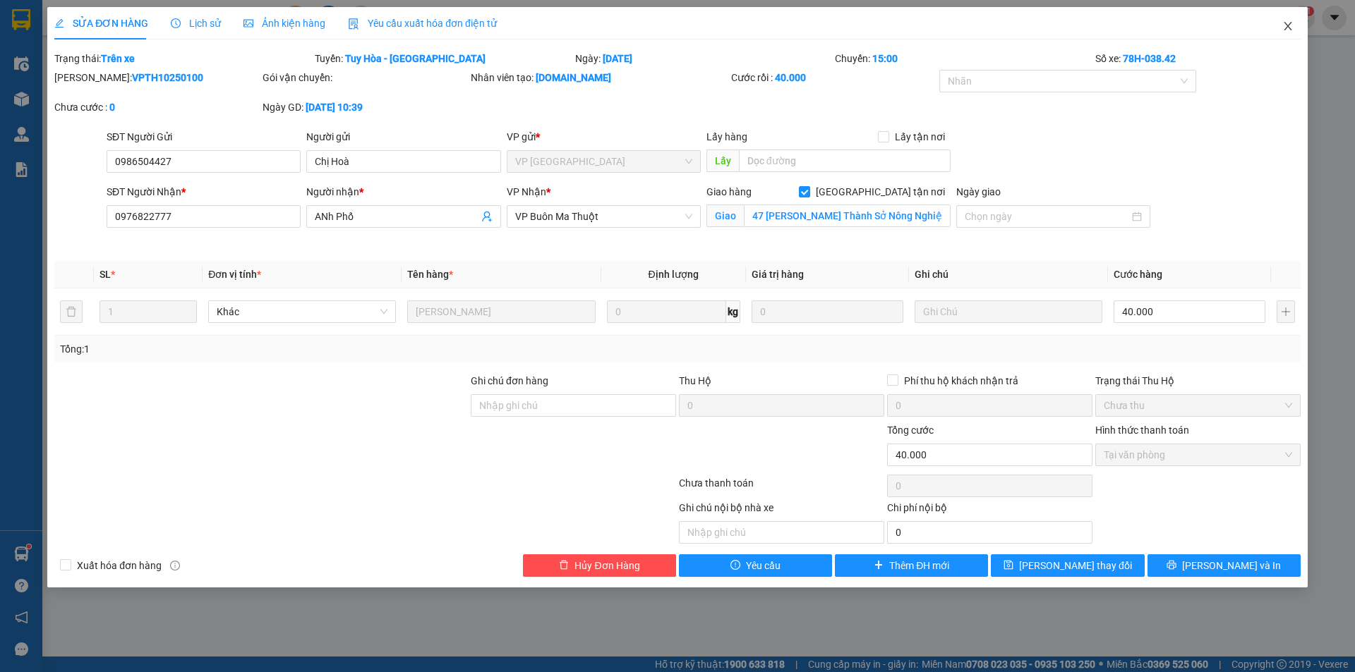
click at [1286, 23] on icon "close" at bounding box center [1287, 25] width 11 height 11
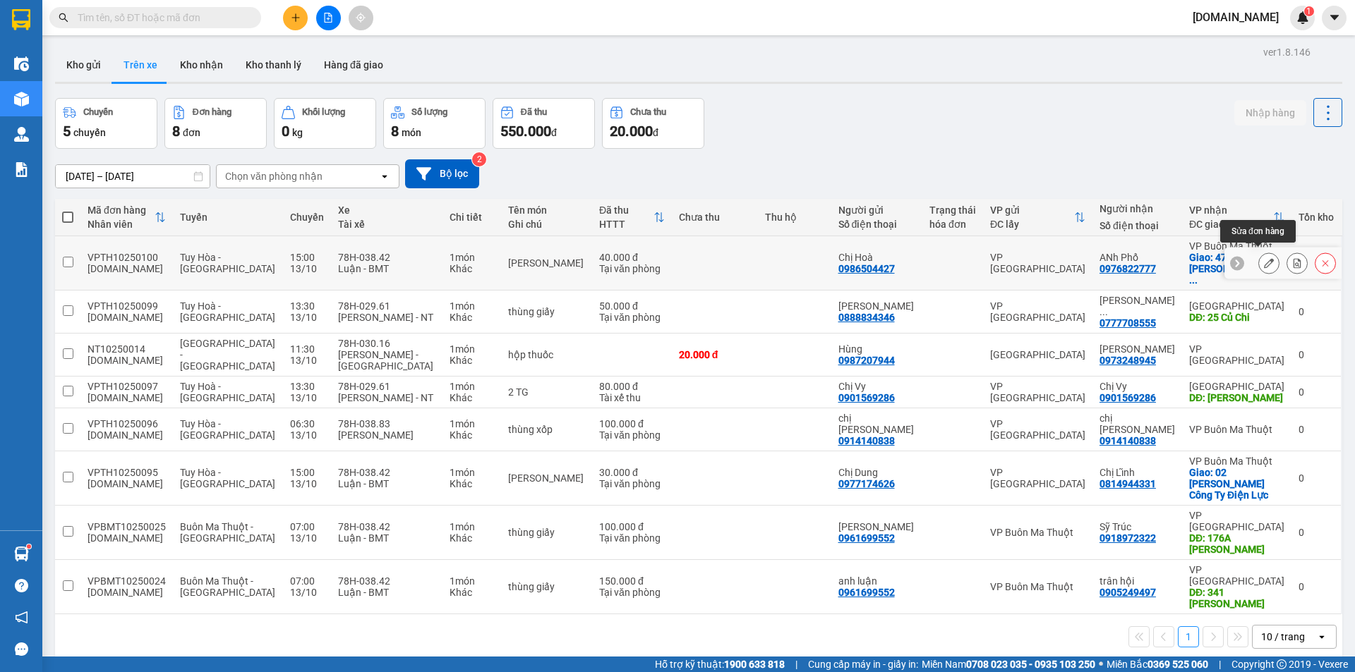
click at [1259, 258] on button at bounding box center [1269, 263] width 20 height 25
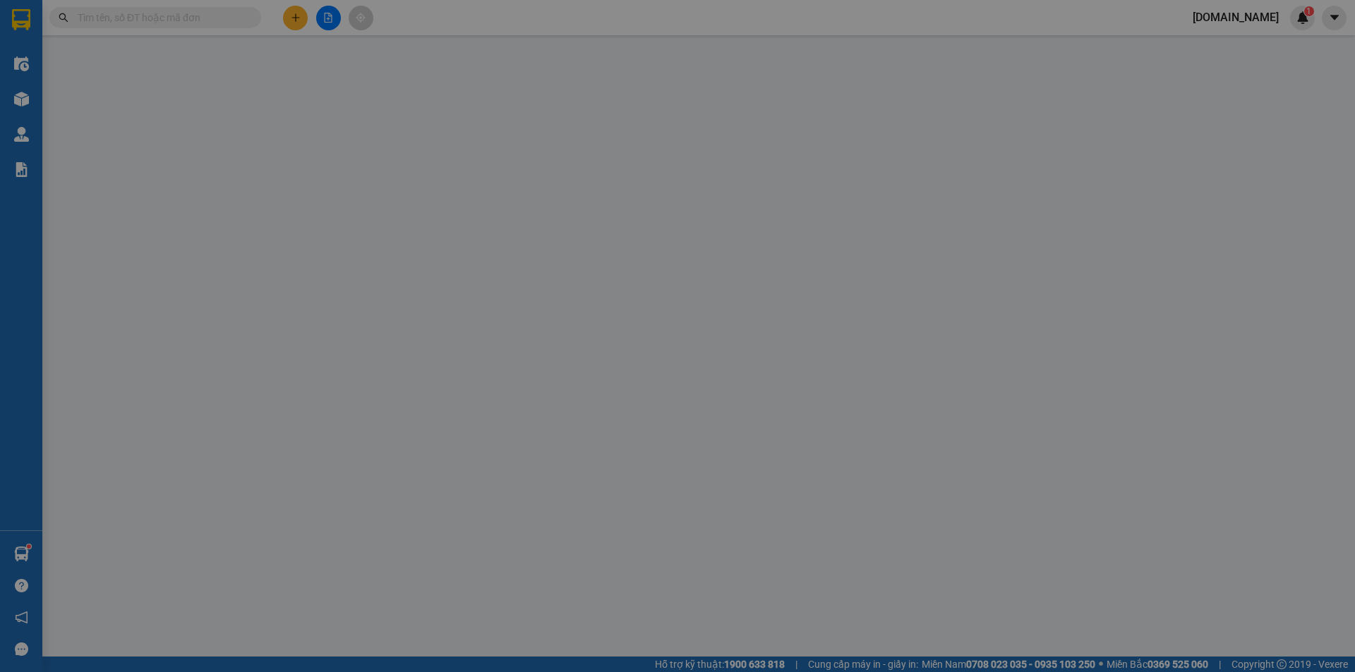
type input "0986504427"
type input "Chị Hoà"
type input "0976822777"
type input "ANh Phố"
checkbox input "true"
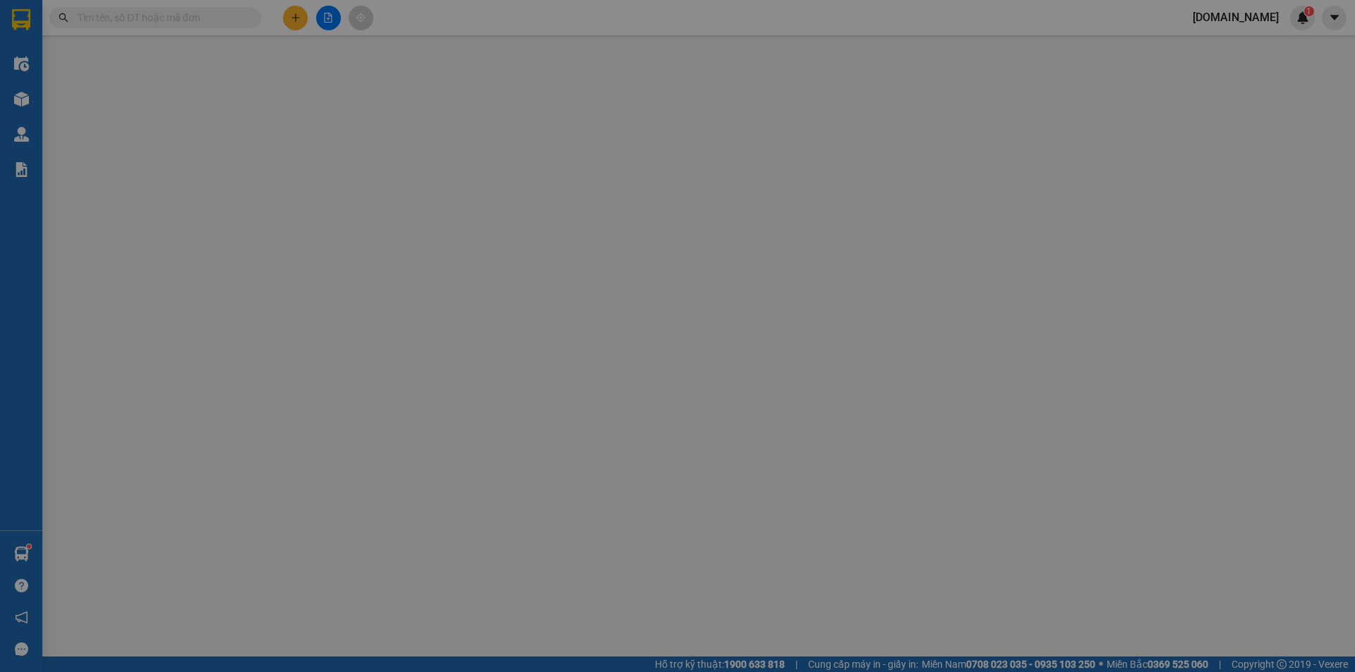
type input "47 [PERSON_NAME] Thành Sở Nông Nghiệp và [PERSON_NAME]"
type input "0"
type input "40.000"
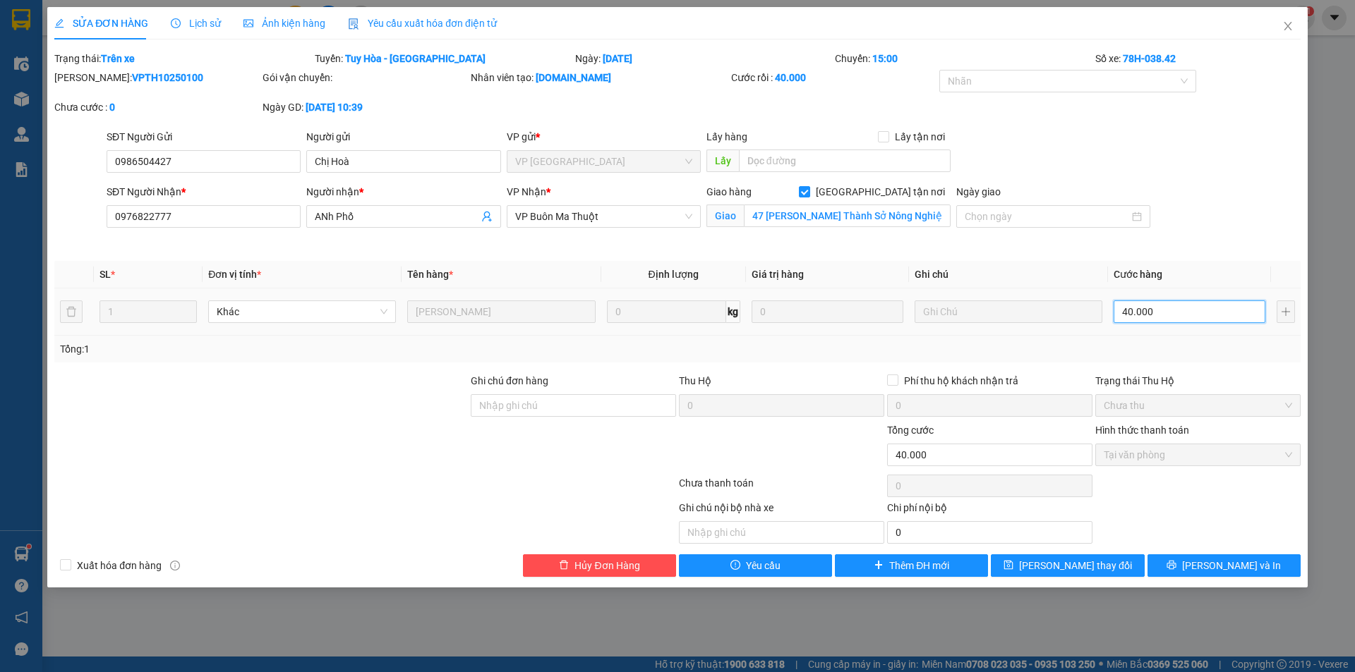
click at [1164, 305] on input "40.000" at bounding box center [1189, 312] width 152 height 23
click at [1042, 298] on div at bounding box center [1008, 312] width 188 height 28
click at [1286, 25] on icon "close" at bounding box center [1287, 26] width 8 height 8
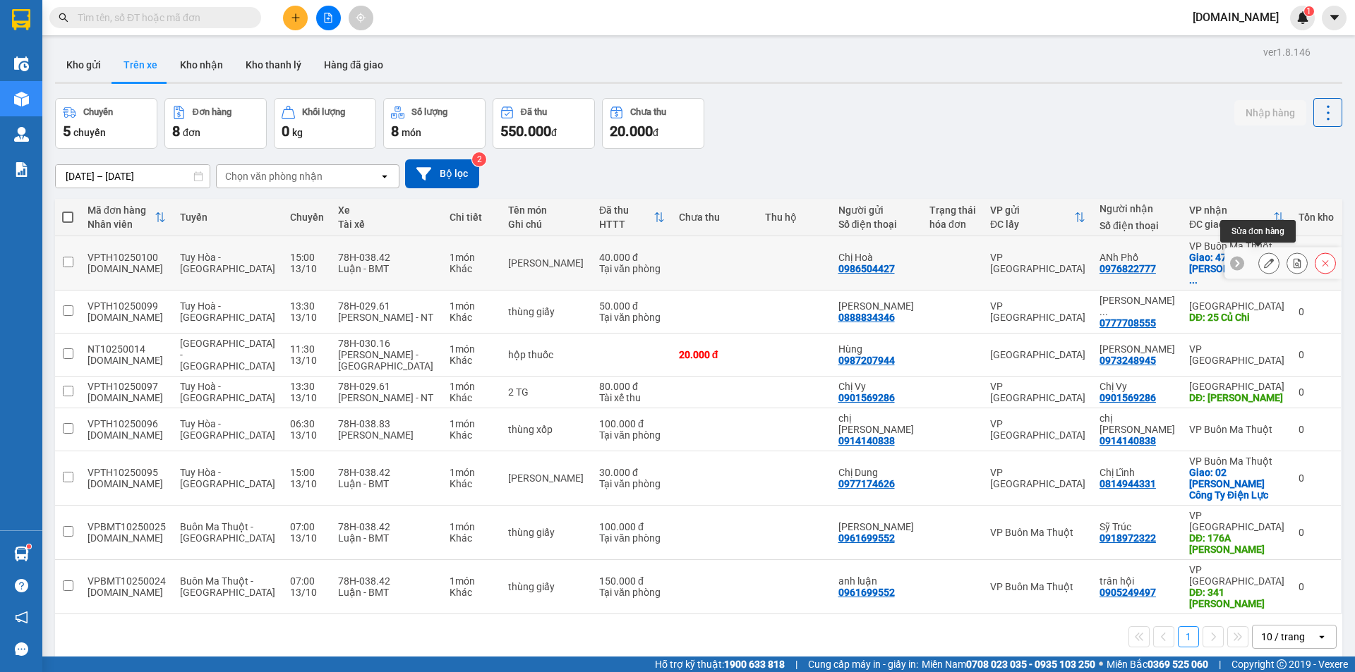
click at [1264, 259] on icon at bounding box center [1269, 263] width 10 height 10
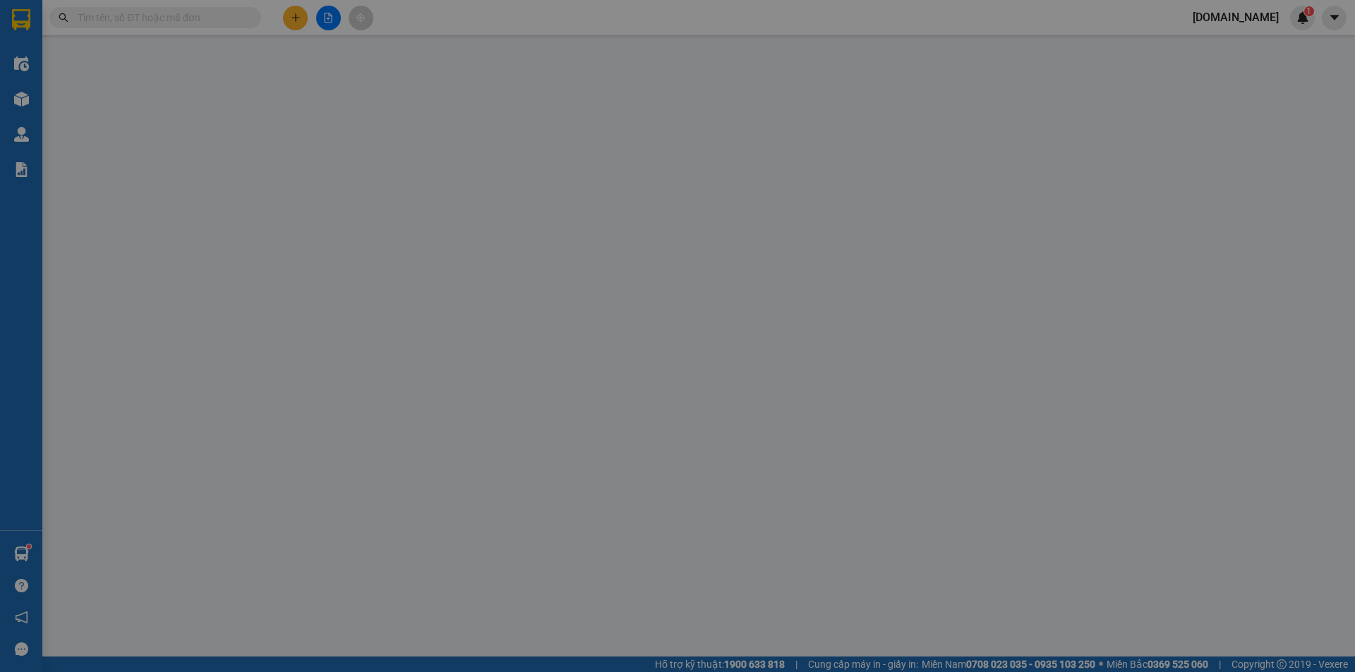
type input "0986504427"
type input "Chị Hoà"
type input "0976822777"
type input "ANh Phố"
checkbox input "true"
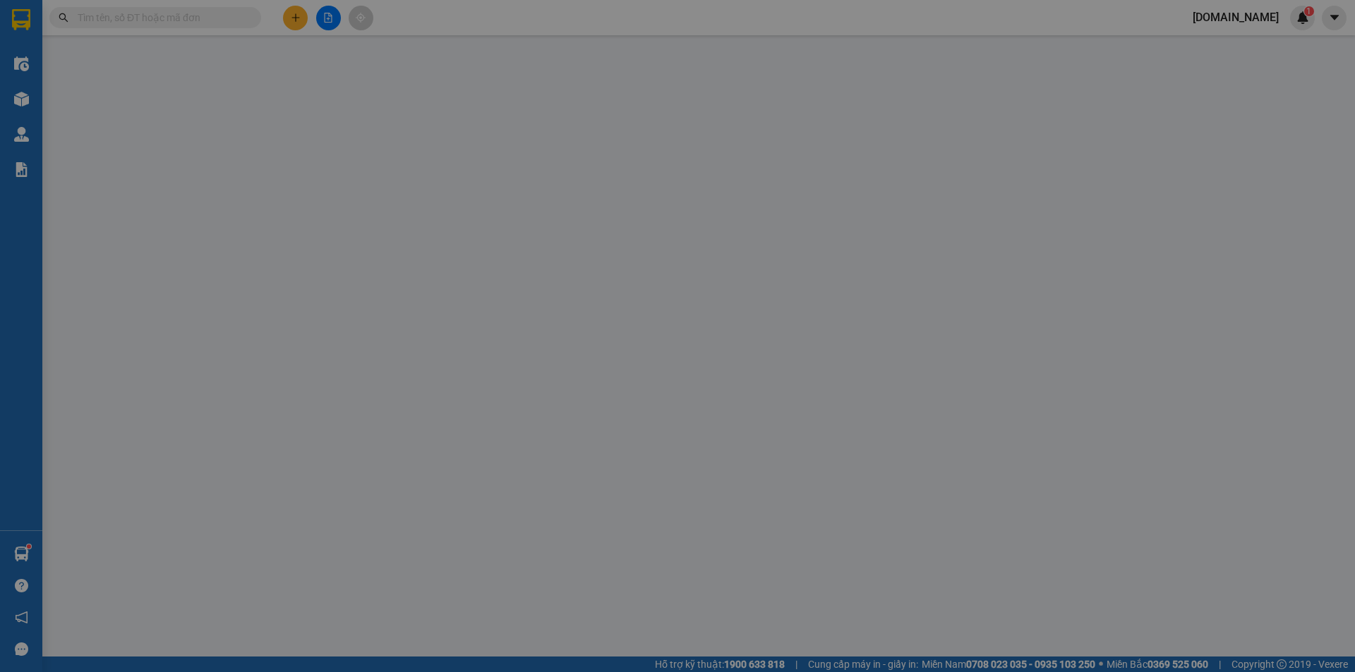
type input "47 [PERSON_NAME] Thành Sở Nông Nghiệp và [PERSON_NAME]"
type input "0"
type input "40.000"
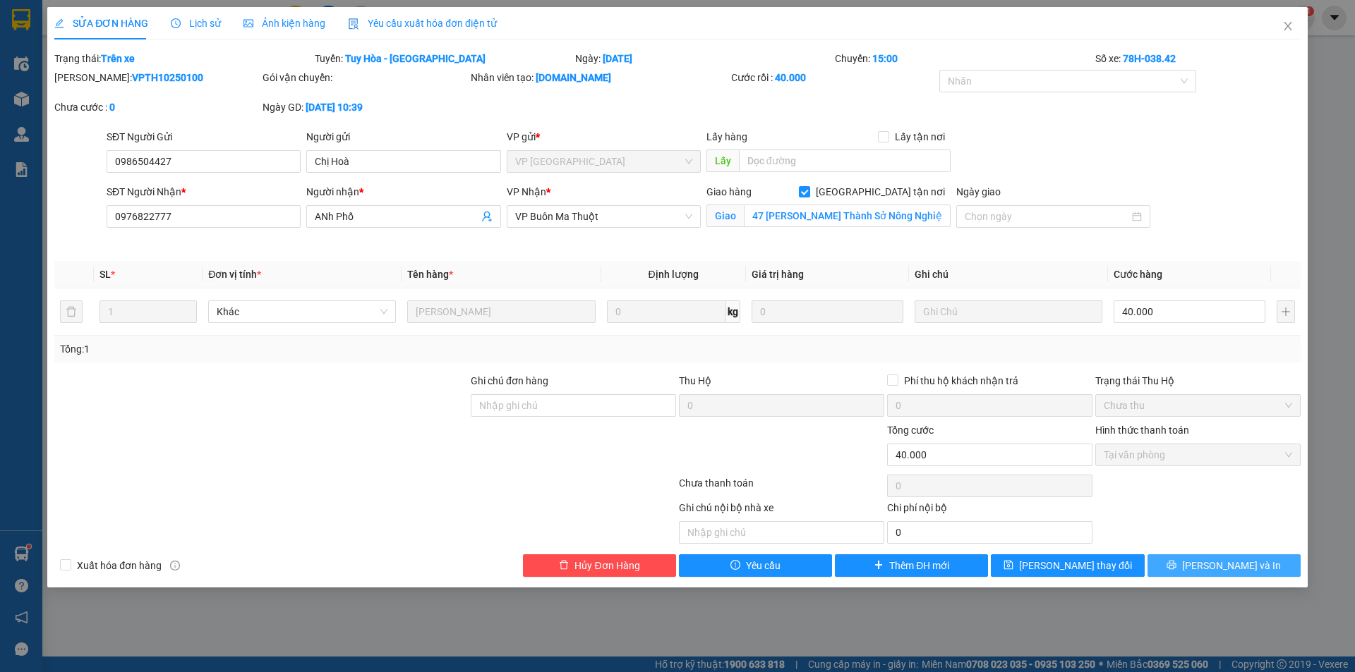
click at [1176, 563] on icon "printer" at bounding box center [1171, 565] width 10 height 10
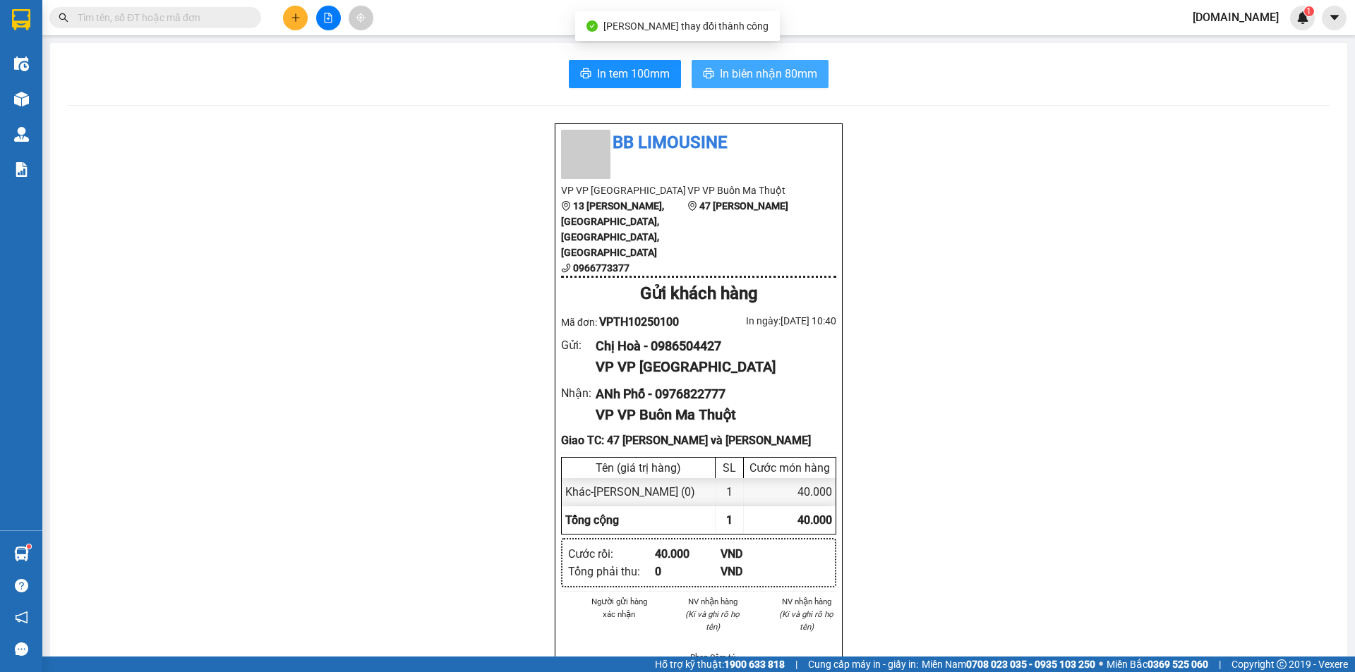
click at [743, 80] on span "In biên nhận 80mm" at bounding box center [768, 74] width 97 height 18
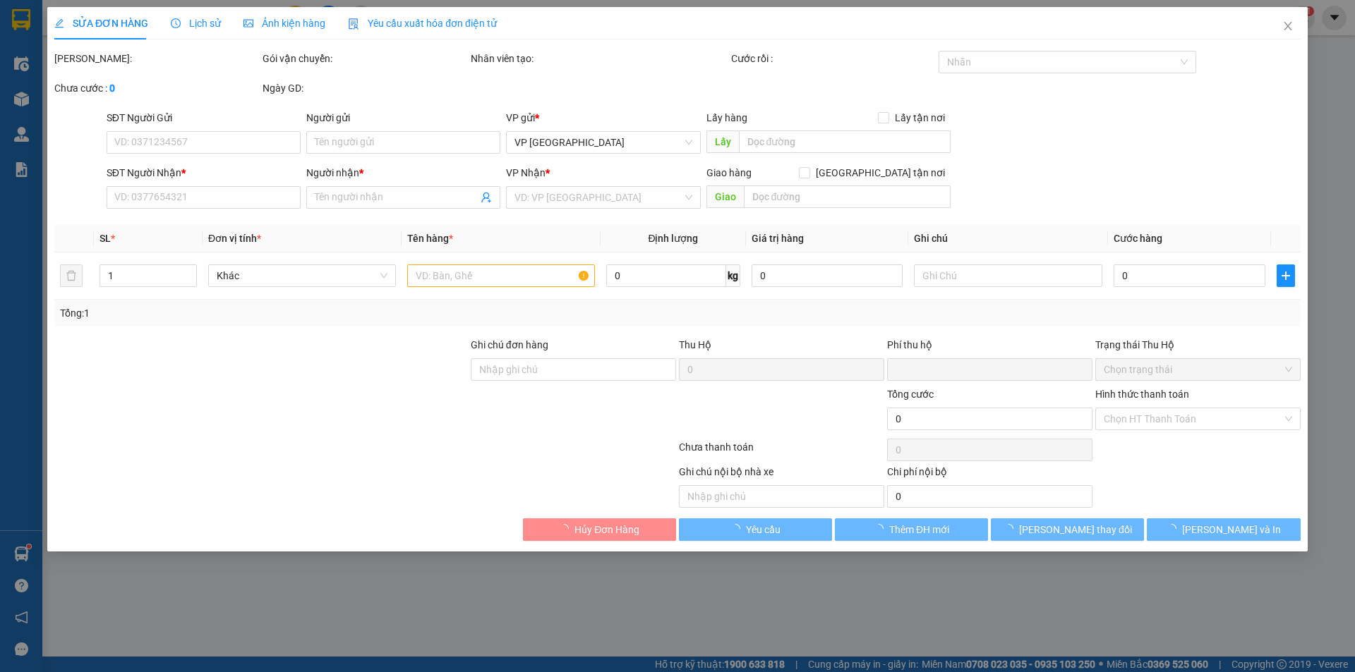
type input "0986504427"
type input "Chị Hoà"
type input "0976822777"
type input "ANh Phố"
checkbox input "true"
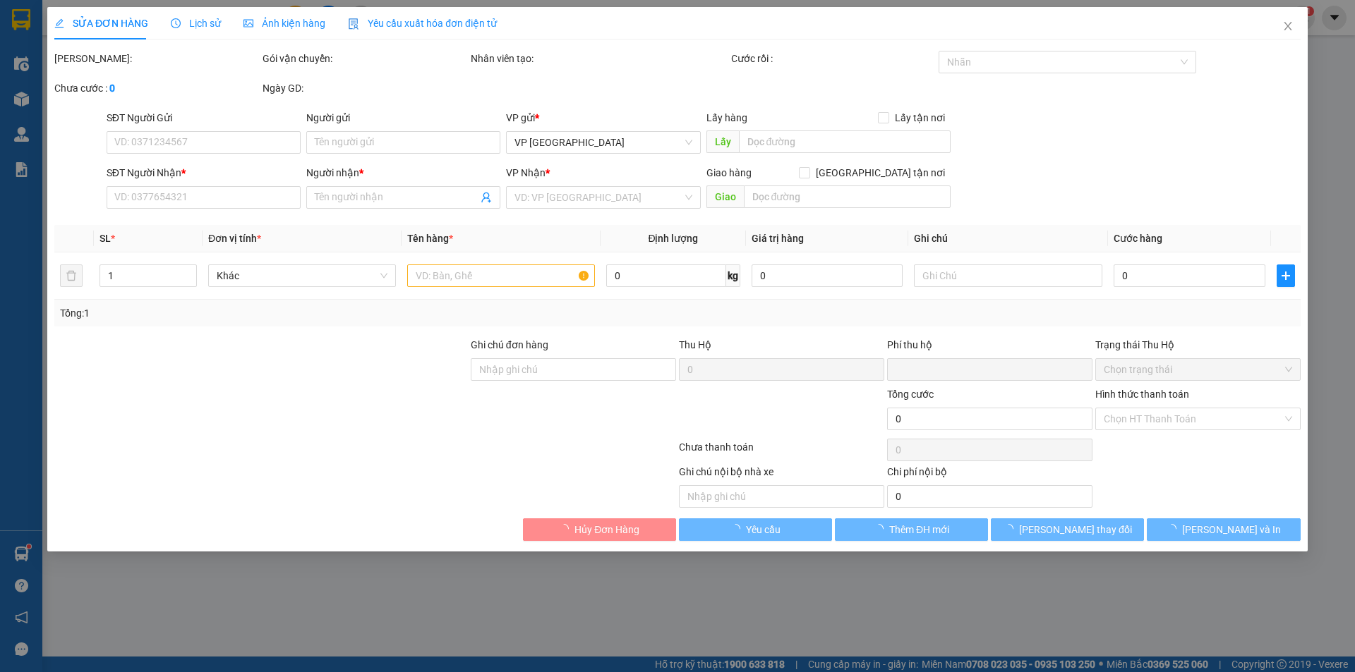
type input "47 [PERSON_NAME] Thành Sở Nông Nghiệp và [PERSON_NAME]"
type input "0"
type input "40.000"
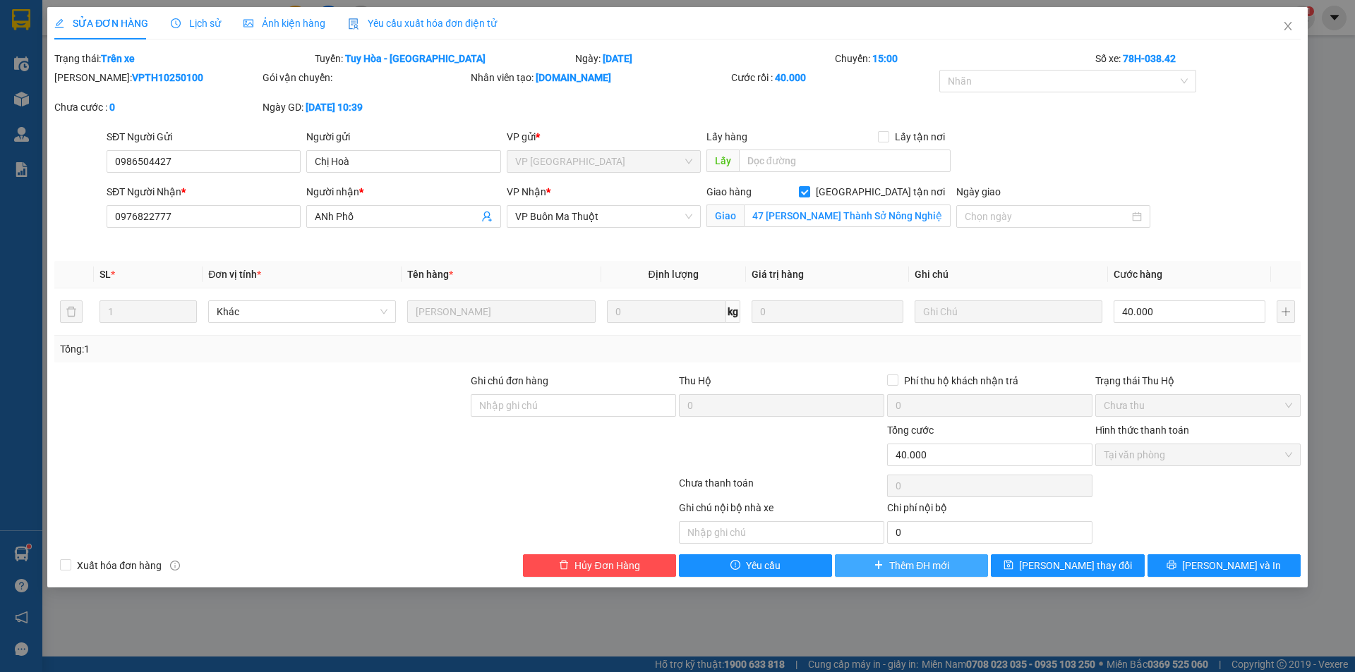
click at [957, 563] on button "Thêm ĐH mới" at bounding box center [911, 566] width 153 height 23
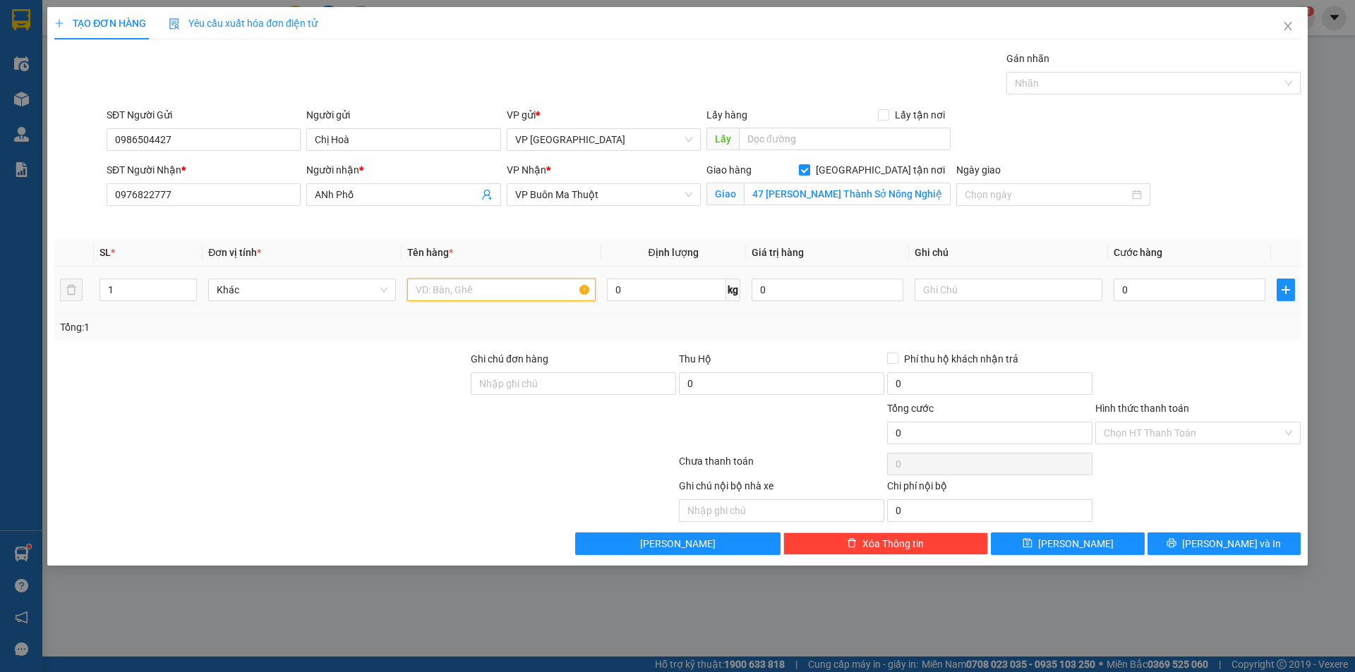
click at [500, 301] on input "text" at bounding box center [501, 290] width 188 height 23
type input "r"
type input "tài liệu"
click at [1181, 293] on input "0" at bounding box center [1189, 290] width 152 height 23
type input "7"
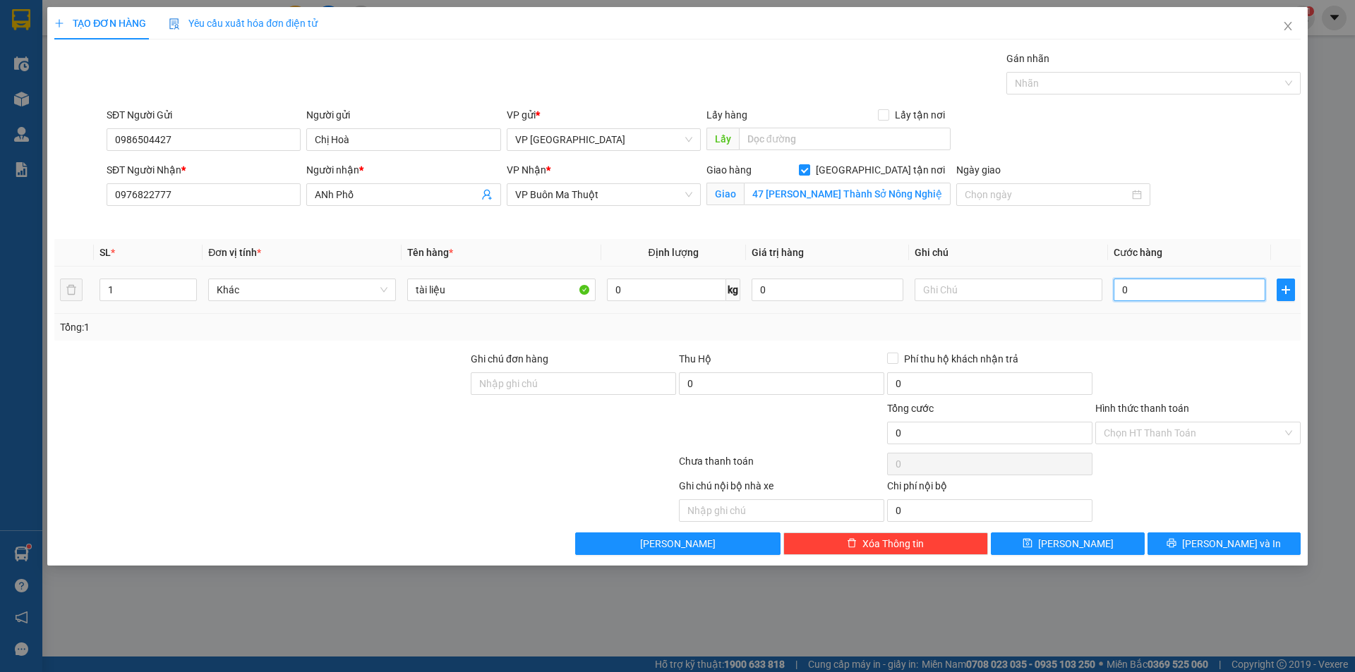
type input "7"
type input "70"
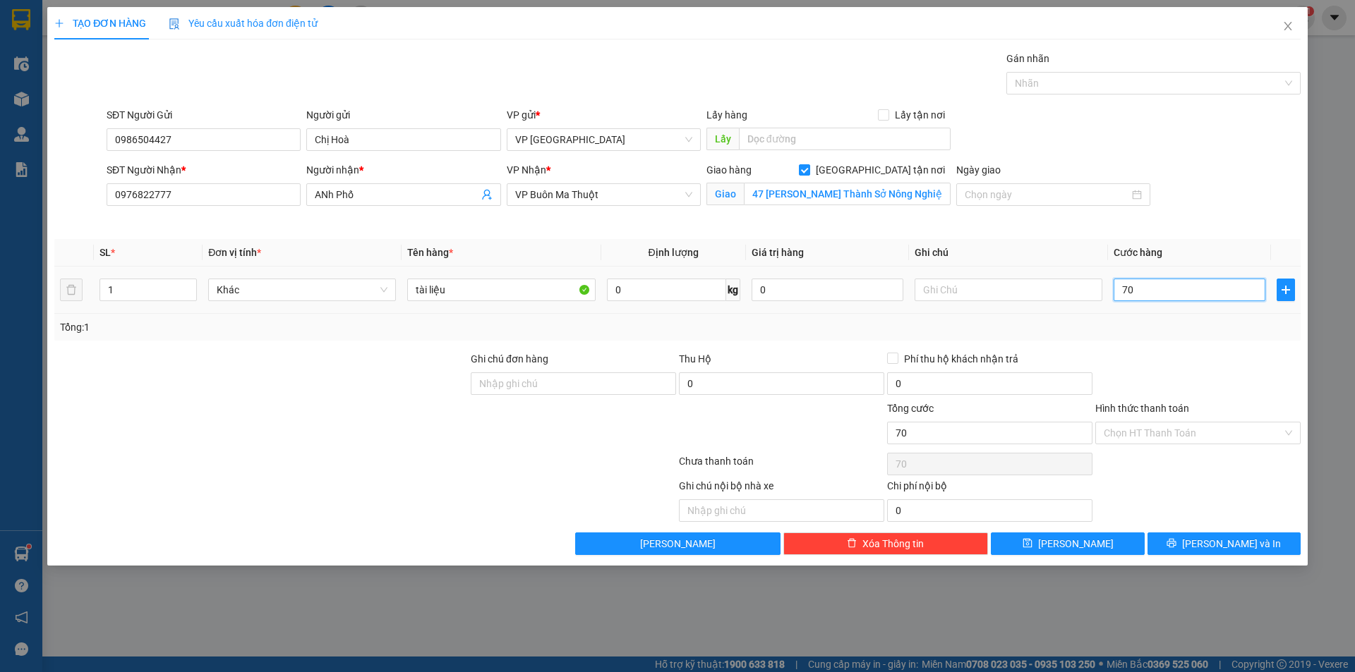
type input "700"
type input "7.000"
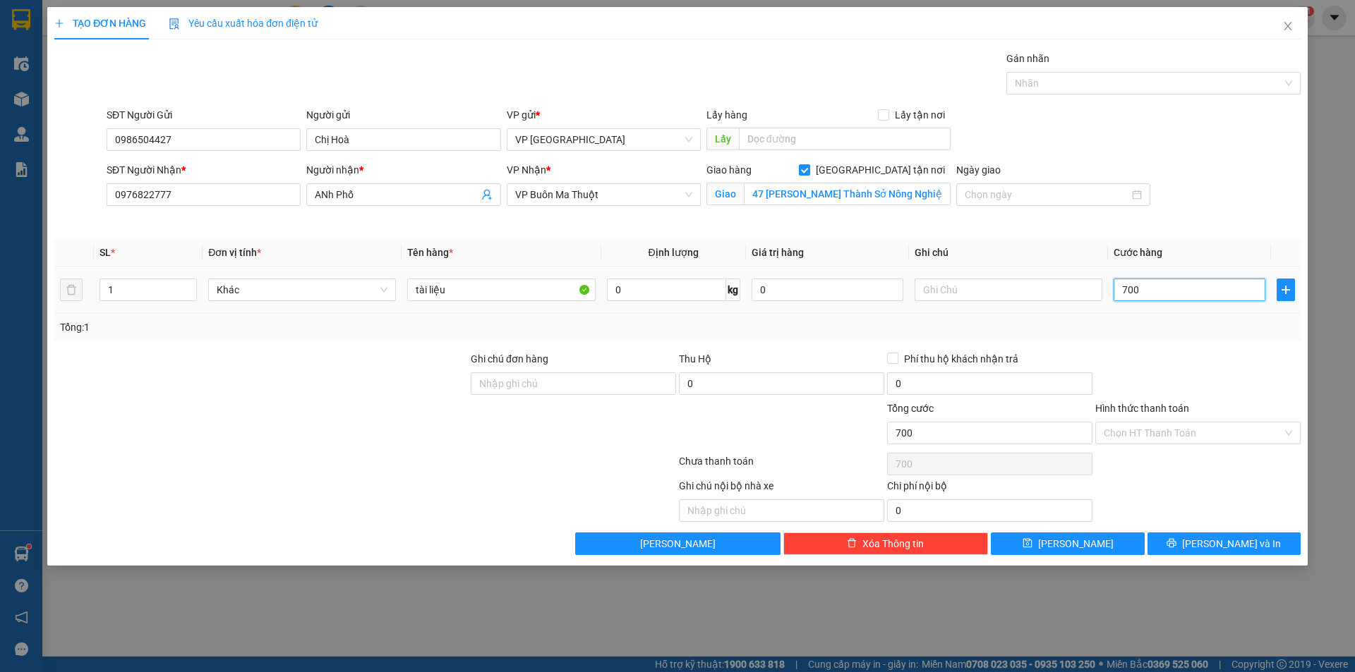
type input "7.000"
type input "70.000"
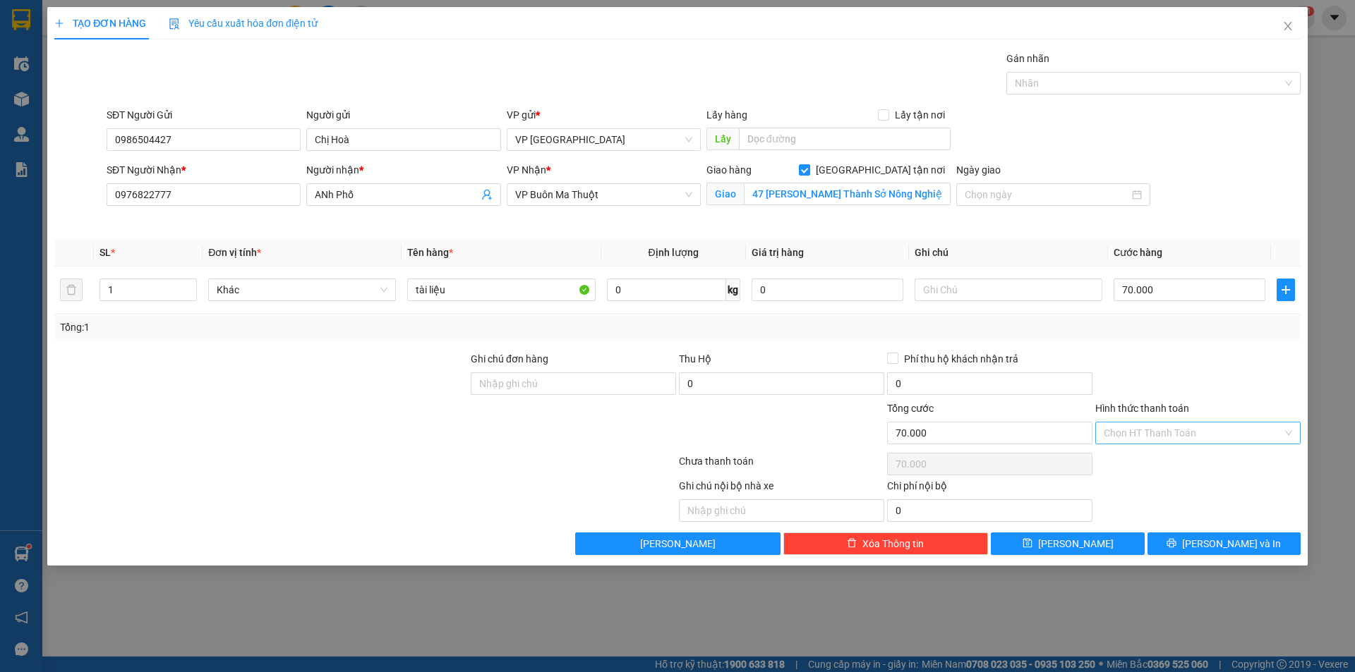
click at [1196, 442] on input "Hình thức thanh toán" at bounding box center [1192, 433] width 178 height 21
click at [1192, 461] on div "Tại văn phòng" at bounding box center [1197, 462] width 188 height 16
type input "0"
click at [1208, 550] on button "[PERSON_NAME] và In" at bounding box center [1223, 544] width 153 height 23
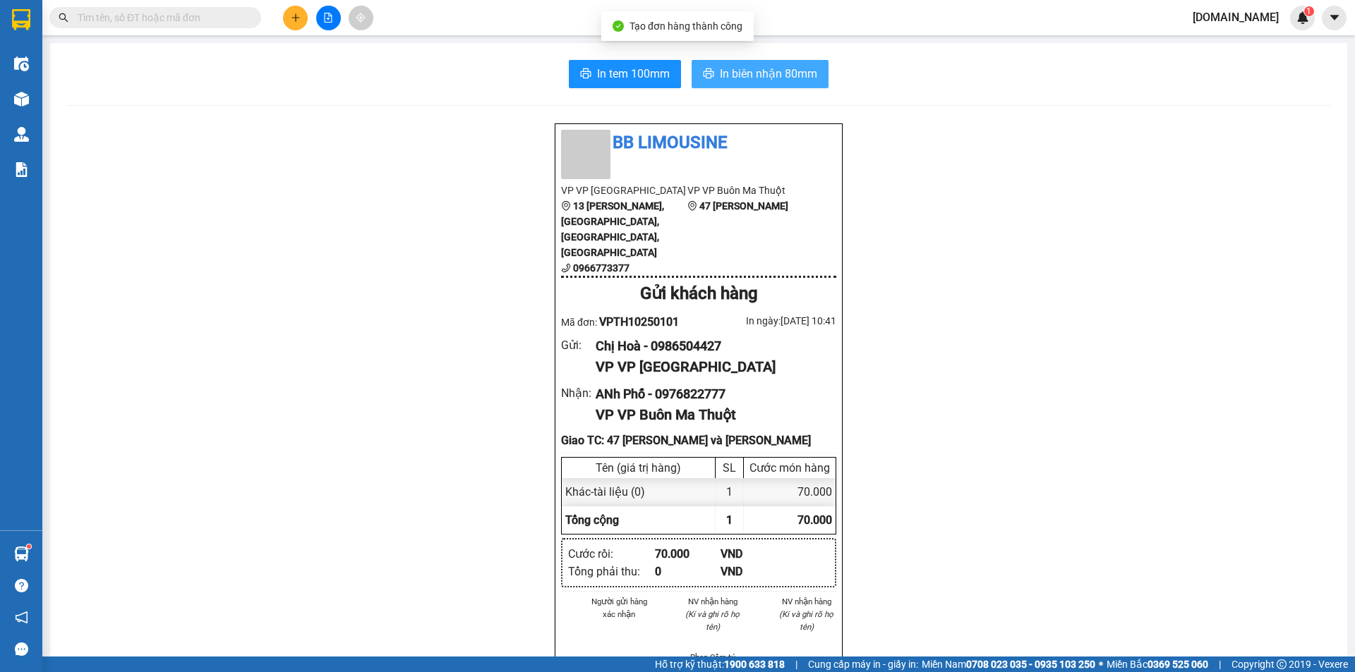
click at [736, 69] on span "In biên nhận 80mm" at bounding box center [768, 74] width 97 height 18
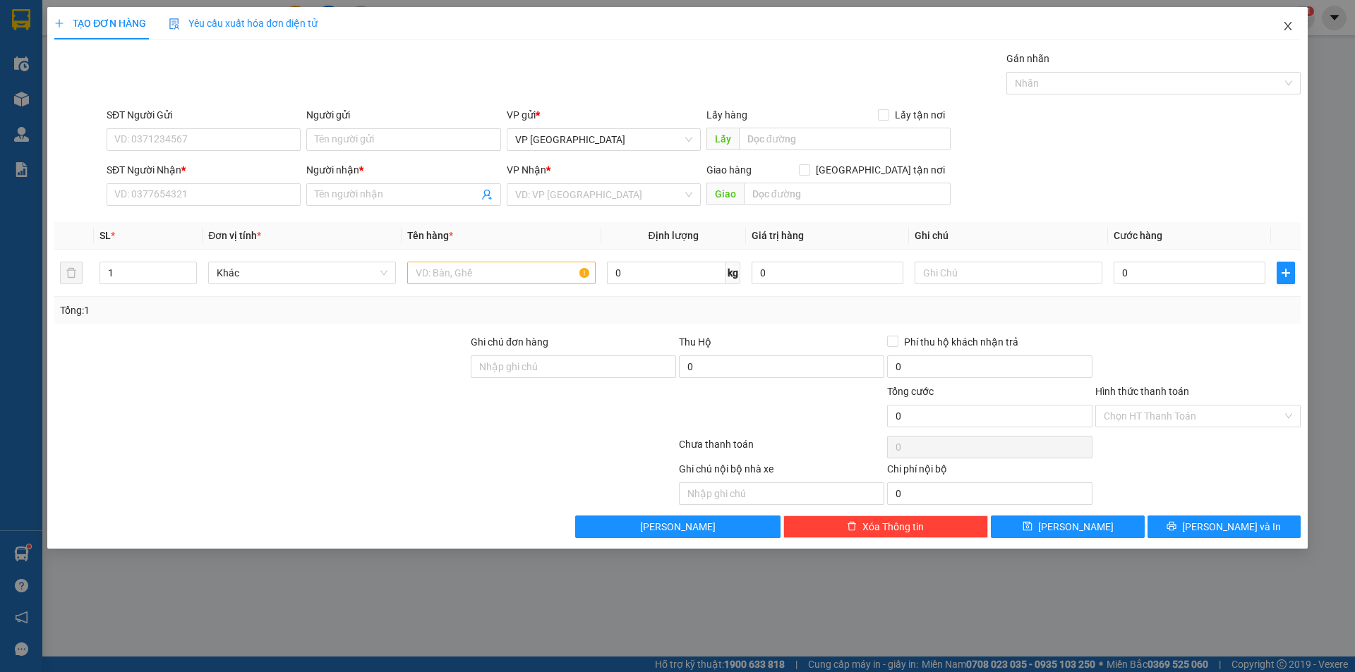
click at [1285, 24] on icon "close" at bounding box center [1287, 26] width 8 height 8
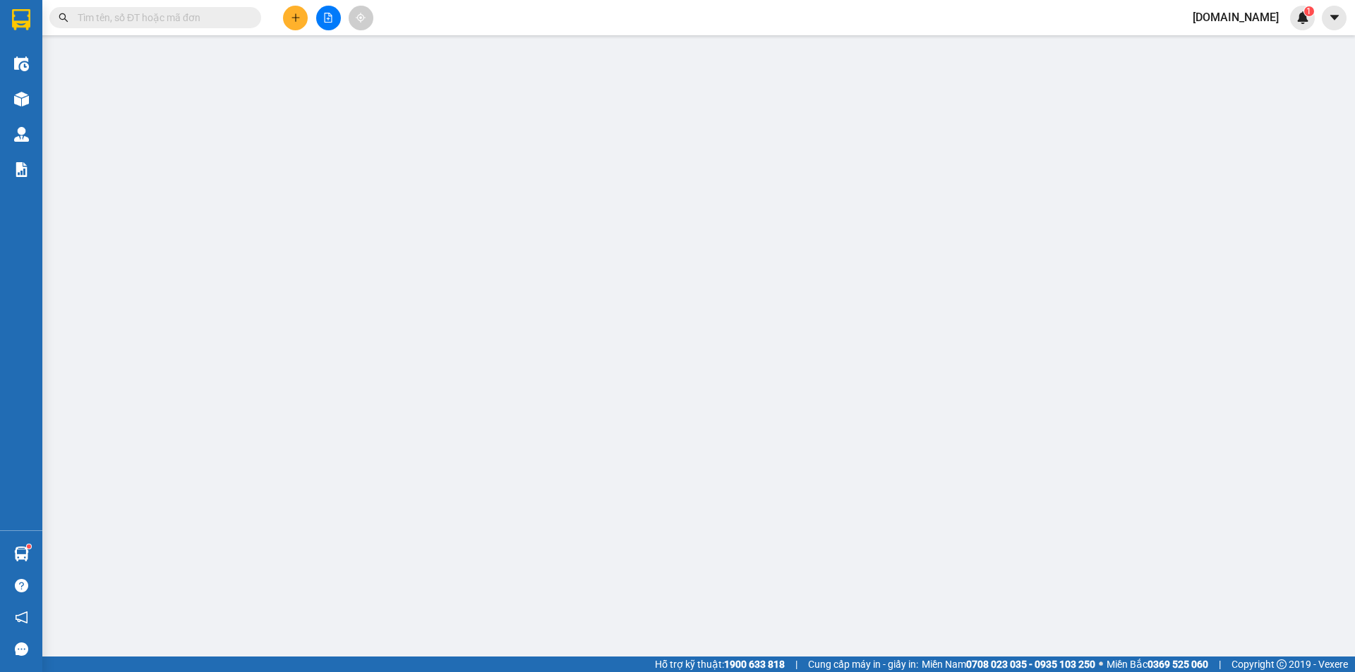
type input "0986504427"
type input "Chị Hoà"
type input "0976822777"
type input "ANh Phố"
checkbox input "true"
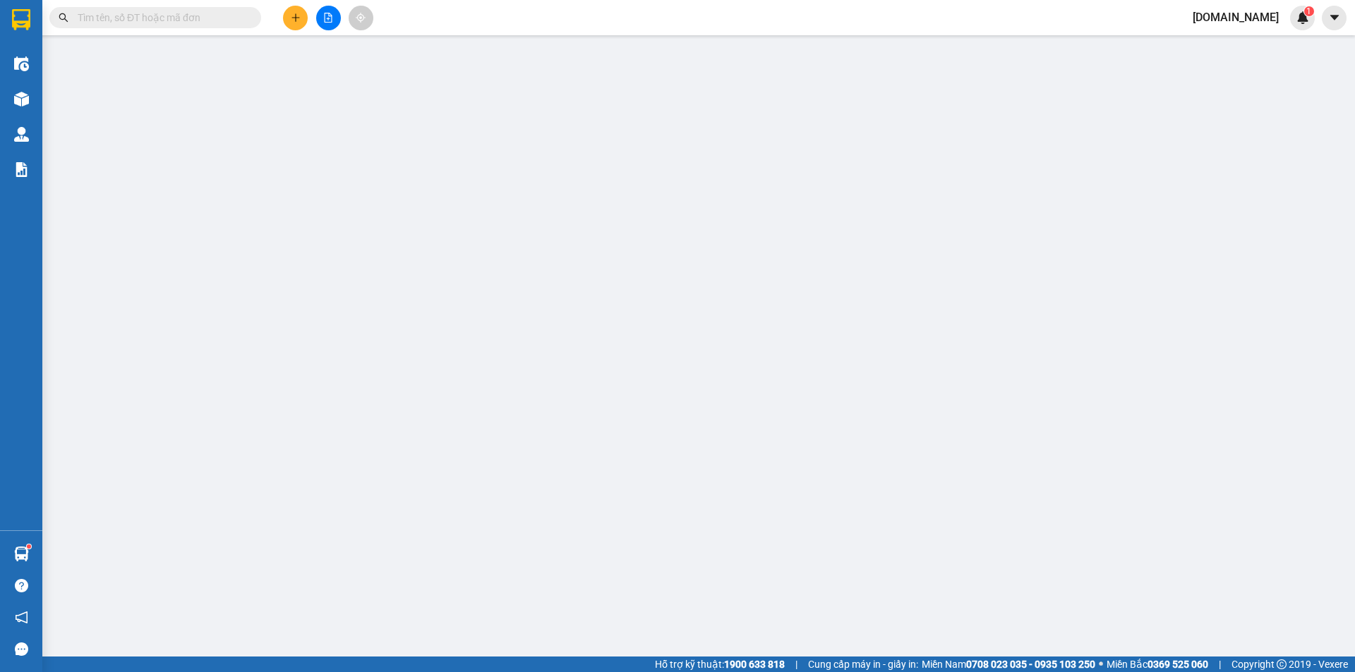
type input "47 [PERSON_NAME] Thành Sở Nông Nghiệp và [PERSON_NAME]"
type input "0"
type input "40.000"
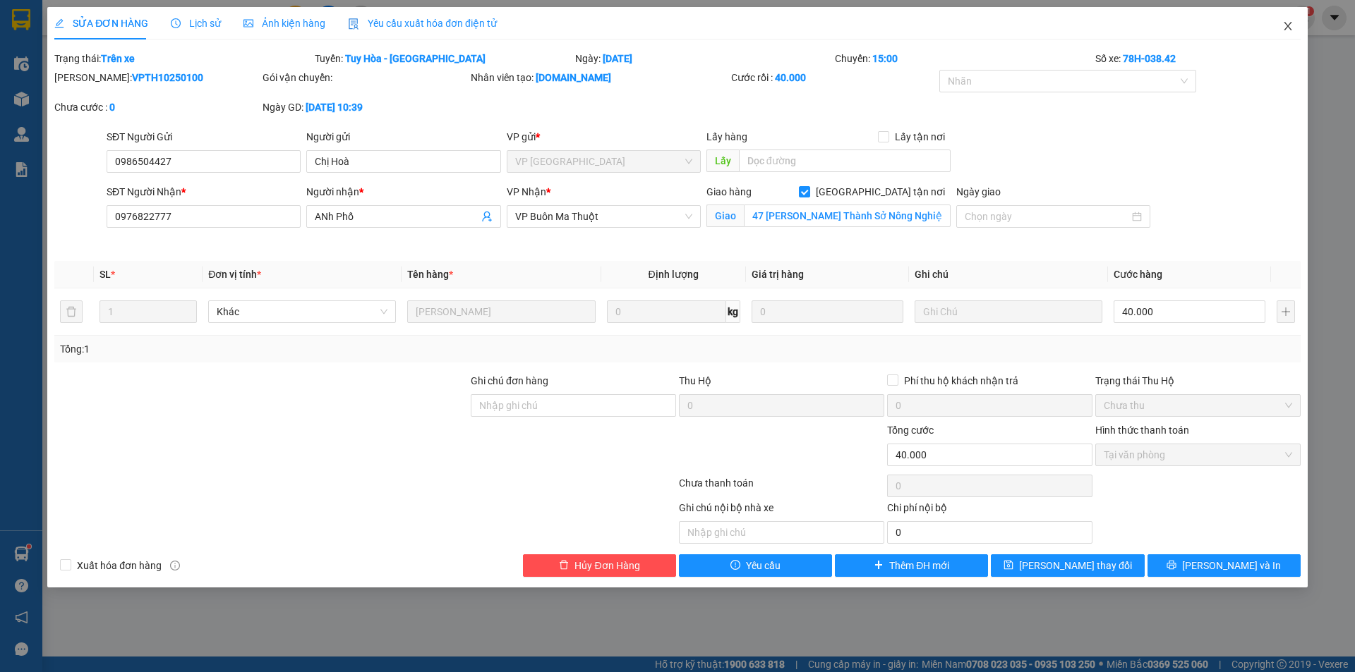
click at [1285, 30] on icon "close" at bounding box center [1287, 26] width 8 height 8
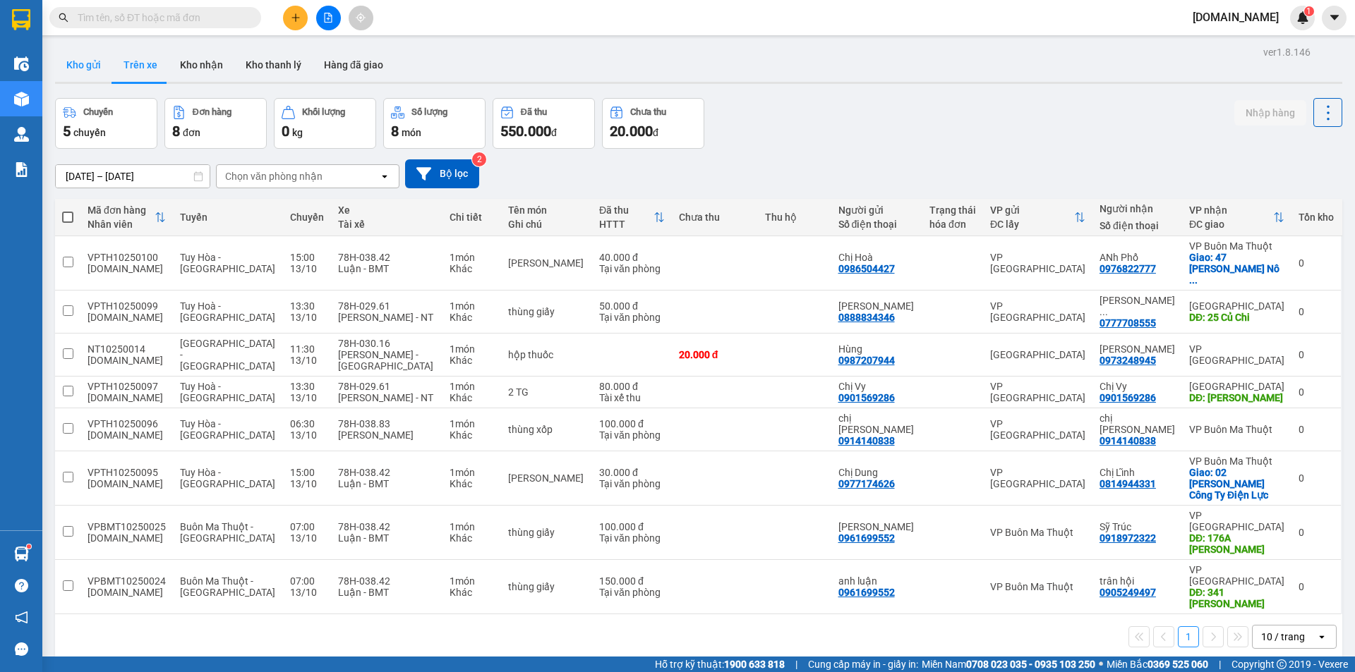
click at [86, 70] on button "Kho gửi" at bounding box center [83, 65] width 57 height 34
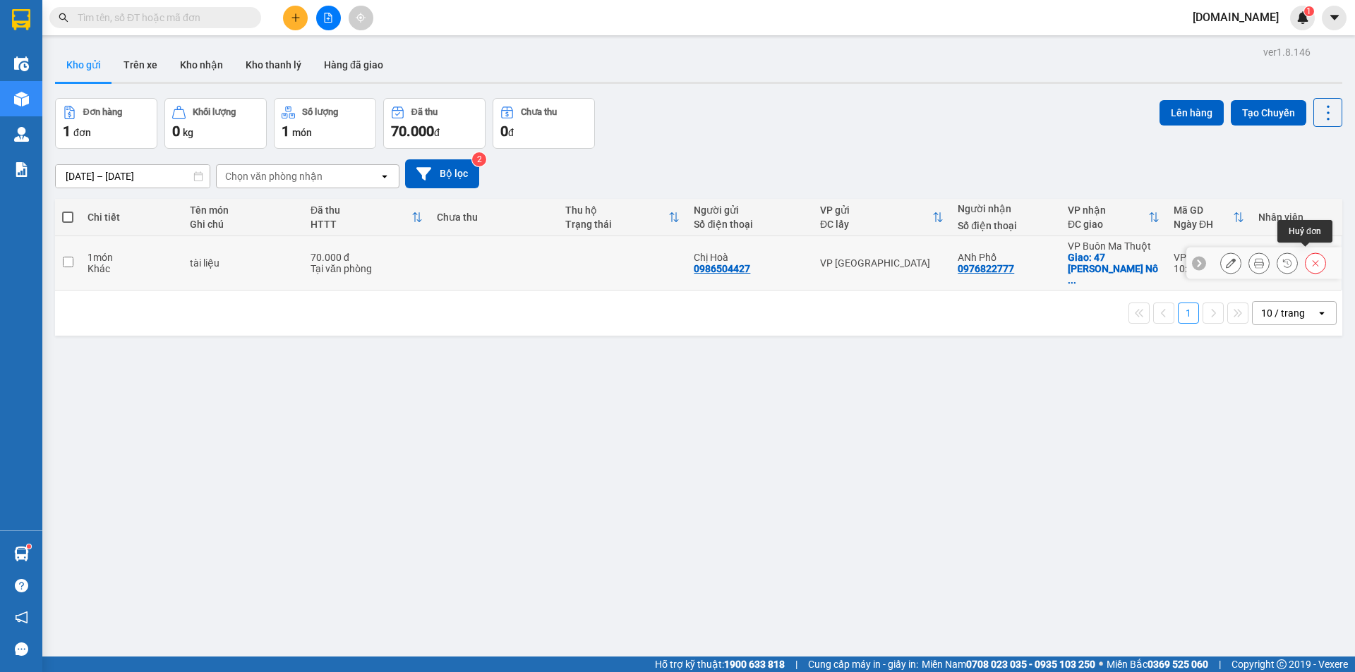
click at [1310, 256] on button at bounding box center [1315, 263] width 20 height 25
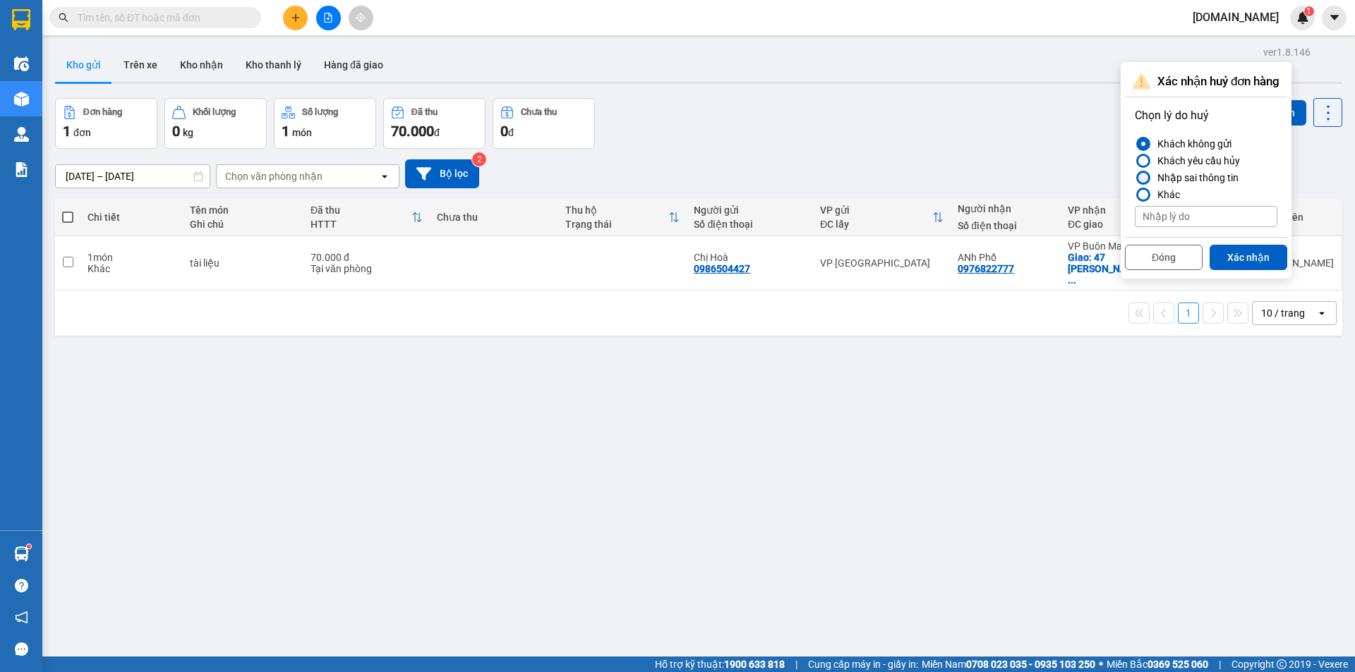
click at [1218, 183] on div "Nhập sai thông tin" at bounding box center [1194, 177] width 87 height 17
click at [1134, 178] on input "Nhập sai thông tin" at bounding box center [1134, 178] width 0 height 0
click at [1249, 259] on button "Xác nhận" at bounding box center [1248, 257] width 78 height 25
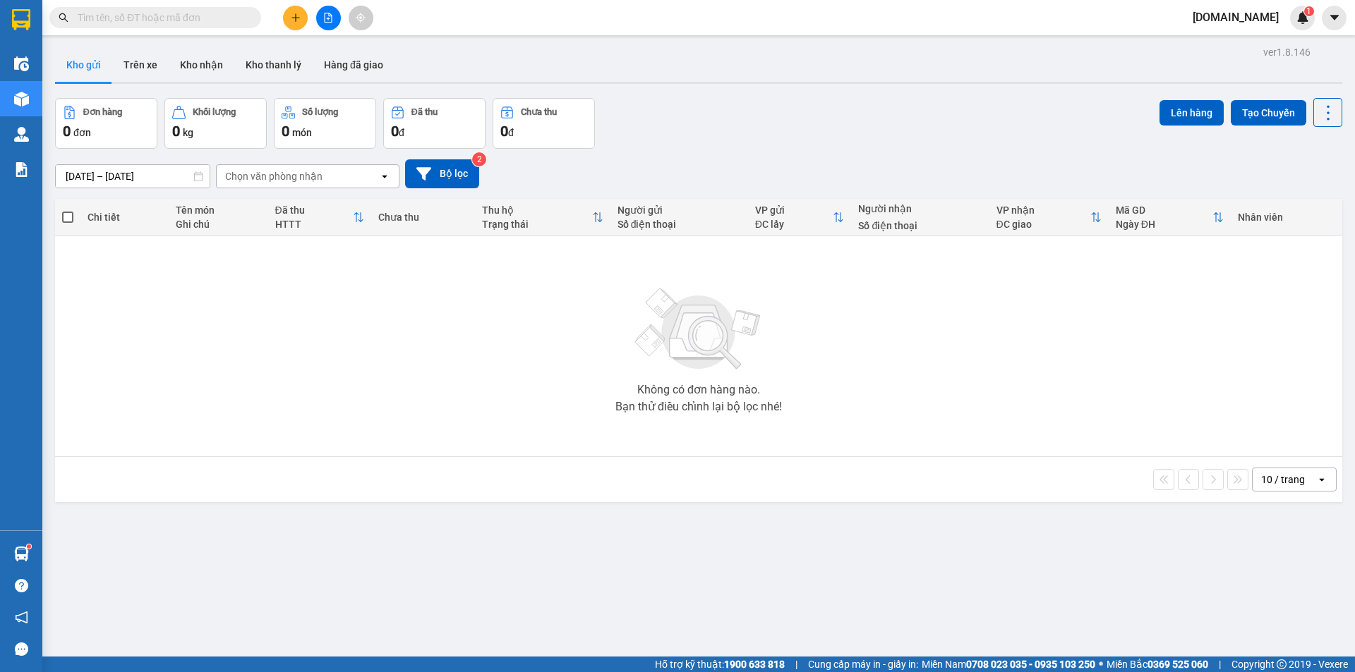
click at [1297, 314] on div "Không có đơn hàng nào. Bạn thử điều chỉnh lại bộ lọc nhé!" at bounding box center [698, 347] width 1273 height 212
click at [131, 54] on button "Trên xe" at bounding box center [140, 65] width 56 height 34
